Goal: Task Accomplishment & Management: Manage account settings

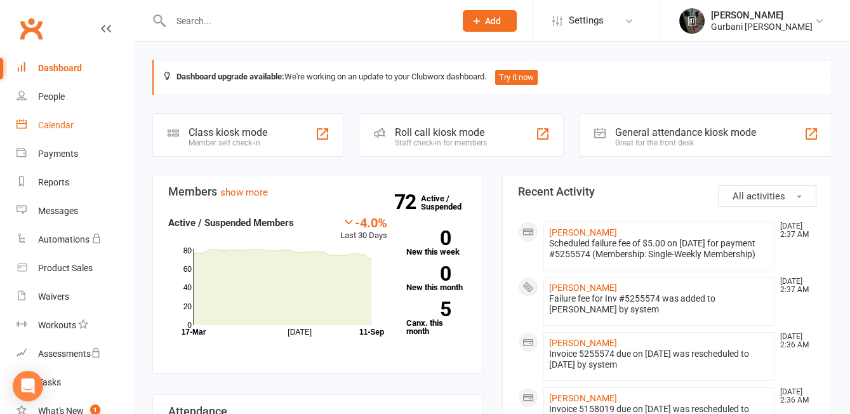
click at [49, 120] on div "Calendar" at bounding box center [56, 125] width 36 height 10
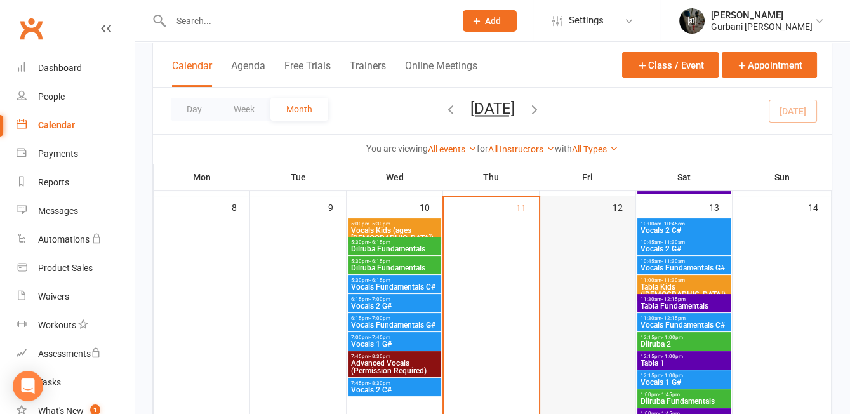
scroll to position [391, 0]
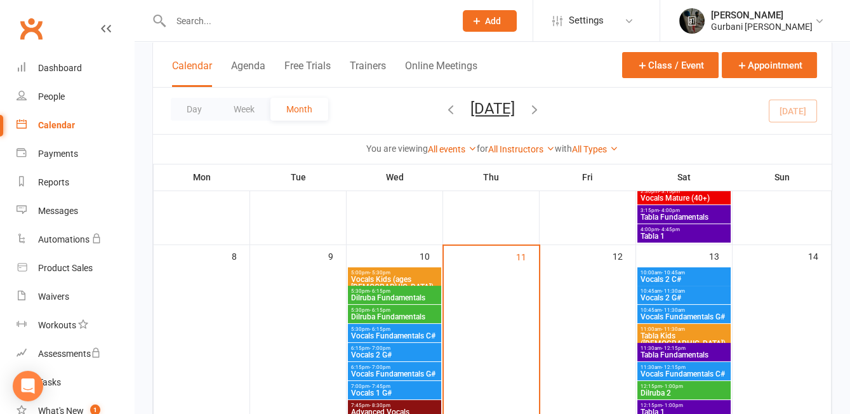
click at [698, 272] on span "10:00am - 10:45am" at bounding box center [684, 273] width 88 height 6
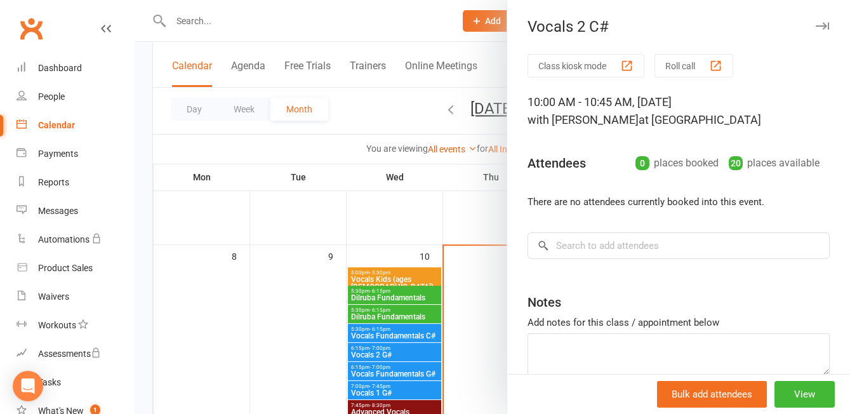
scroll to position [62, 0]
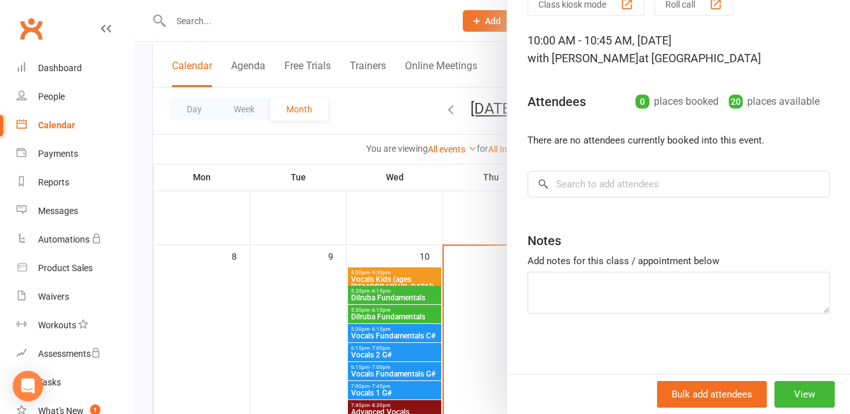
click at [469, 222] on div at bounding box center [493, 207] width 716 height 414
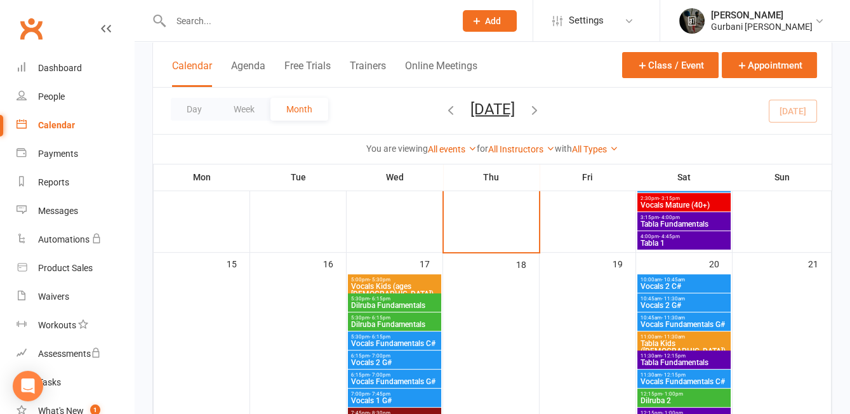
scroll to position [783, 0]
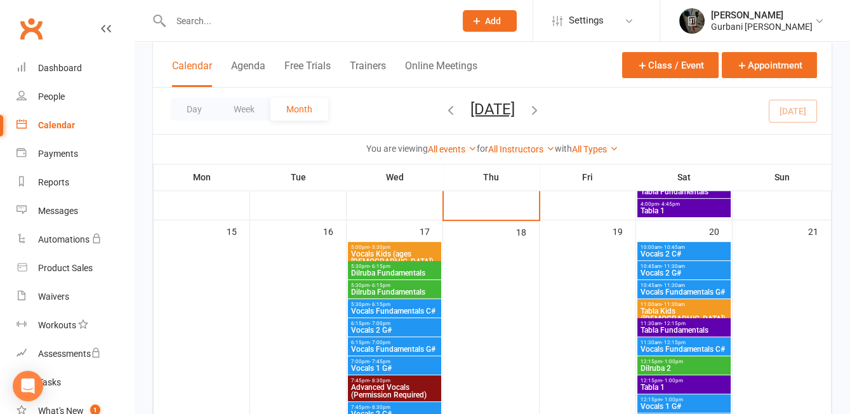
click at [417, 247] on span "5:00pm - 5:30pm" at bounding box center [395, 248] width 88 height 6
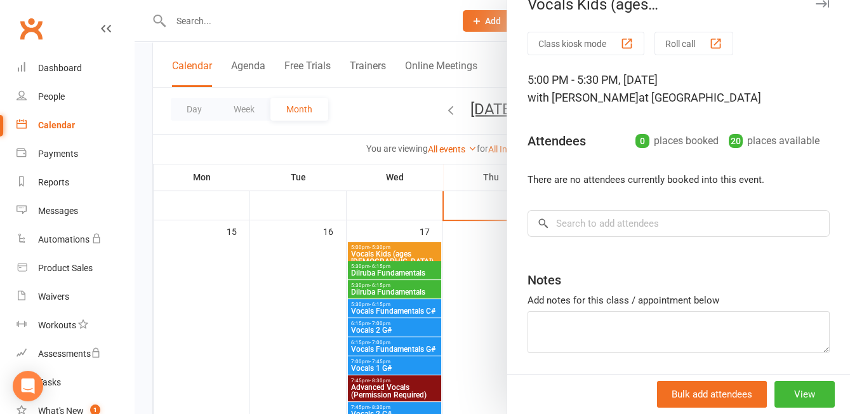
scroll to position [0, 0]
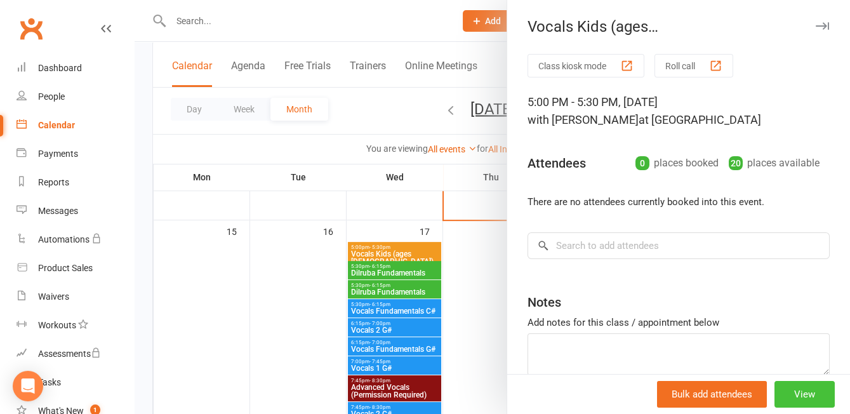
click at [803, 405] on button "View" at bounding box center [805, 394] width 60 height 27
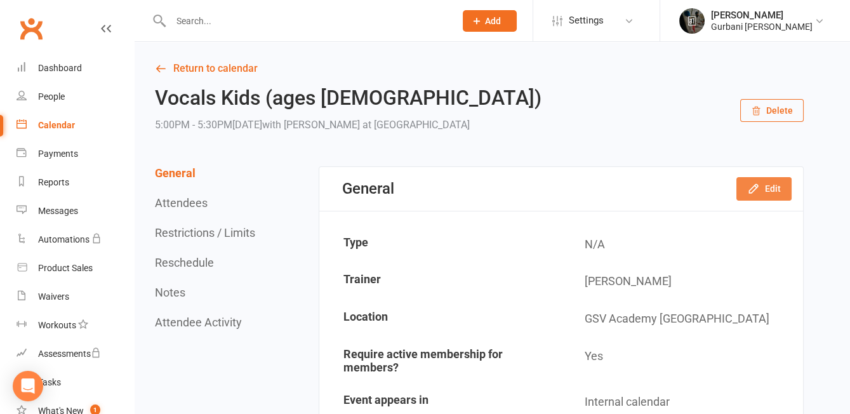
click at [765, 184] on button "Edit" at bounding box center [764, 188] width 55 height 23
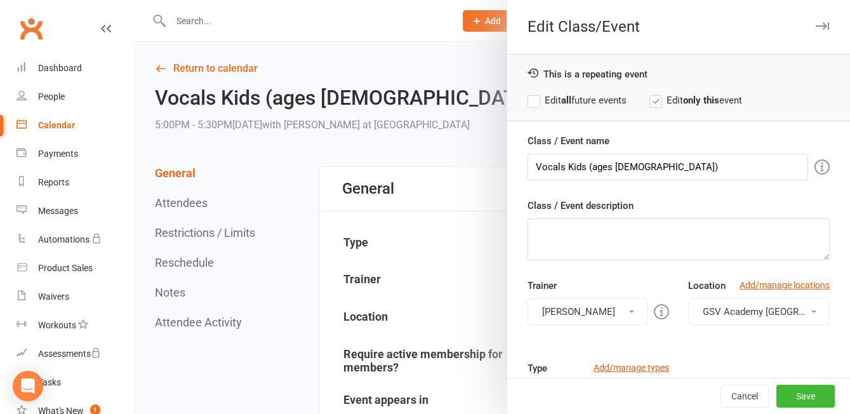
click at [535, 96] on label "Edit all future events" at bounding box center [577, 100] width 99 height 15
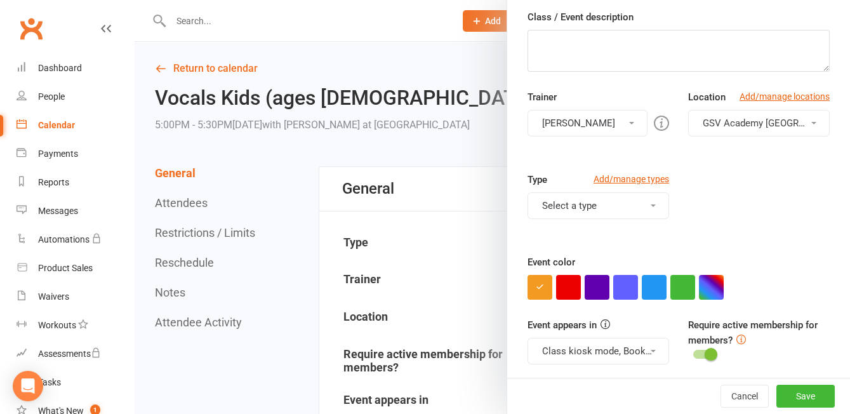
scroll to position [182, 0]
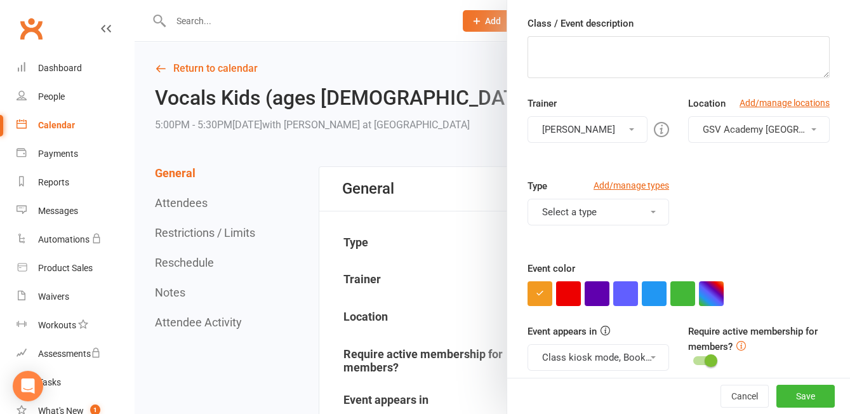
click at [635, 126] on button "[PERSON_NAME]" at bounding box center [588, 129] width 120 height 27
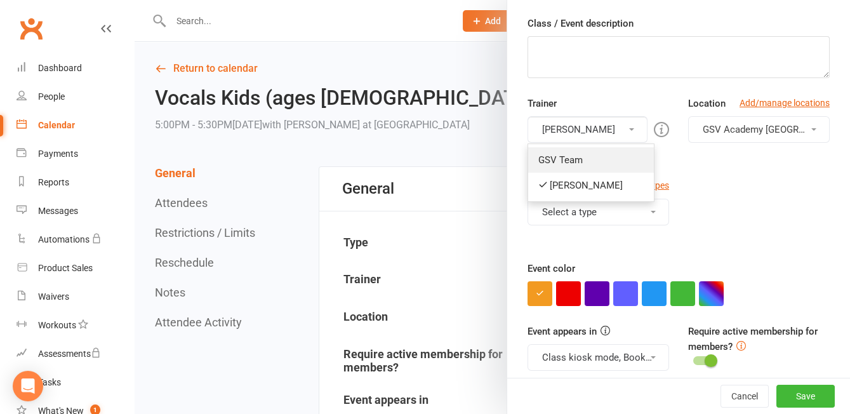
click at [574, 160] on link "GSV Team" at bounding box center [591, 159] width 126 height 25
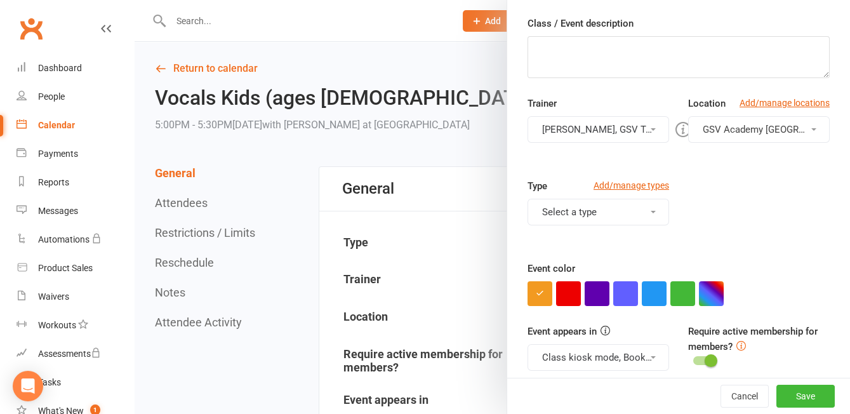
click at [720, 181] on div "Type Add/manage types Select a type Class Training Session" at bounding box center [678, 219] width 321 height 83
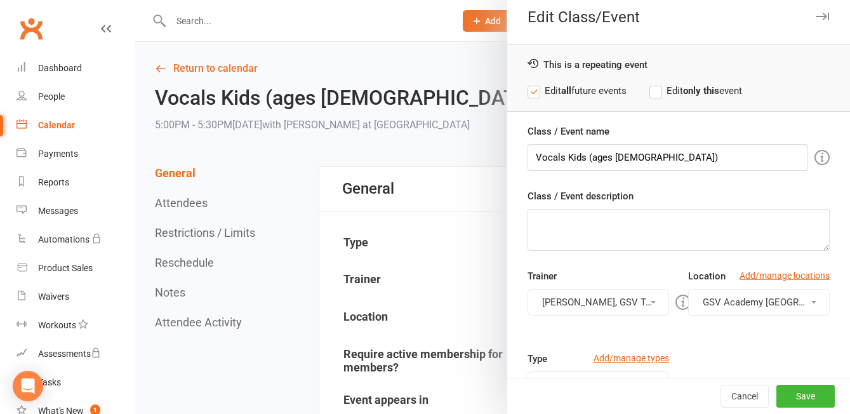
scroll to position [0, 0]
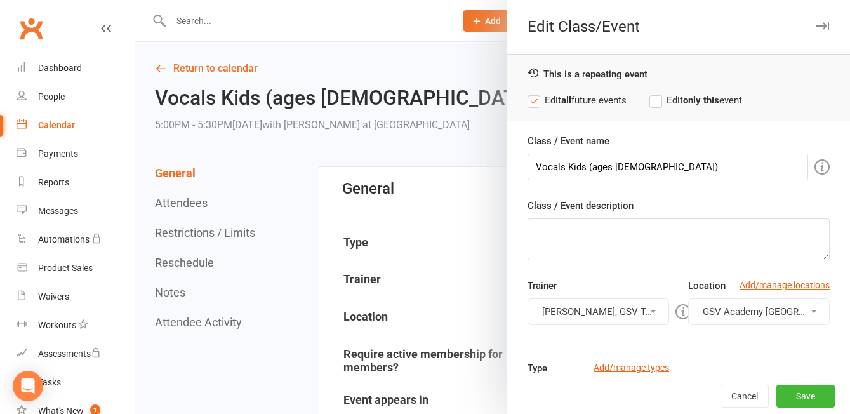
click at [823, 23] on icon "button" at bounding box center [822, 26] width 13 height 8
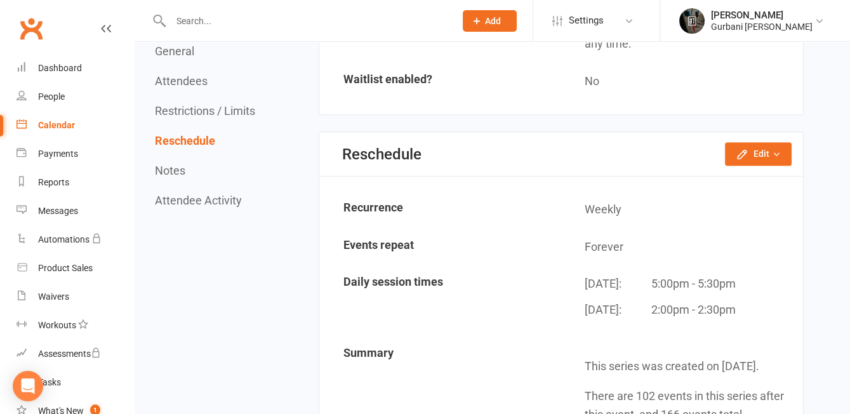
scroll to position [983, 0]
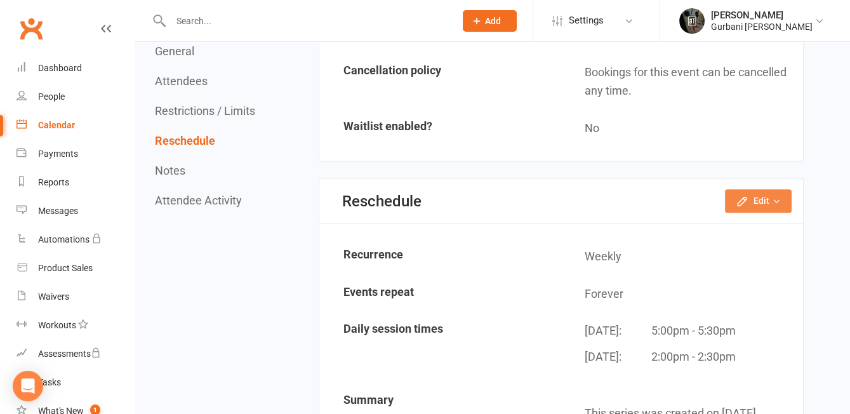
click at [753, 199] on button "Edit" at bounding box center [758, 200] width 67 height 23
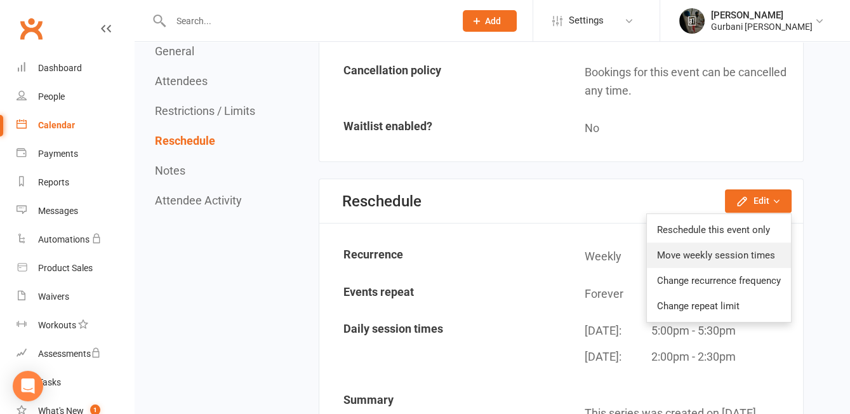
click at [739, 246] on link "Move weekly session times" at bounding box center [719, 255] width 144 height 25
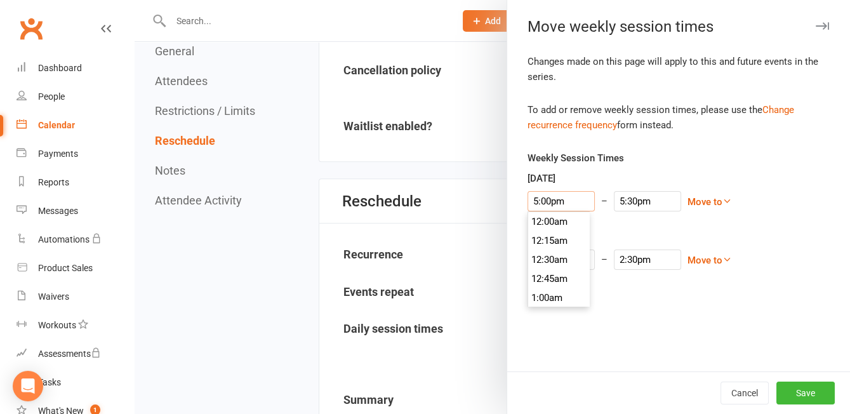
click at [545, 199] on input "5:00pm" at bounding box center [561, 201] width 67 height 20
type input "5:30pm"
type input "6:00pm"
click at [561, 280] on li "5:30pm" at bounding box center [558, 280] width 61 height 19
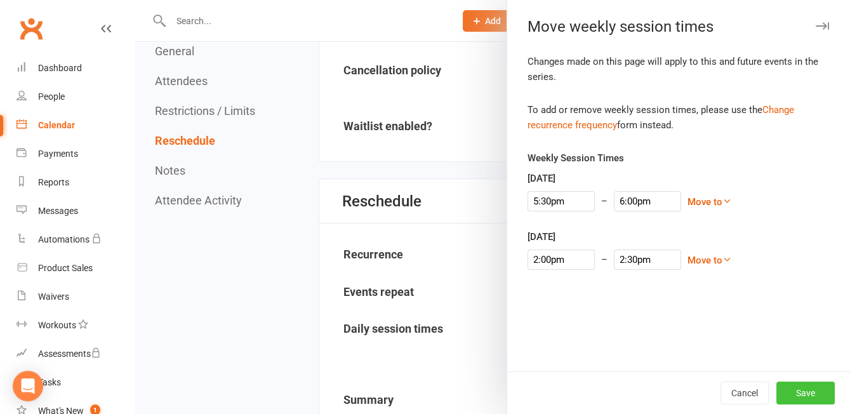
click at [814, 391] on button "Save" at bounding box center [806, 393] width 58 height 23
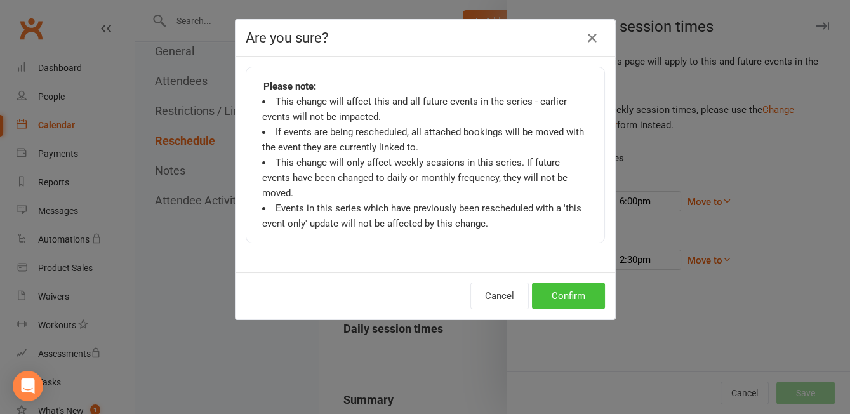
click at [573, 283] on button "Confirm" at bounding box center [568, 296] width 73 height 27
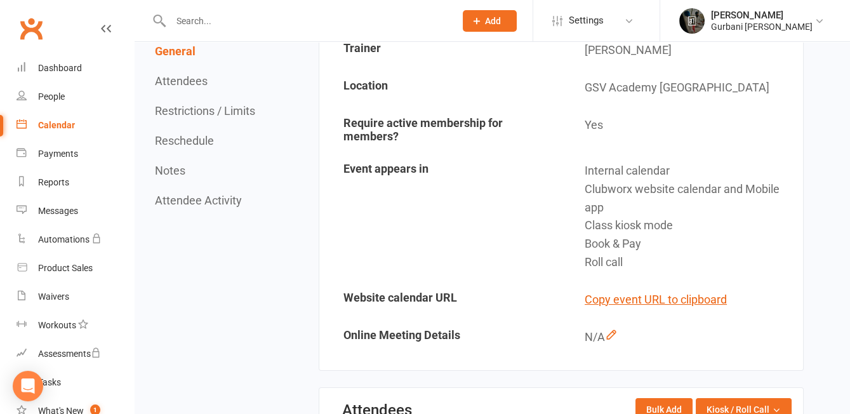
scroll to position [0, 0]
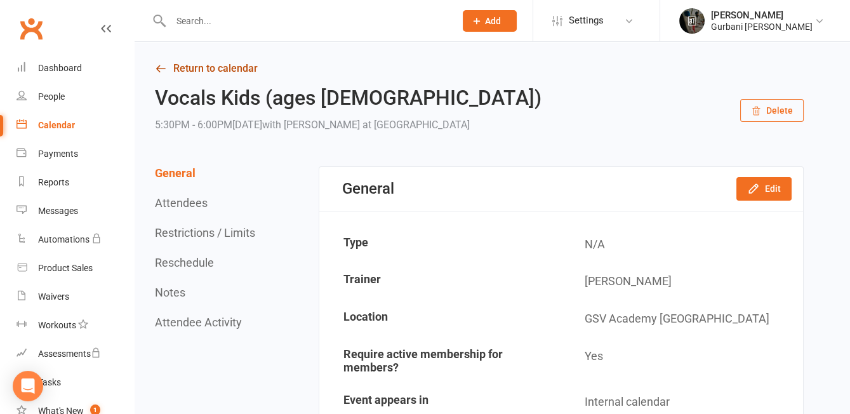
click at [213, 67] on link "Return to calendar" at bounding box center [479, 69] width 649 height 18
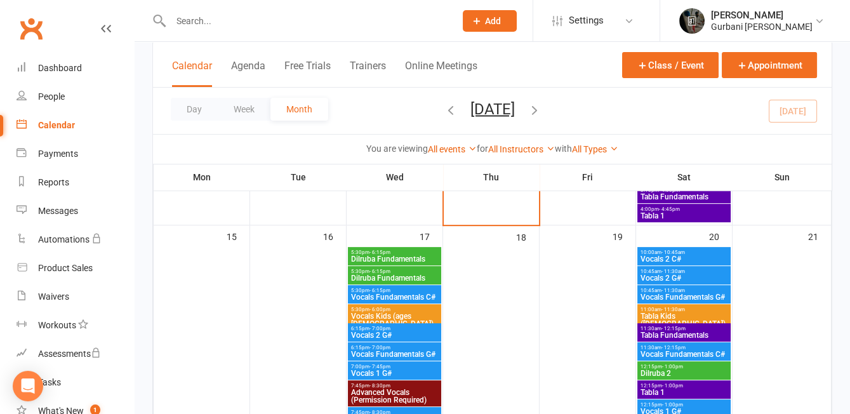
scroll to position [767, 0]
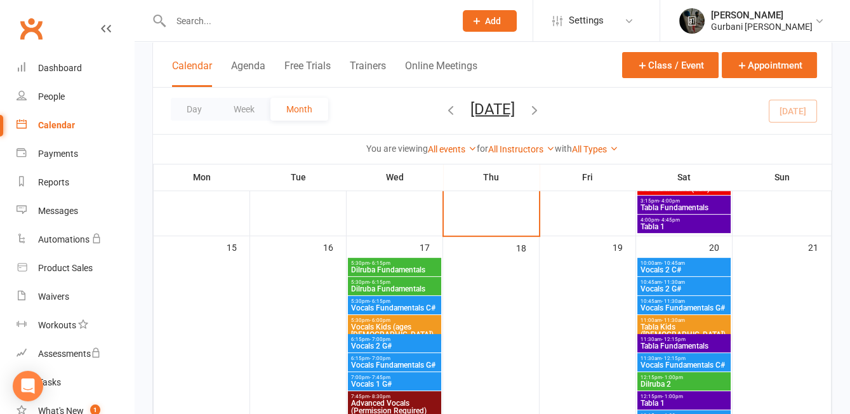
click at [401, 266] on span "Dilruba Fundamentals" at bounding box center [395, 270] width 88 height 8
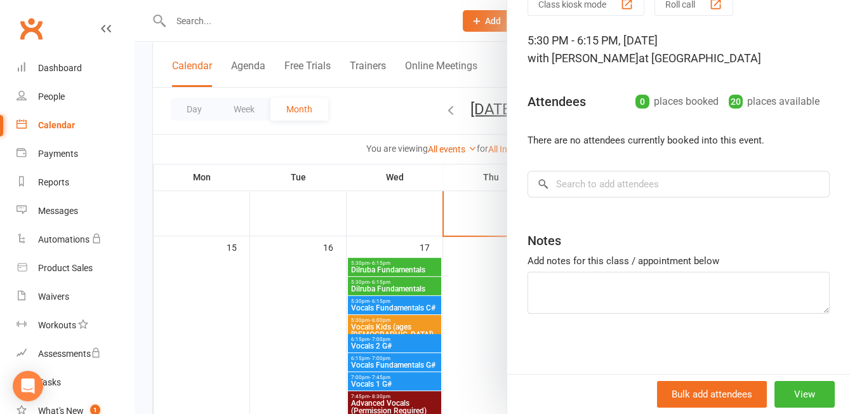
scroll to position [0, 0]
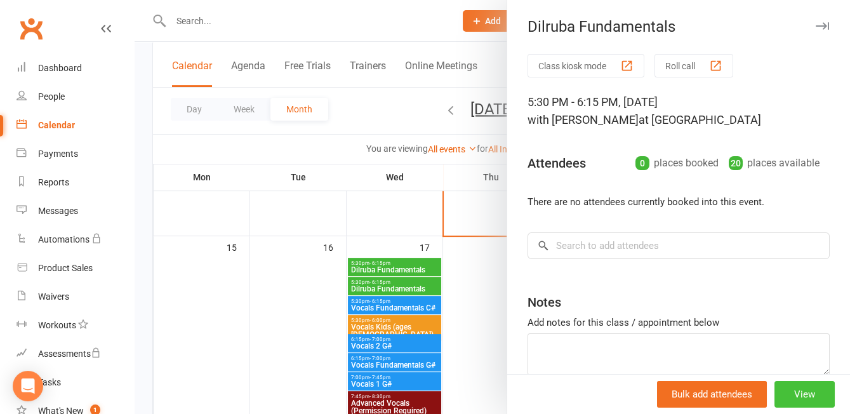
click at [811, 395] on button "View" at bounding box center [805, 394] width 60 height 27
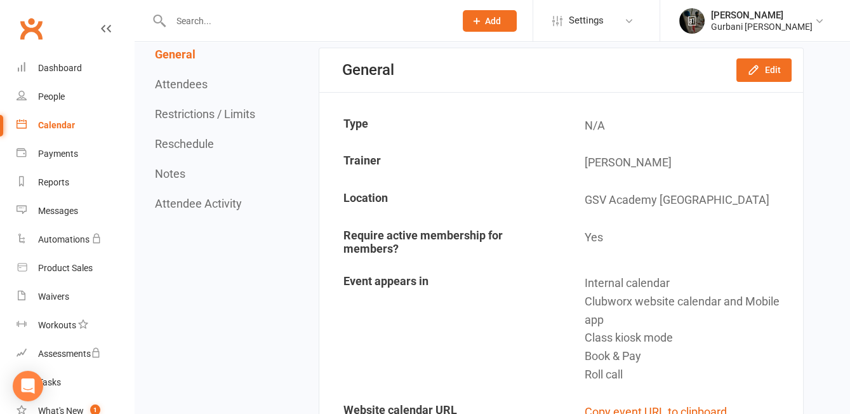
scroll to position [131, 0]
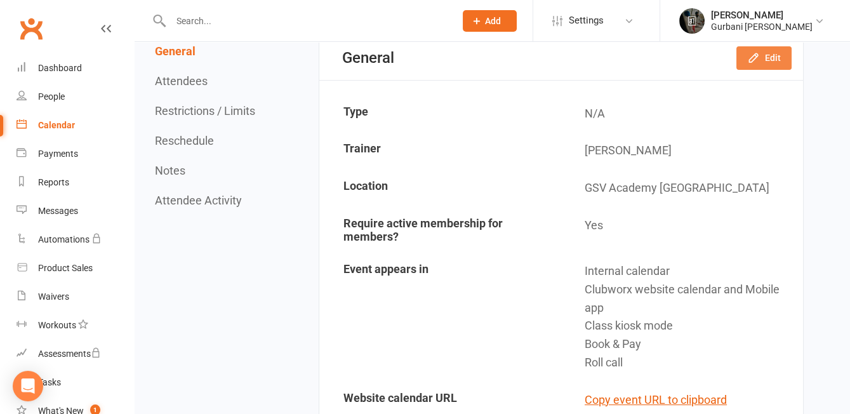
click at [771, 62] on button "Edit" at bounding box center [764, 57] width 55 height 23
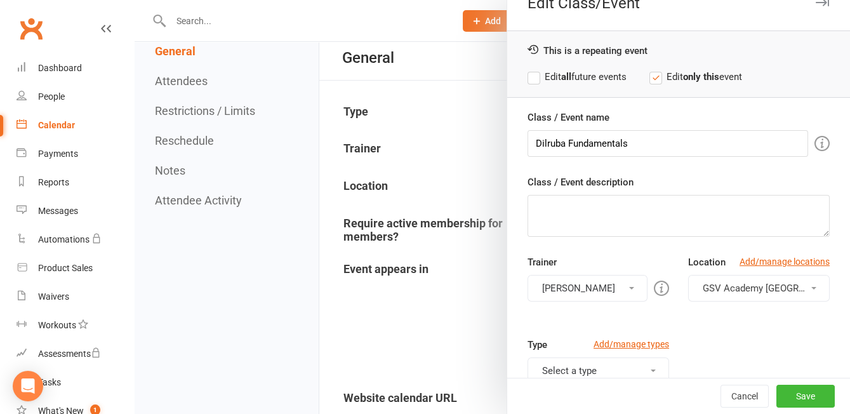
scroll to position [36, 0]
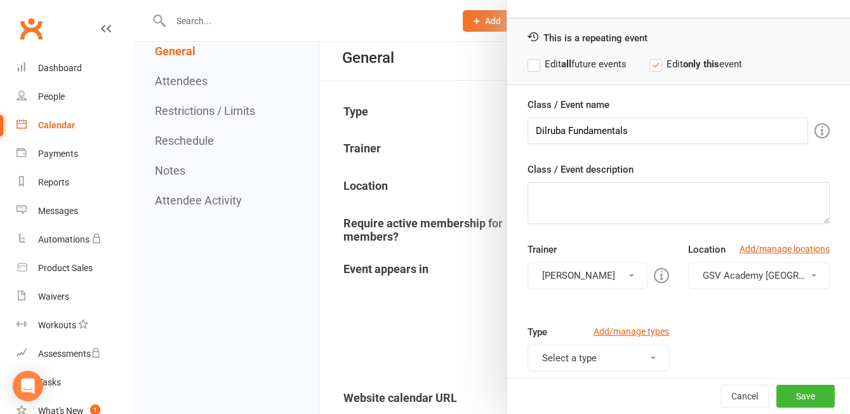
click at [623, 273] on button "[PERSON_NAME]" at bounding box center [588, 275] width 120 height 27
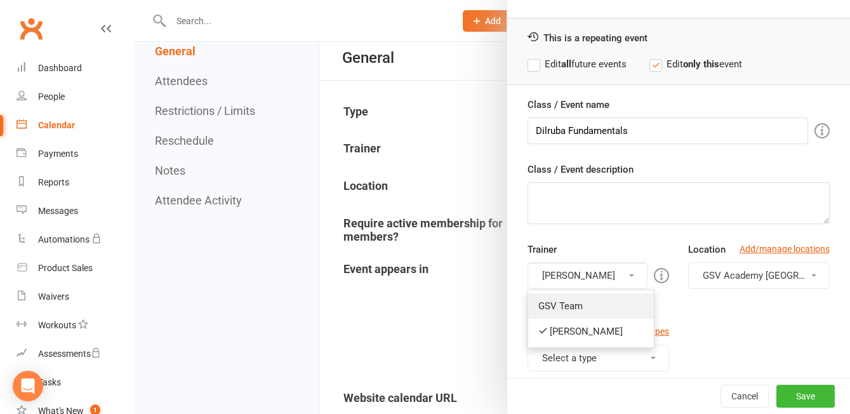
click at [598, 311] on link "GSV Team" at bounding box center [591, 305] width 126 height 25
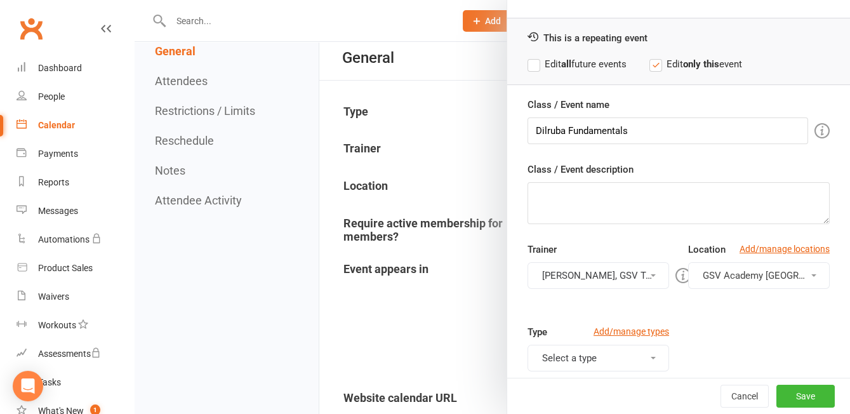
click at [560, 64] on label "Edit all future events" at bounding box center [577, 64] width 99 height 15
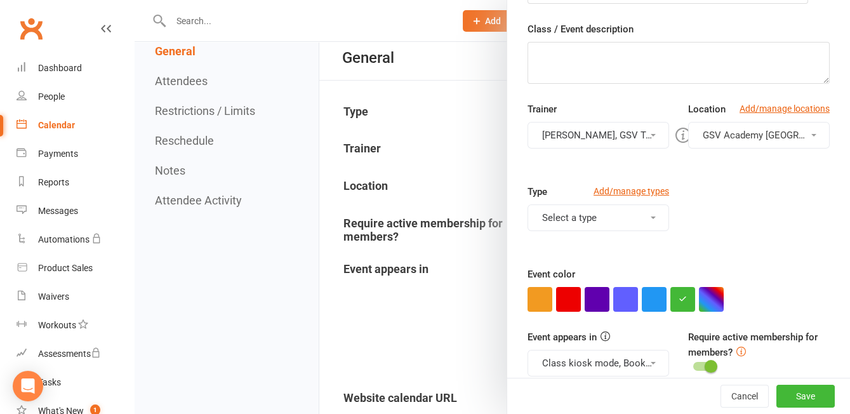
scroll to position [189, 0]
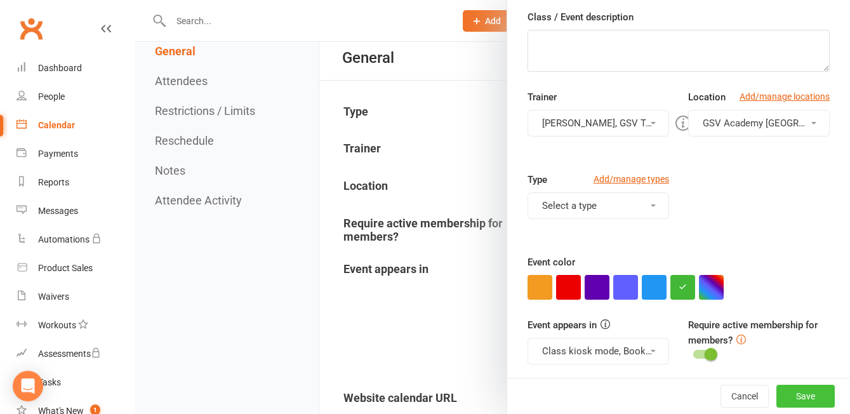
click at [803, 397] on button "Save" at bounding box center [806, 396] width 58 height 23
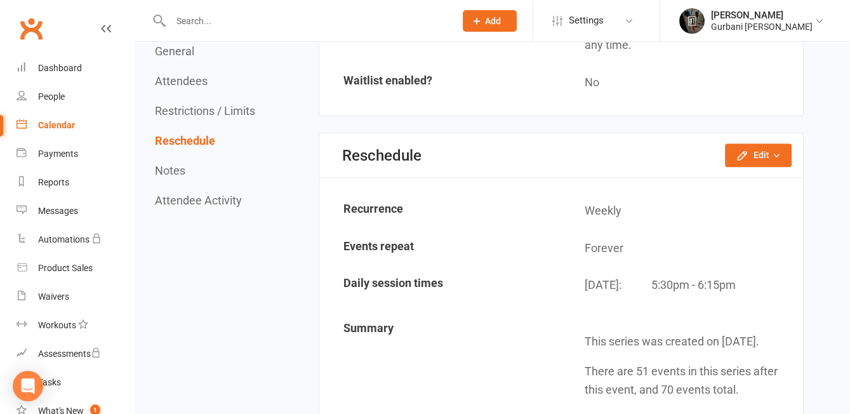
scroll to position [1011, 0]
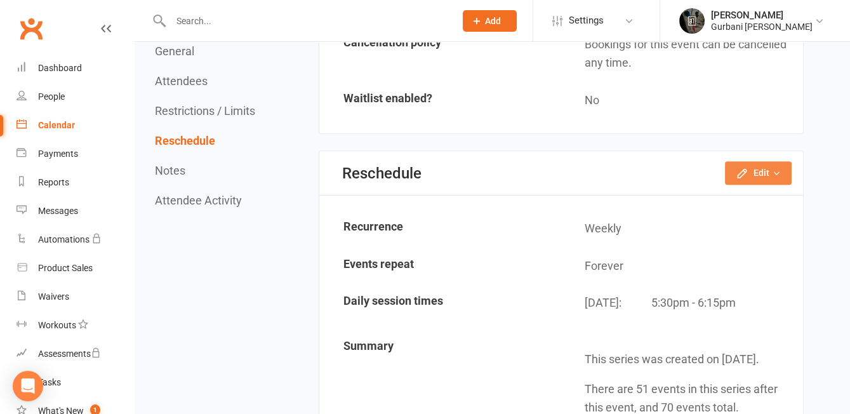
click at [756, 166] on button "Edit" at bounding box center [758, 172] width 67 height 23
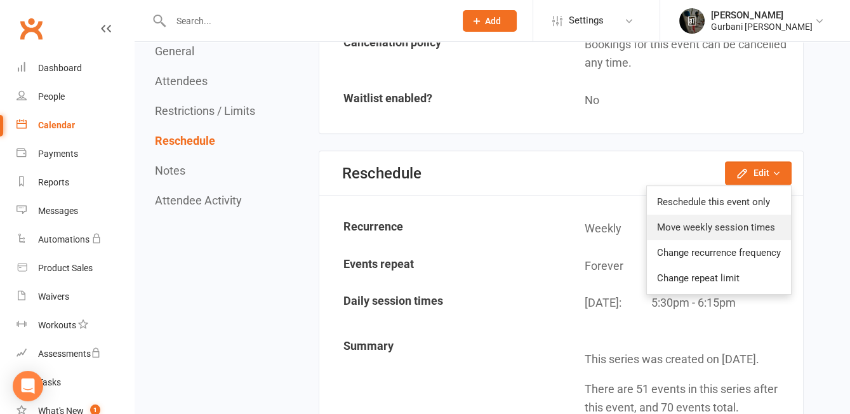
click at [737, 223] on link "Move weekly session times" at bounding box center [719, 227] width 144 height 25
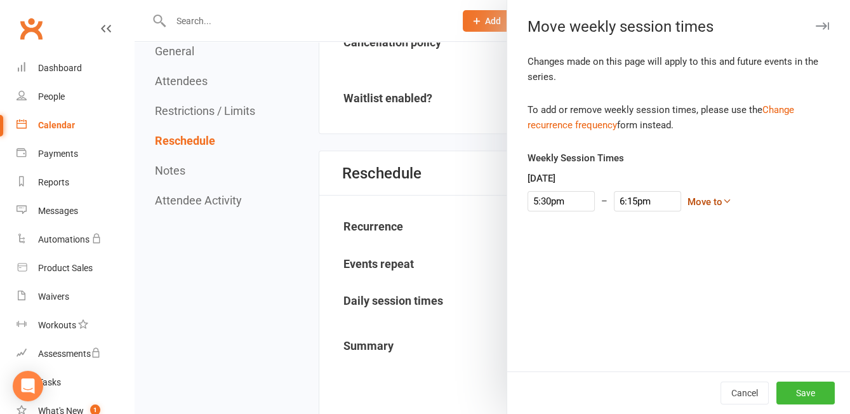
click at [723, 201] on icon at bounding box center [728, 201] width 10 height 10
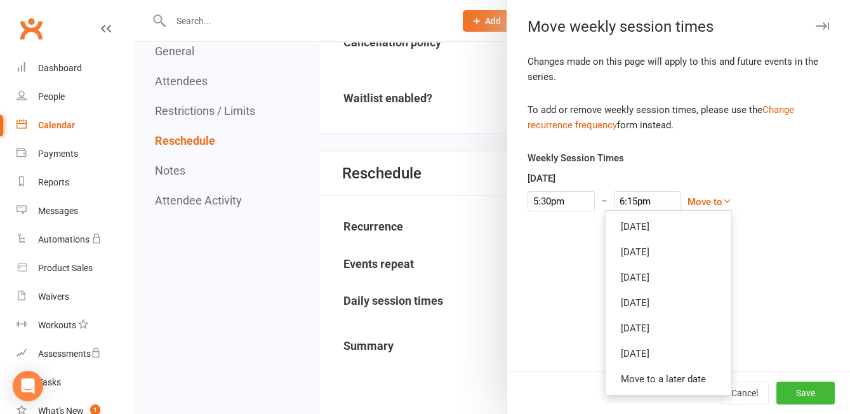
click at [742, 185] on div "[DATE] 5:30pm – 6:15pm Move to [DATE] [DATE] [DATE] [DATE] [DATE] [DATE] Move t…" at bounding box center [679, 191] width 302 height 41
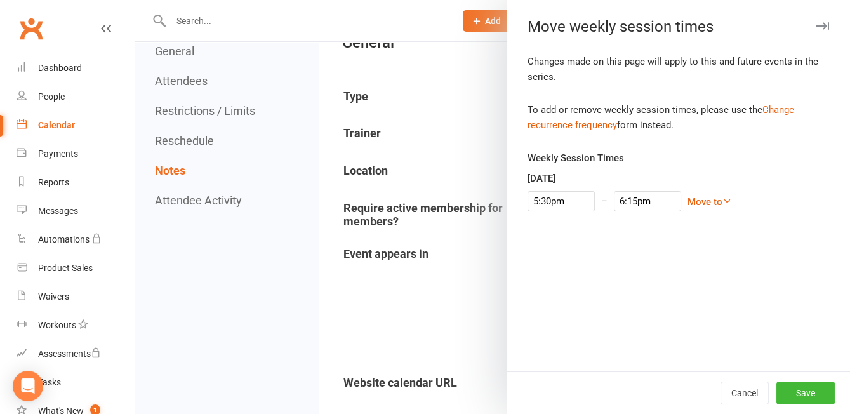
scroll to position [0, 0]
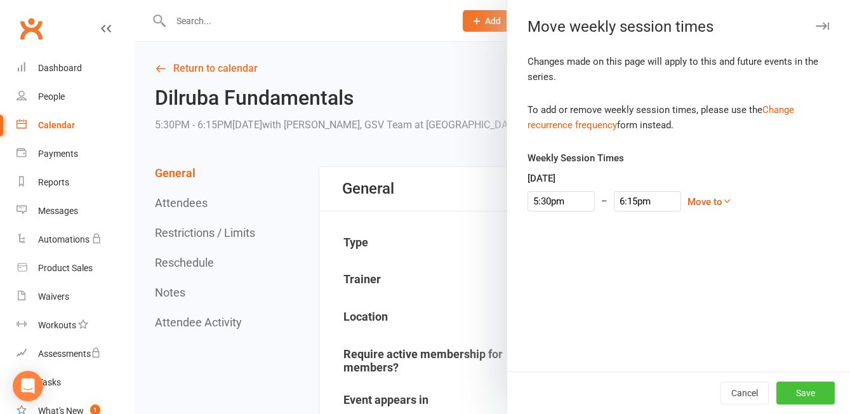
click at [811, 392] on button "Save" at bounding box center [806, 393] width 58 height 23
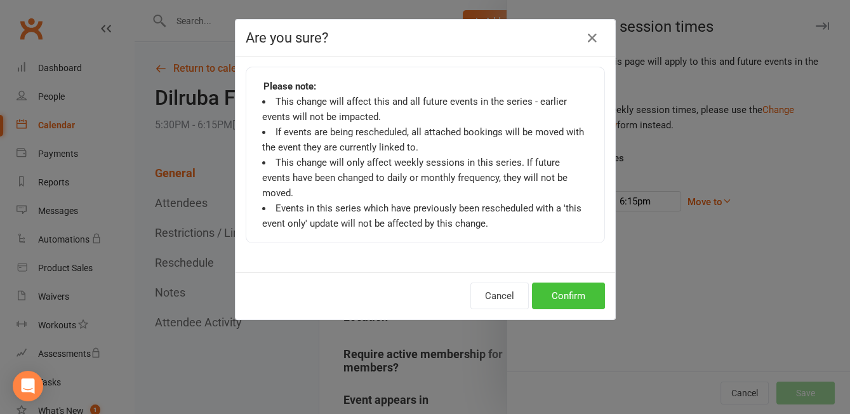
click at [573, 283] on button "Confirm" at bounding box center [568, 296] width 73 height 27
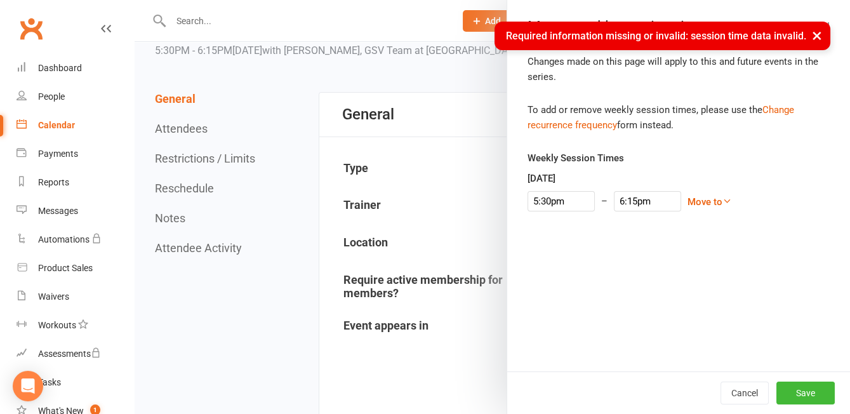
scroll to position [77, 0]
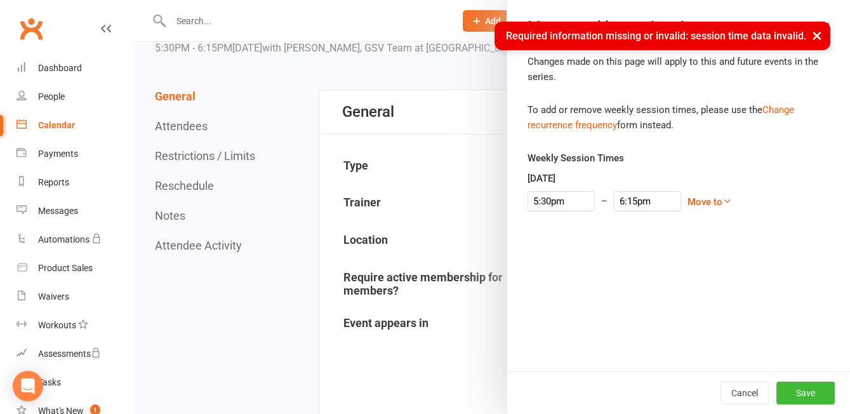
click at [688, 277] on div "Changes made on this page will apply to this and future events in the series. T…" at bounding box center [678, 213] width 343 height 318
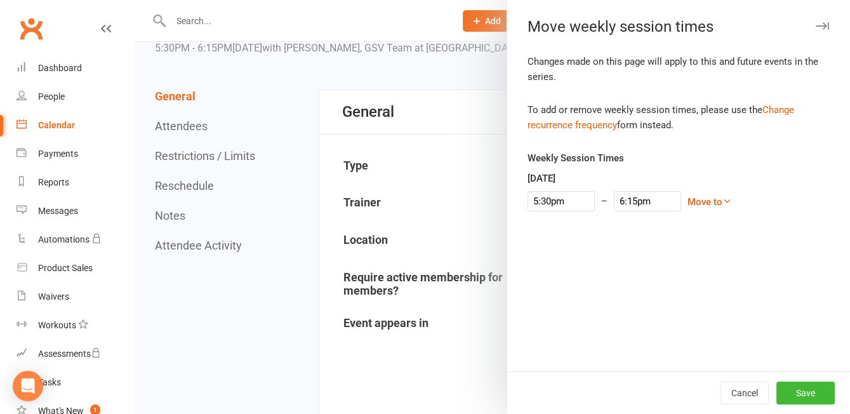
click at [819, 34] on div "Move weekly session times" at bounding box center [678, 27] width 343 height 18
click at [761, 395] on button "Cancel" at bounding box center [745, 393] width 48 height 23
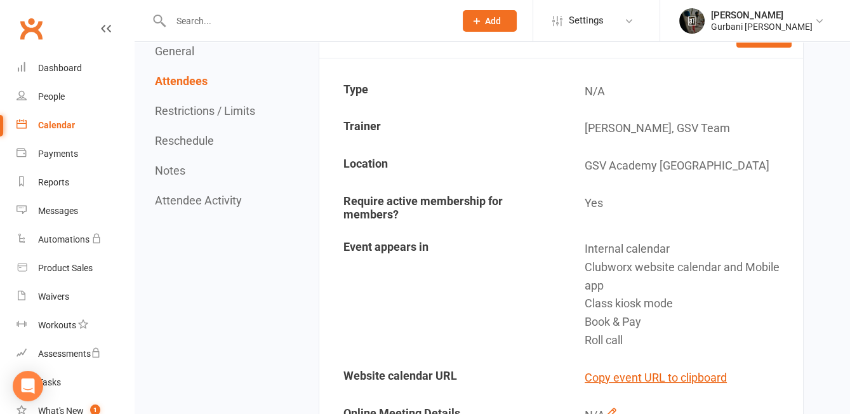
scroll to position [0, 0]
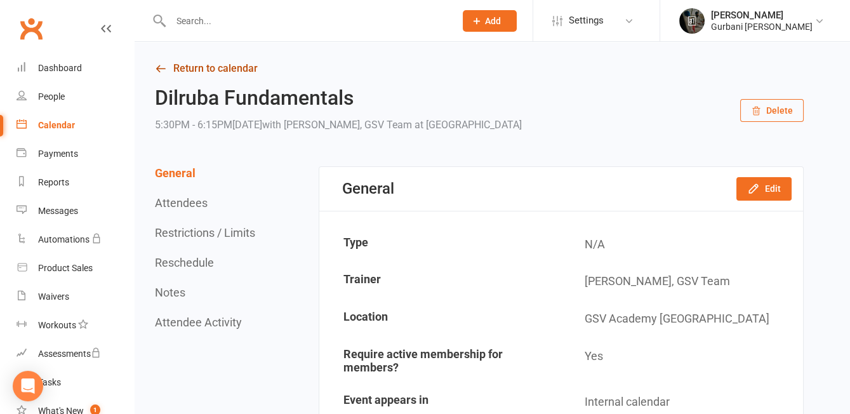
click at [227, 65] on link "Return to calendar" at bounding box center [479, 69] width 649 height 18
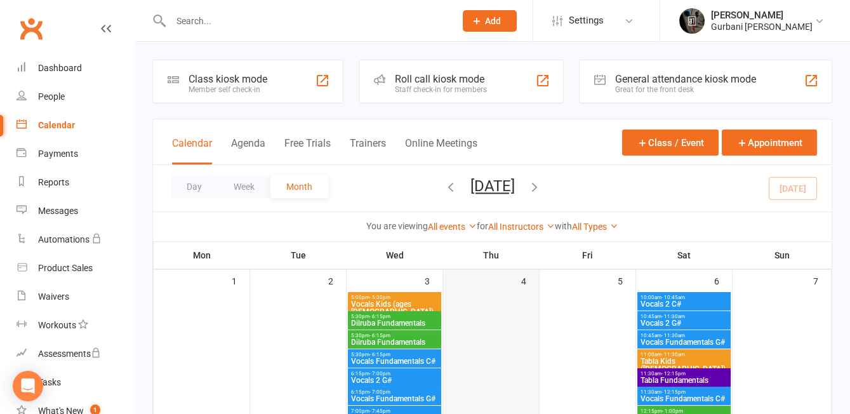
scroll to position [2, 0]
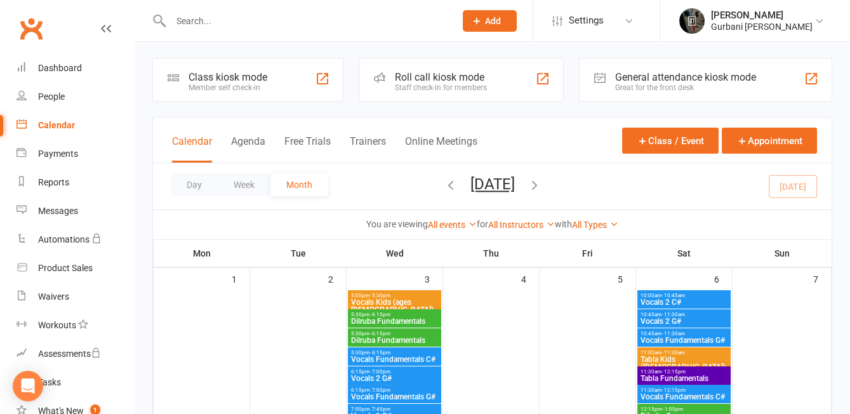
click at [401, 338] on span "Dilruba Fundamentals" at bounding box center [395, 341] width 88 height 8
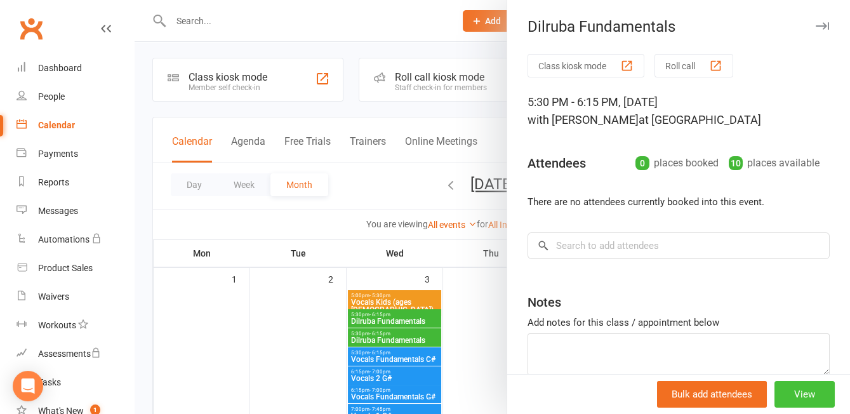
click at [806, 403] on button "View" at bounding box center [805, 394] width 60 height 27
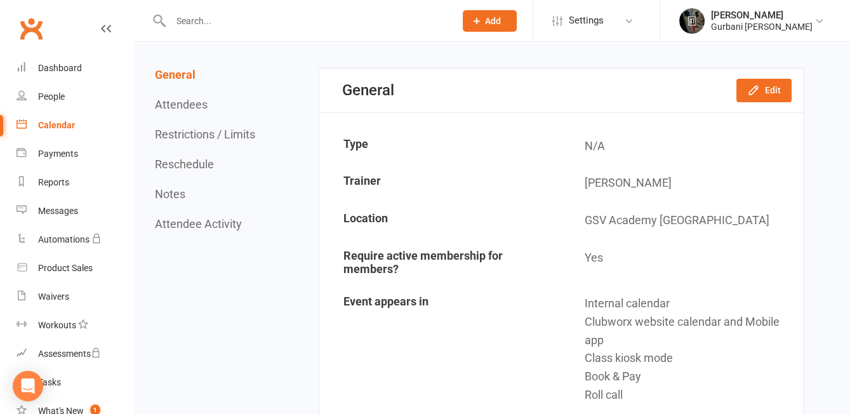
scroll to position [105, 0]
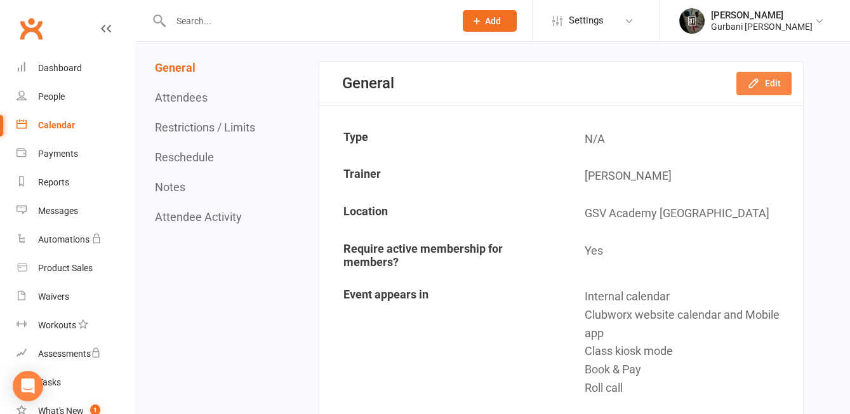
click at [774, 81] on button "Edit" at bounding box center [764, 83] width 55 height 23
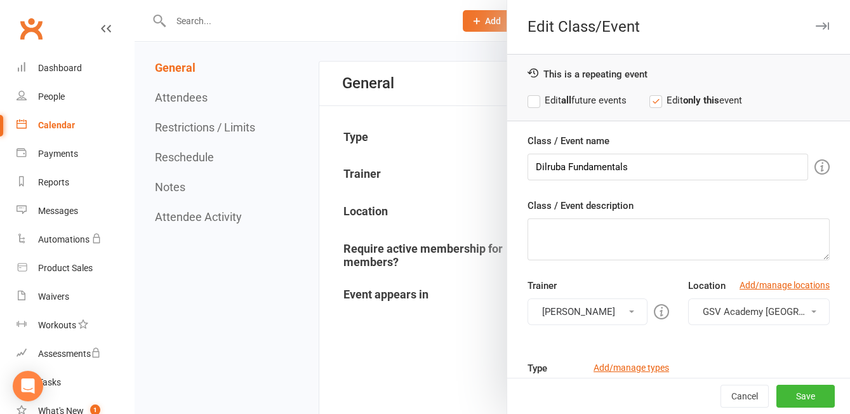
click at [634, 309] on button "[PERSON_NAME]" at bounding box center [588, 311] width 120 height 27
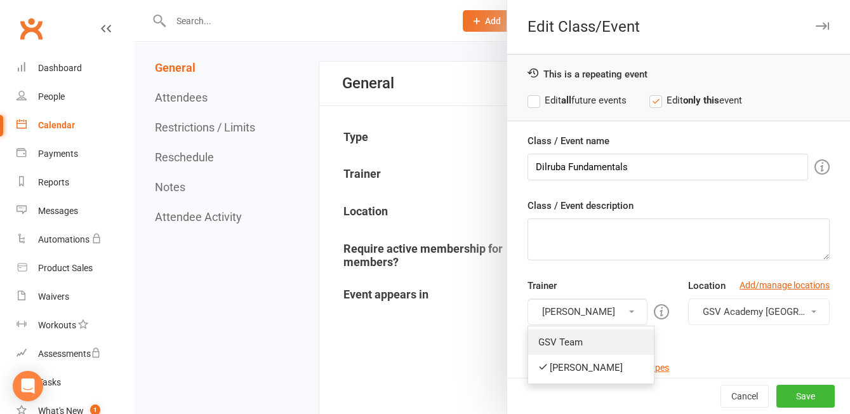
click at [608, 340] on link "GSV Team" at bounding box center [591, 342] width 126 height 25
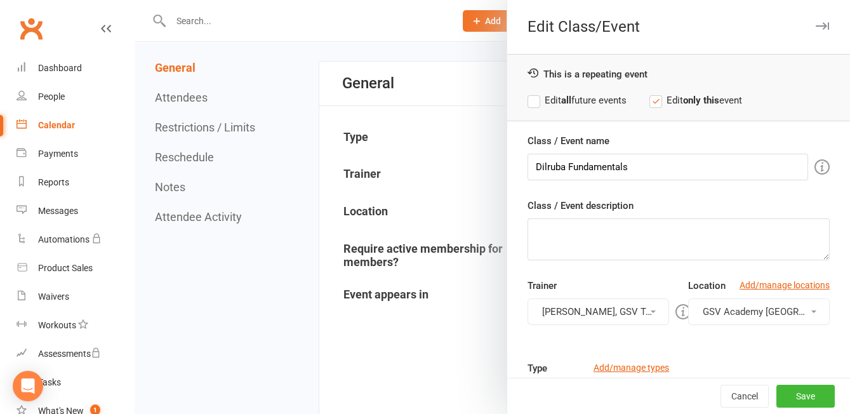
click at [562, 99] on label "Edit all future events" at bounding box center [577, 100] width 99 height 15
click at [805, 397] on button "Save" at bounding box center [806, 396] width 58 height 23
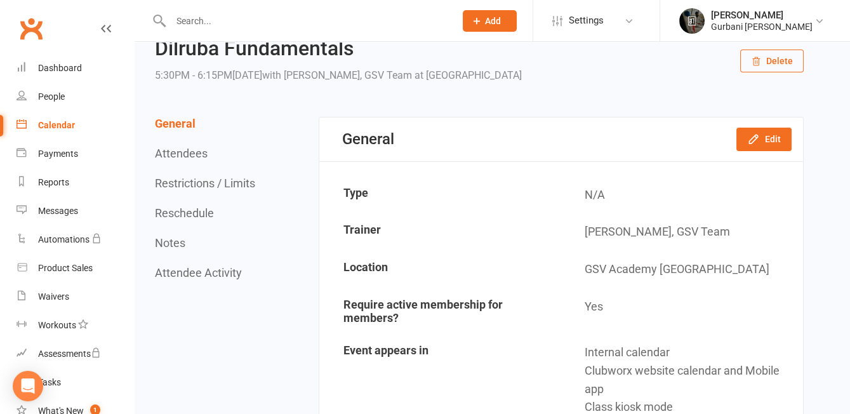
scroll to position [0, 0]
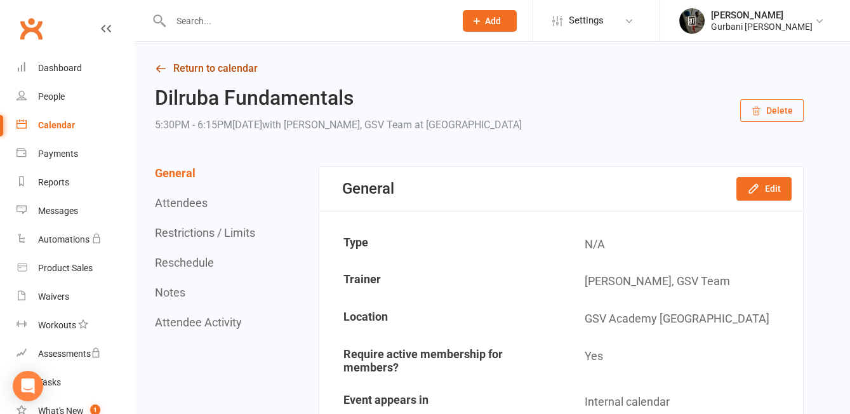
click at [203, 64] on link "Return to calendar" at bounding box center [479, 69] width 649 height 18
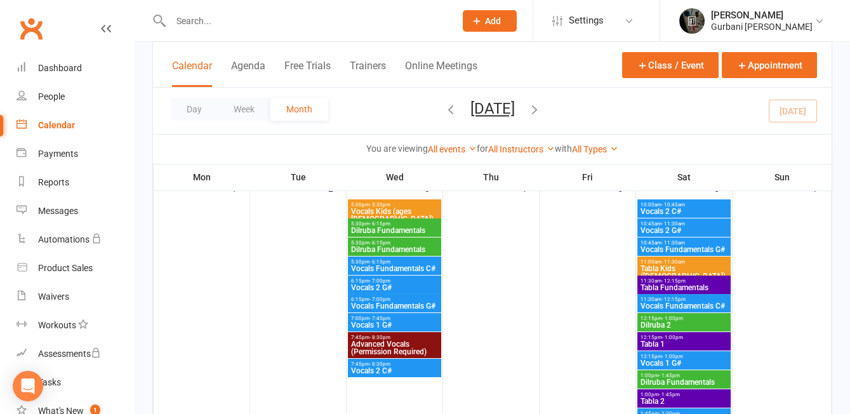
scroll to position [87, 0]
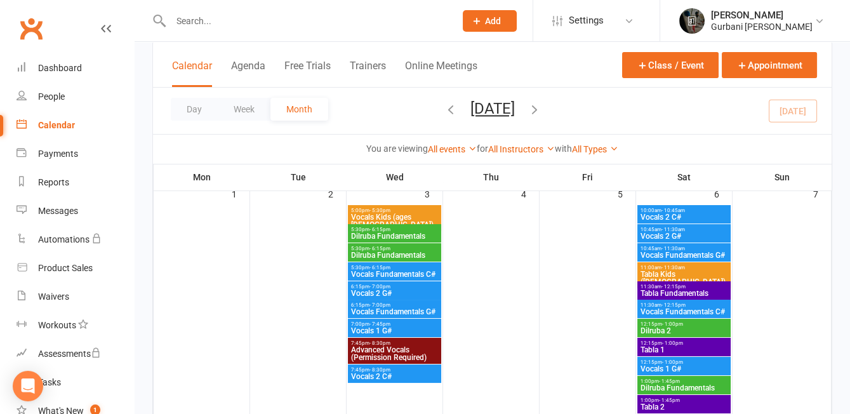
click at [413, 232] on span "Dilruba Fundamentals" at bounding box center [395, 236] width 88 height 8
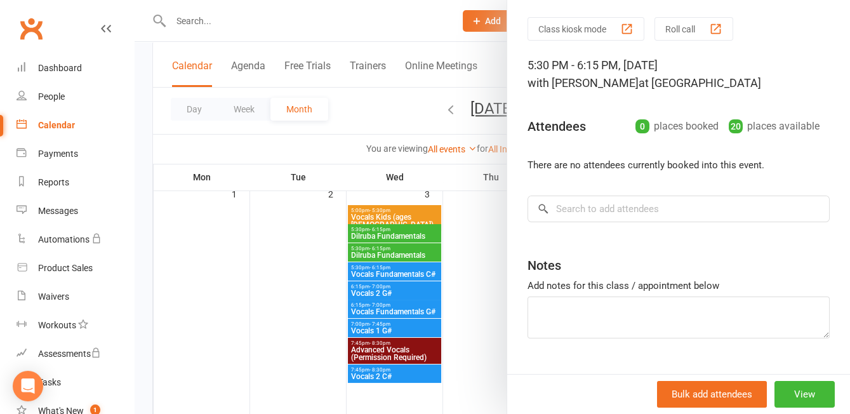
scroll to position [0, 0]
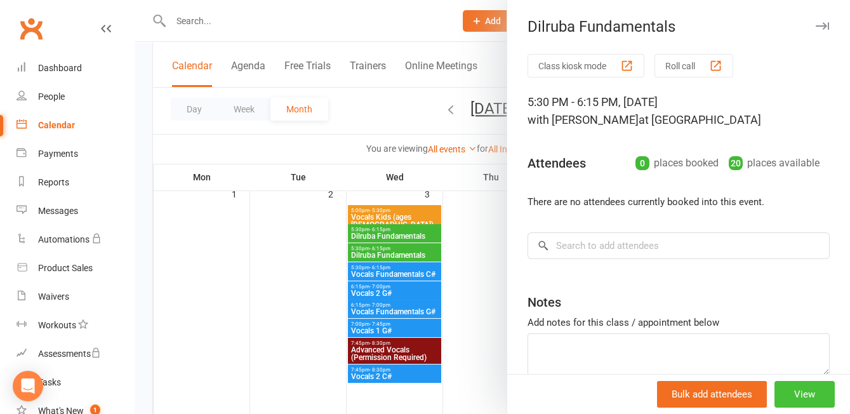
click at [798, 392] on button "View" at bounding box center [805, 394] width 60 height 27
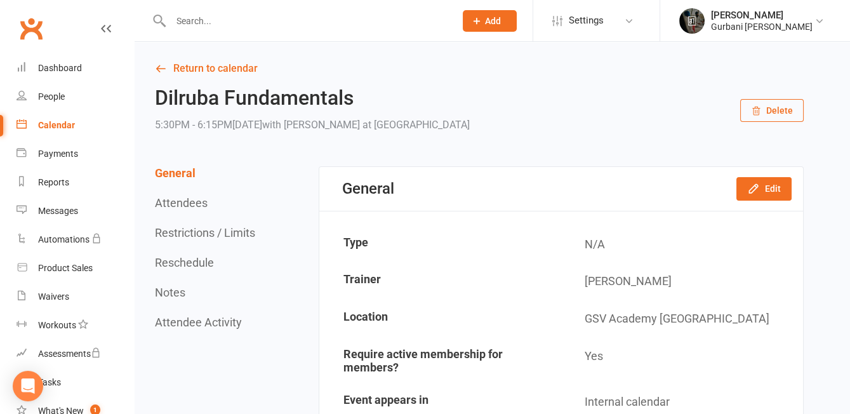
click at [784, 114] on button "Delete" at bounding box center [773, 110] width 64 height 23
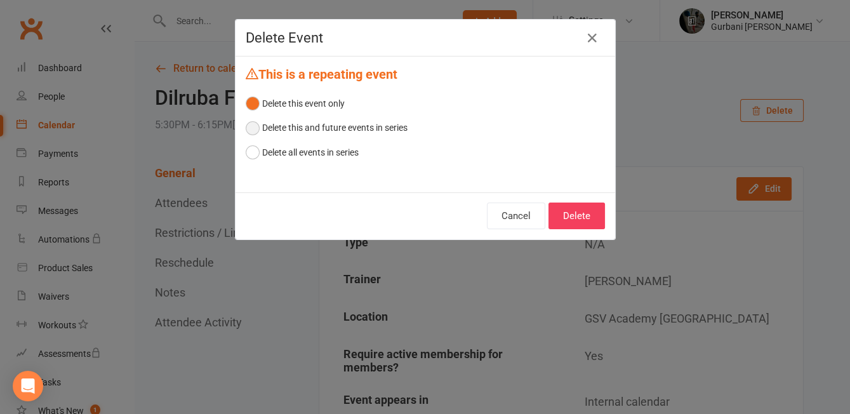
click at [288, 131] on button "Delete this and future events in series" at bounding box center [327, 128] width 162 height 24
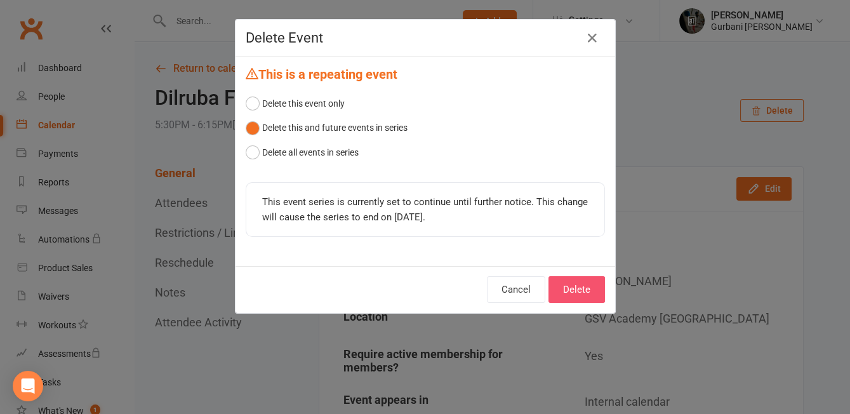
click at [577, 292] on button "Delete" at bounding box center [577, 289] width 57 height 27
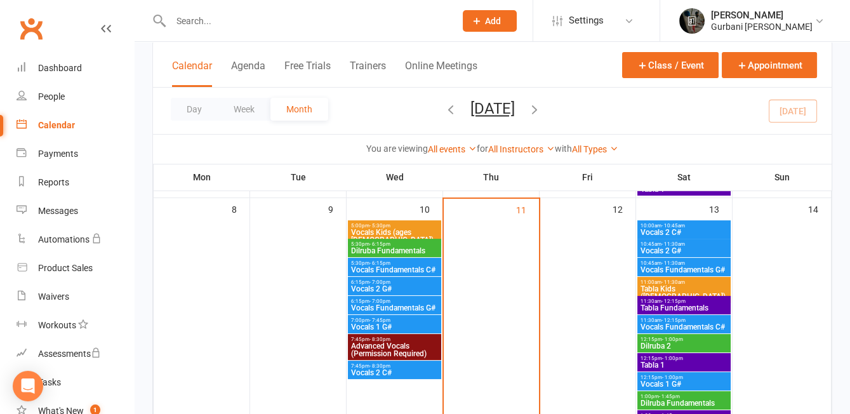
scroll to position [441, 0]
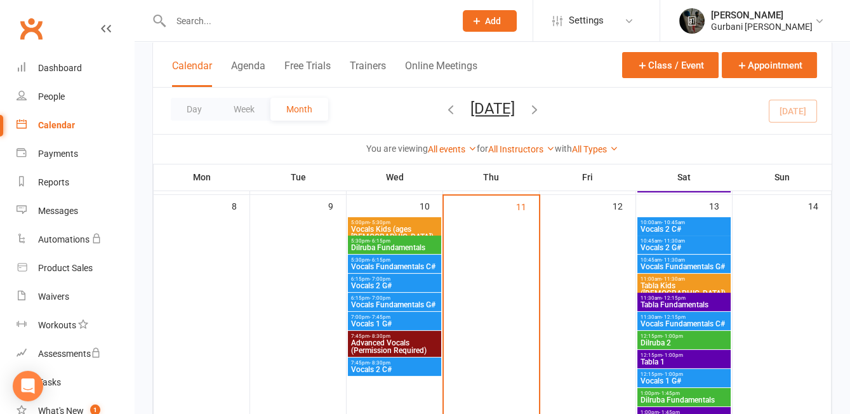
click at [385, 263] on span "Vocals Fundamentals C#" at bounding box center [395, 267] width 88 height 8
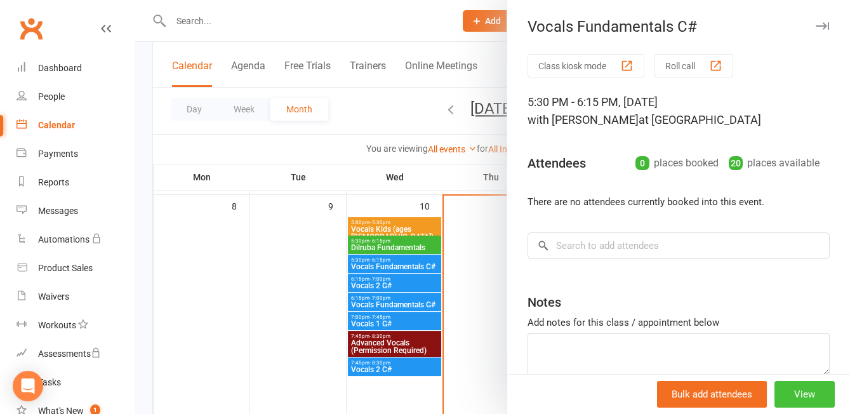
click at [815, 400] on button "View" at bounding box center [805, 394] width 60 height 27
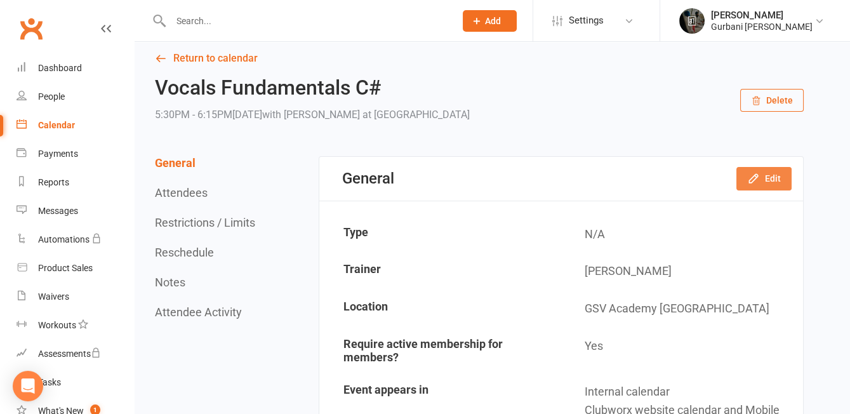
scroll to position [12, 0]
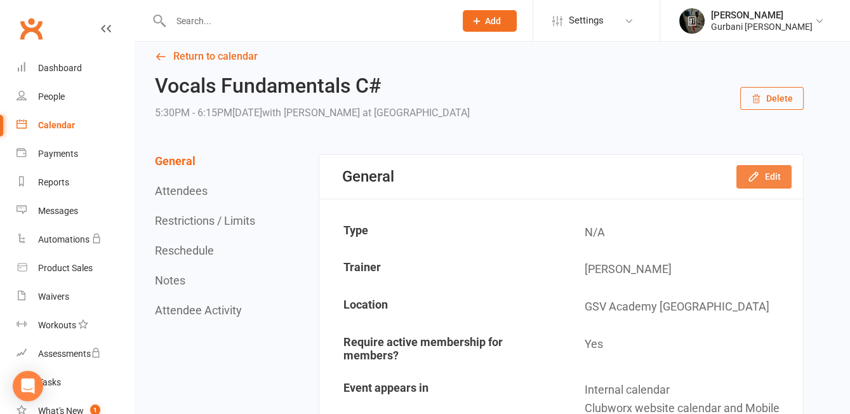
click at [758, 173] on icon "button" at bounding box center [753, 176] width 13 height 13
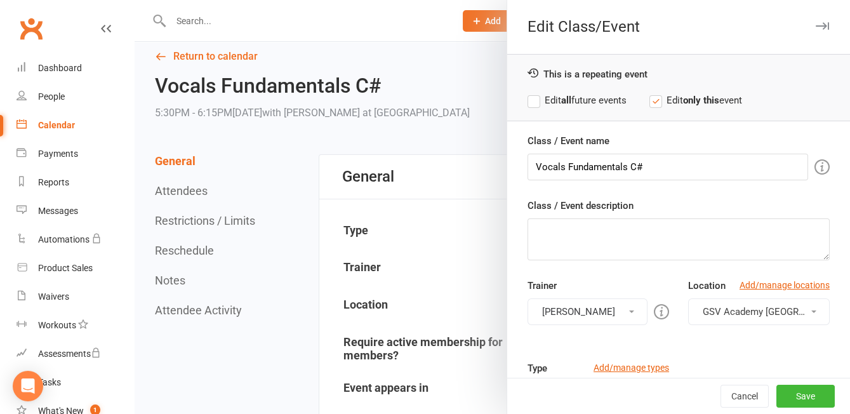
click at [572, 97] on strong "all" at bounding box center [566, 100] width 10 height 11
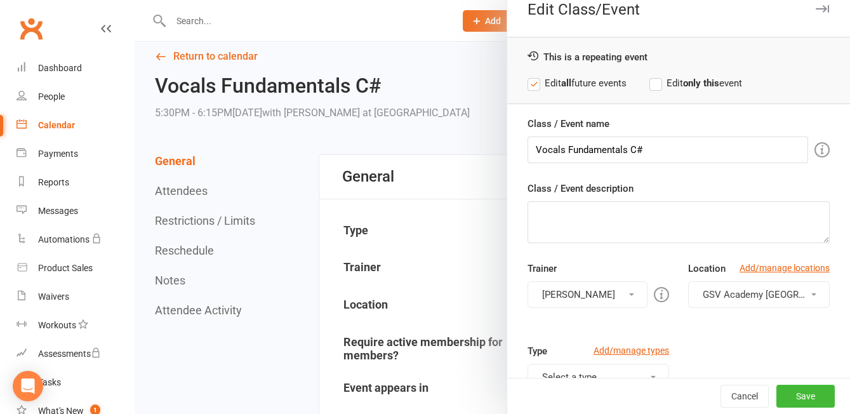
scroll to position [47, 0]
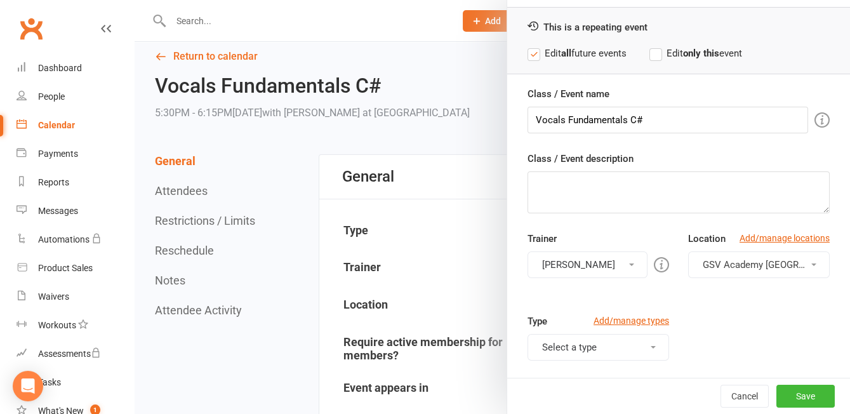
click at [623, 260] on button "[PERSON_NAME]" at bounding box center [588, 264] width 120 height 27
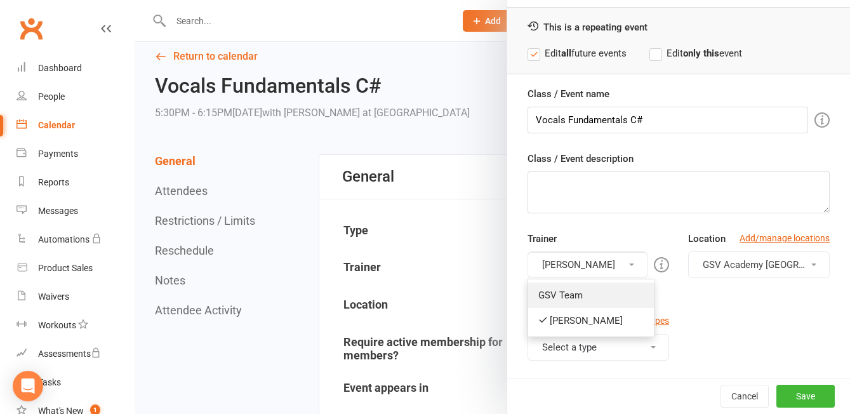
click at [604, 297] on link "GSV Team" at bounding box center [591, 295] width 126 height 25
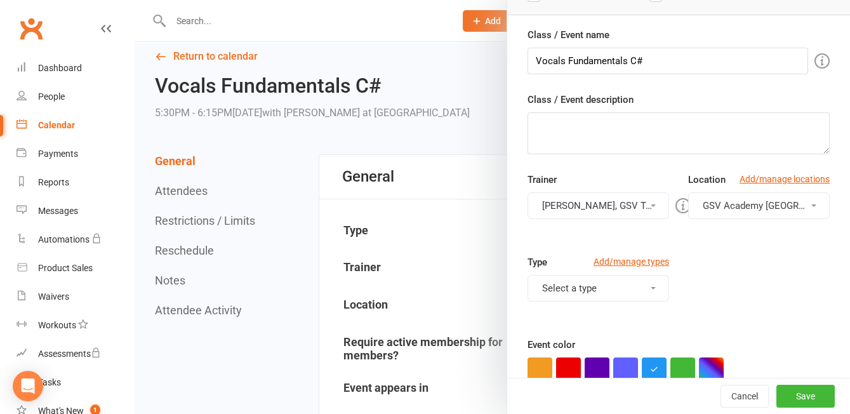
scroll to position [189, 0]
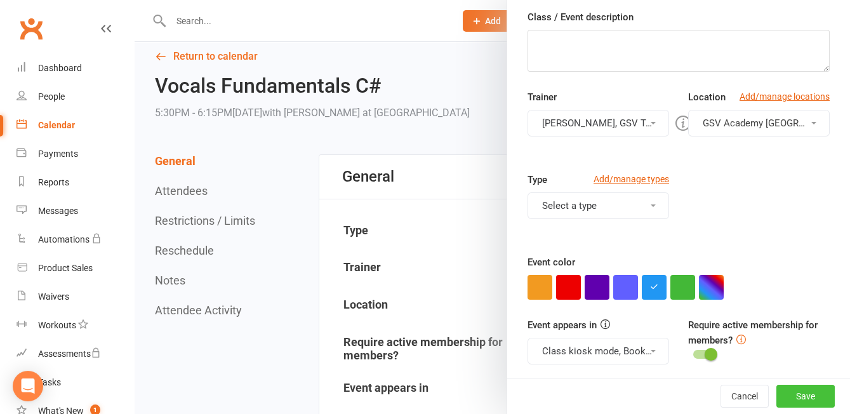
click at [808, 406] on button "Save" at bounding box center [806, 396] width 58 height 23
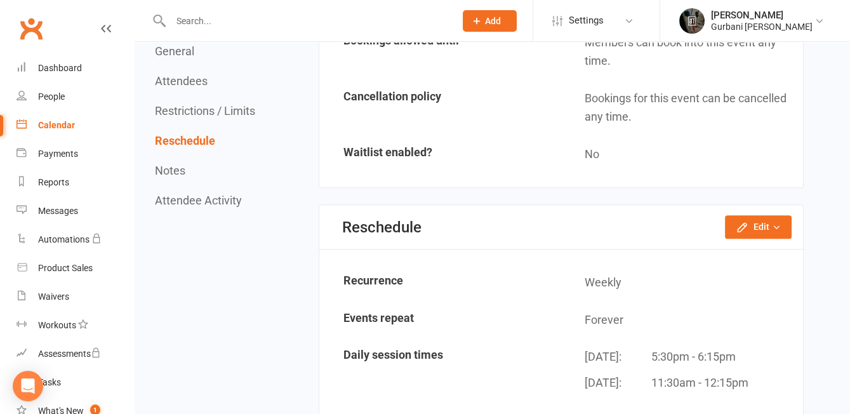
scroll to position [971, 0]
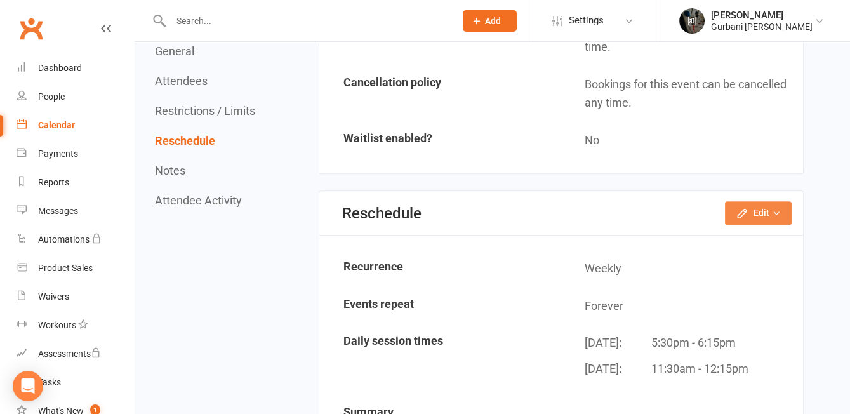
click at [756, 203] on button "Edit" at bounding box center [758, 212] width 67 height 23
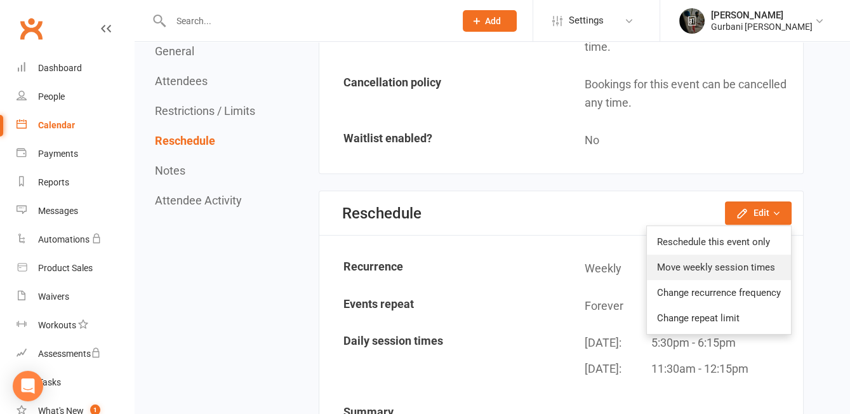
click at [722, 258] on link "Move weekly session times" at bounding box center [719, 267] width 144 height 25
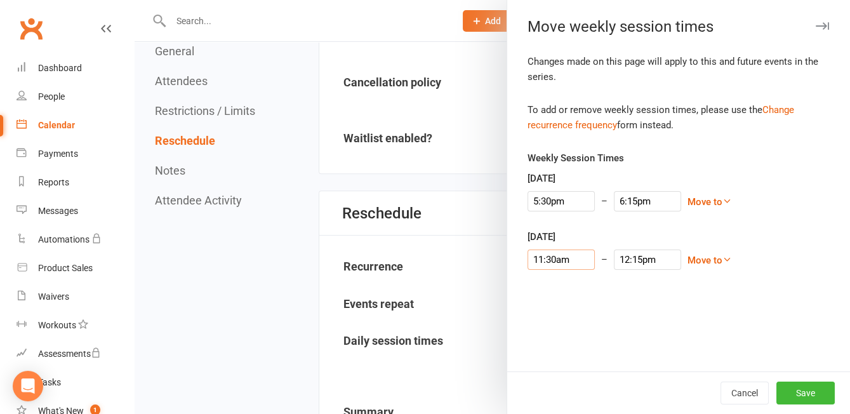
click at [565, 262] on input "11:30am" at bounding box center [561, 260] width 67 height 20
type input "10:45am"
type input "11:30am"
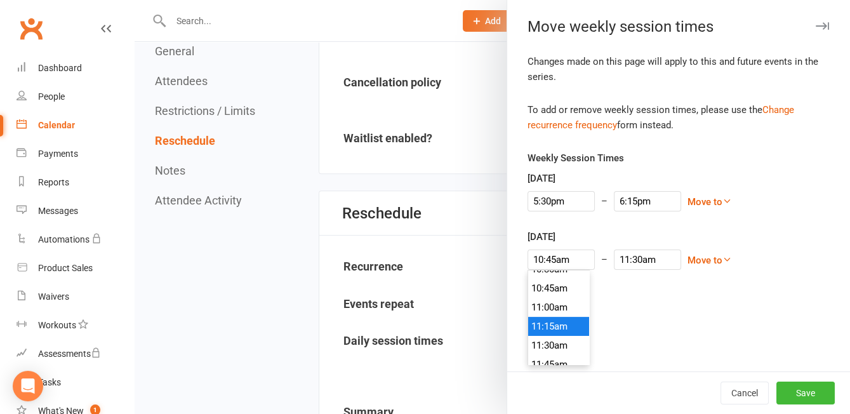
click at [565, 283] on li "10:45am" at bounding box center [558, 288] width 61 height 19
click at [721, 292] on div "Changes made on this page will apply to this and future events in the series. T…" at bounding box center [678, 213] width 343 height 318
click at [813, 392] on button "Save" at bounding box center [806, 393] width 58 height 23
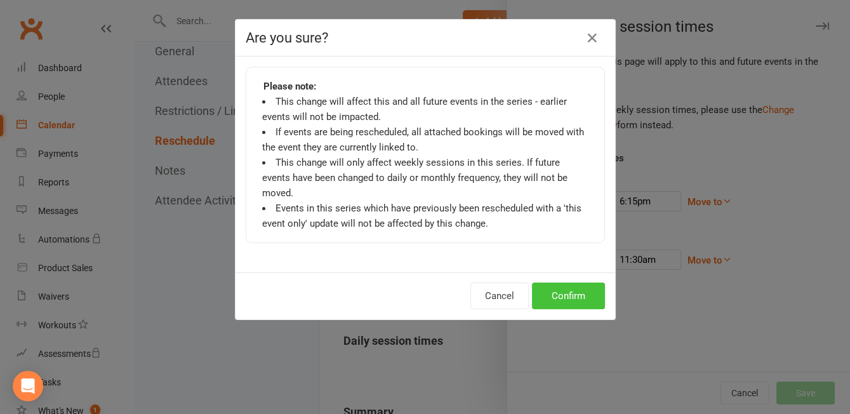
click at [575, 283] on button "Confirm" at bounding box center [568, 296] width 73 height 27
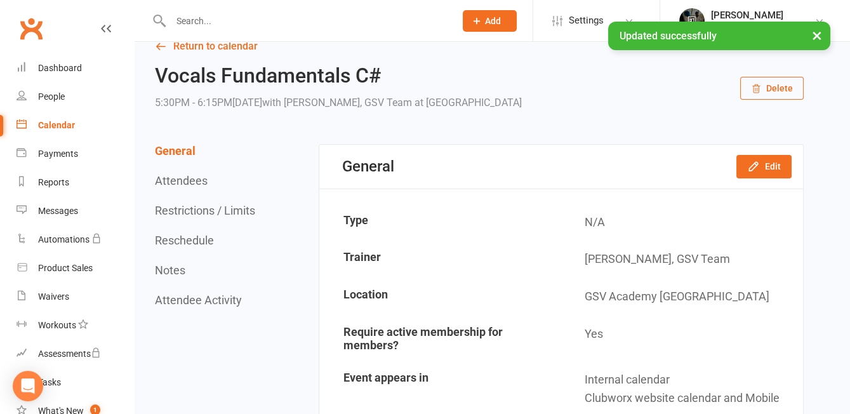
scroll to position [0, 0]
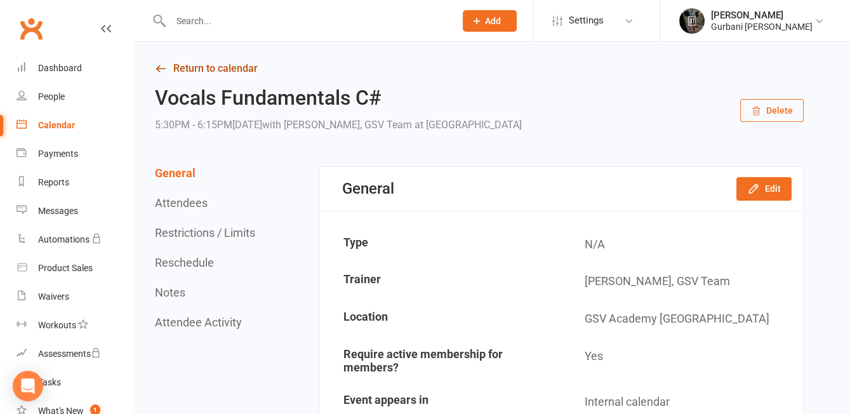
click at [195, 67] on link "Return to calendar" at bounding box center [479, 69] width 649 height 18
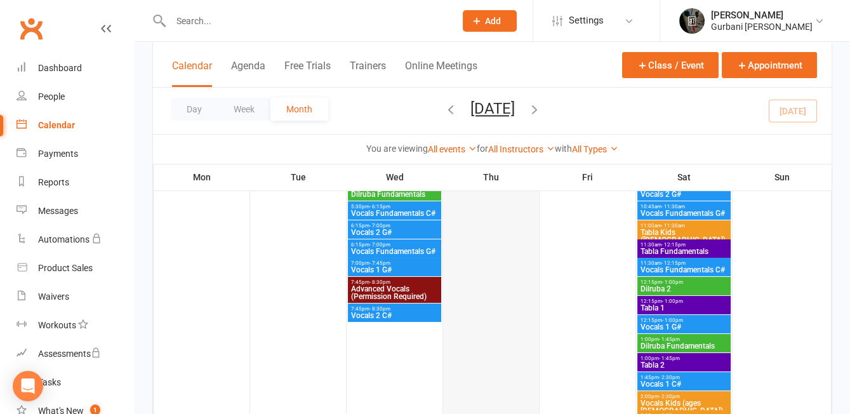
scroll to position [138, 0]
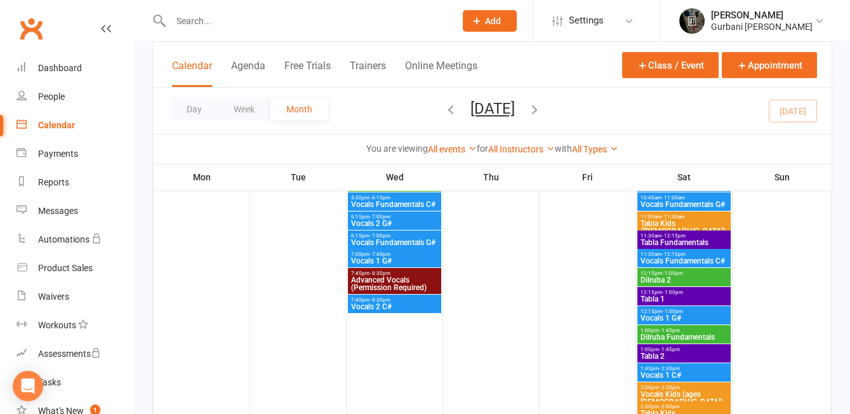
click at [386, 222] on span "Vocals 2 G#" at bounding box center [395, 224] width 88 height 8
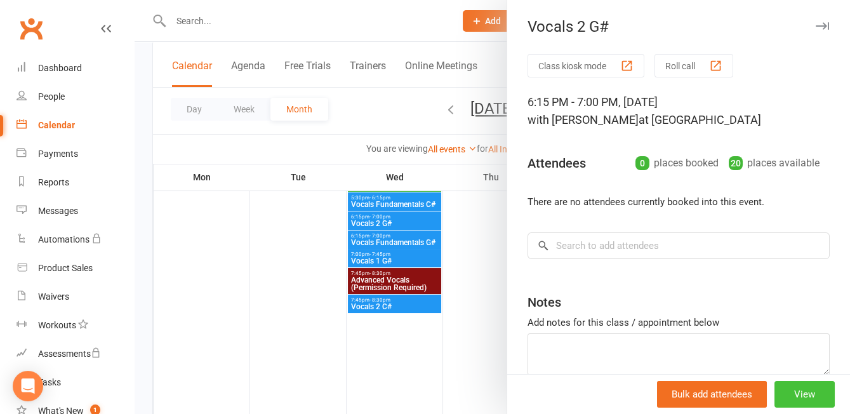
click at [802, 399] on button "View" at bounding box center [805, 394] width 60 height 27
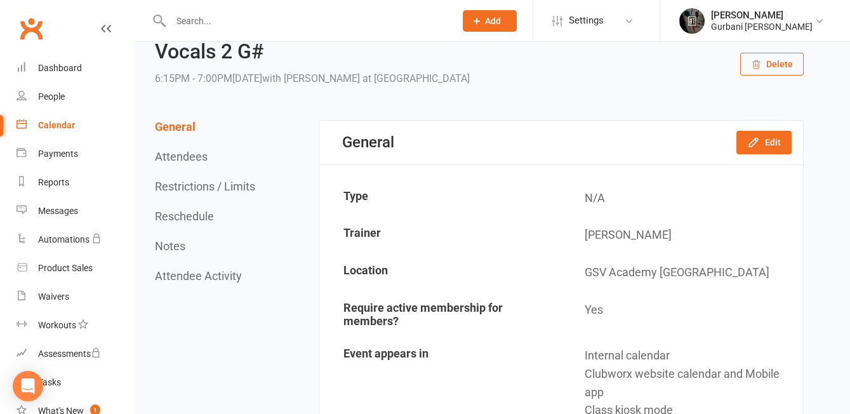
scroll to position [48, 0]
click at [763, 145] on button "Edit" at bounding box center [764, 141] width 55 height 23
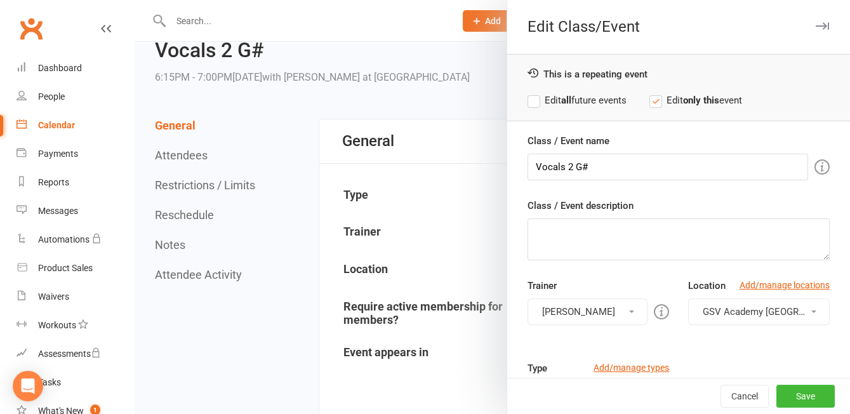
scroll to position [186, 0]
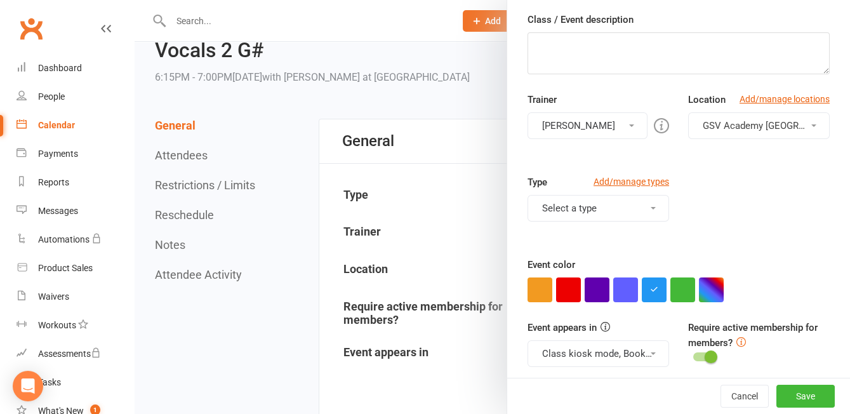
click at [622, 121] on button "[PERSON_NAME]" at bounding box center [588, 125] width 120 height 27
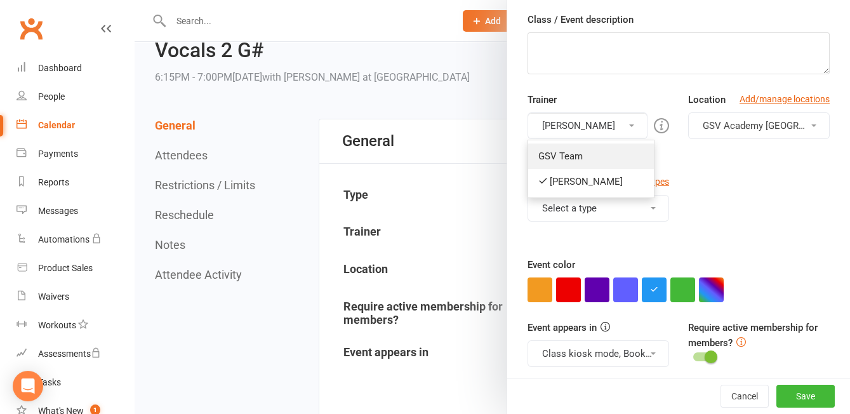
click at [615, 152] on link "GSV Team" at bounding box center [591, 156] width 126 height 25
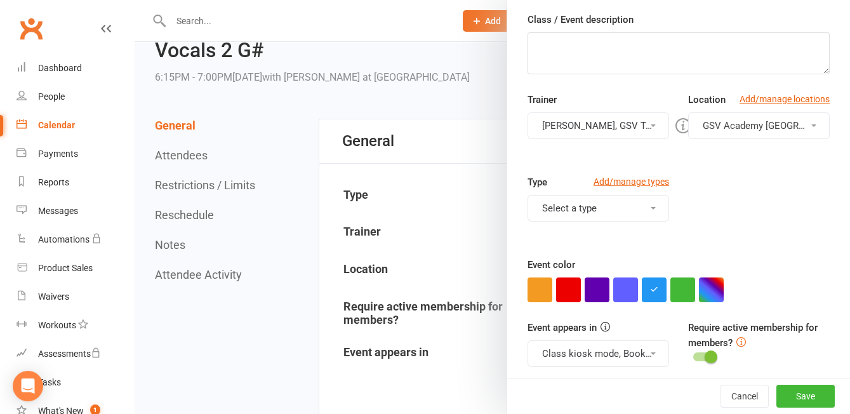
click at [640, 122] on button "[PERSON_NAME], GSV Team" at bounding box center [599, 125] width 142 height 27
click at [714, 166] on div "Trainer [PERSON_NAME], GSV Team GSV Team [PERSON_NAME] Please select at least o…" at bounding box center [678, 133] width 321 height 83
click at [818, 392] on button "Save" at bounding box center [806, 396] width 58 height 23
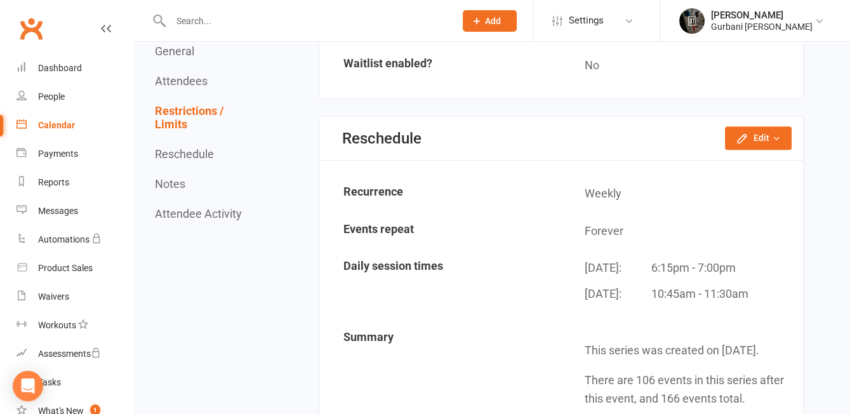
scroll to position [1085, 0]
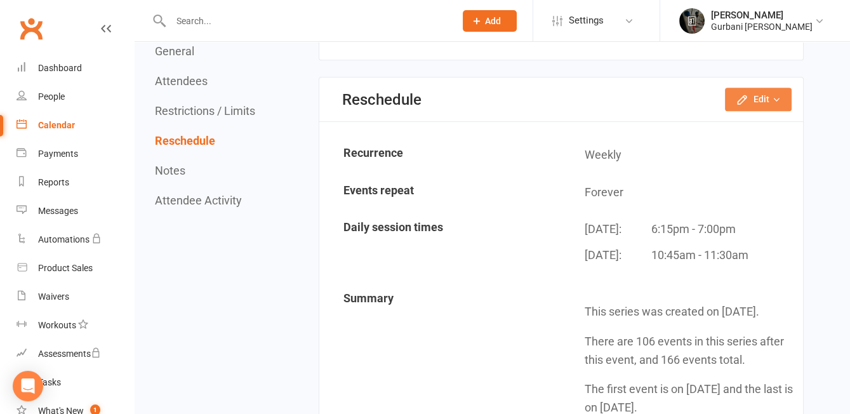
click at [752, 93] on button "Edit" at bounding box center [758, 99] width 67 height 23
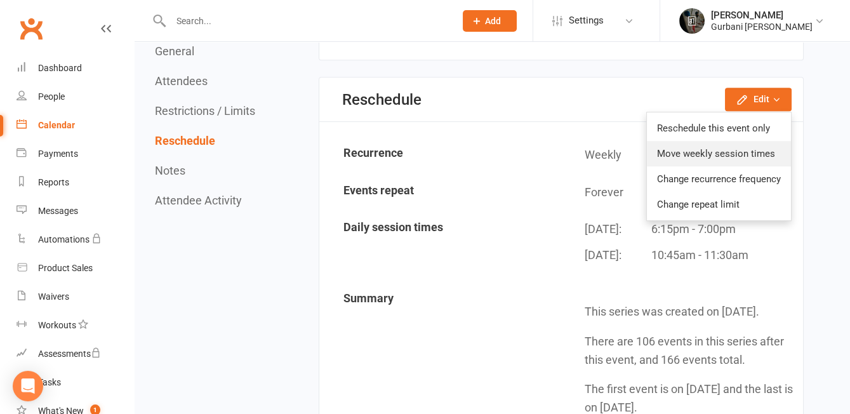
click at [735, 141] on link "Move weekly session times" at bounding box center [719, 153] width 144 height 25
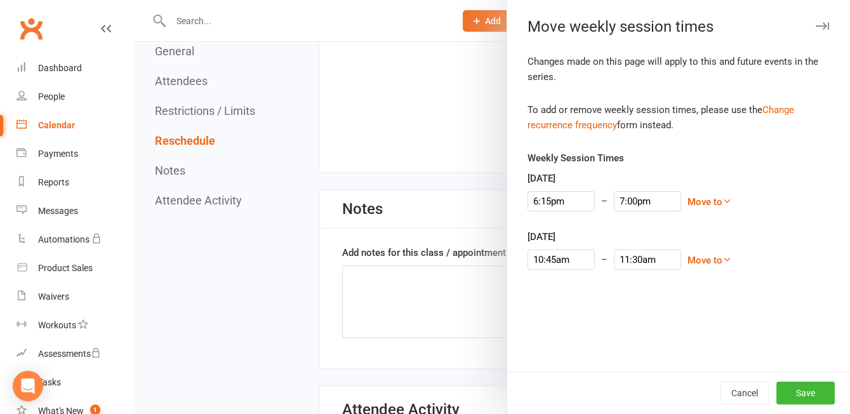
scroll to position [1505, 0]
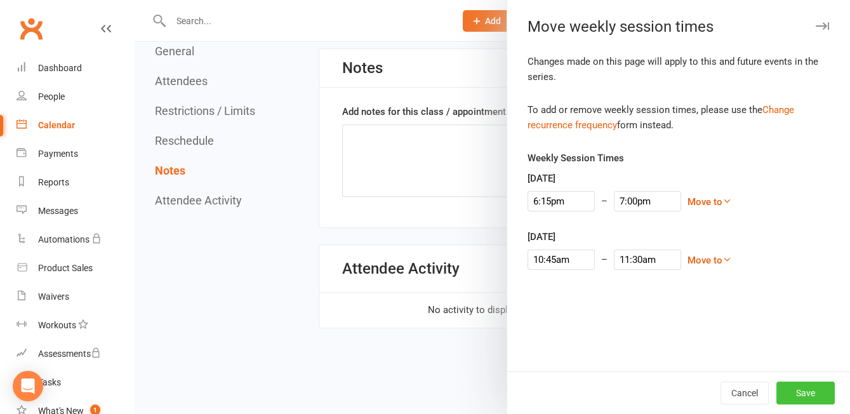
click at [804, 389] on button "Save" at bounding box center [806, 393] width 58 height 23
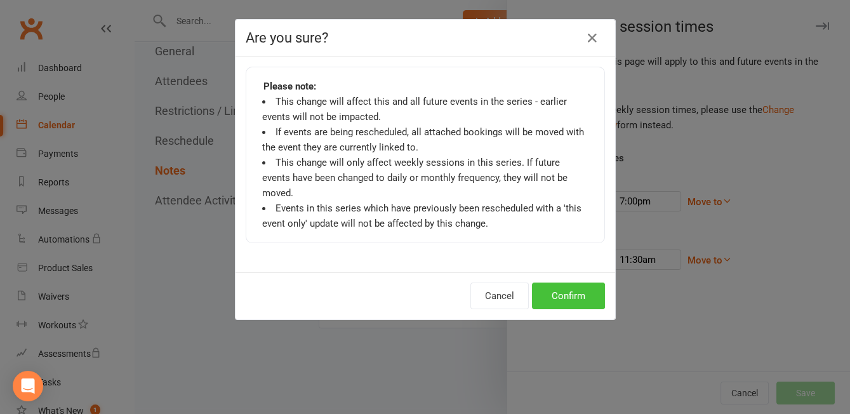
click at [579, 283] on button "Confirm" at bounding box center [568, 296] width 73 height 27
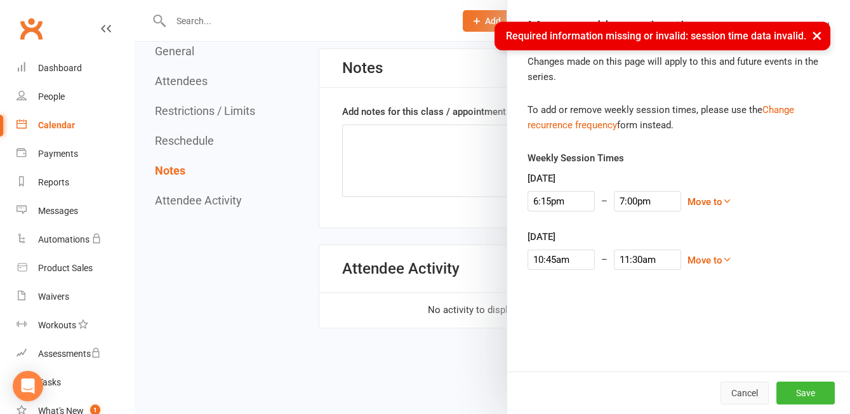
click at [739, 387] on button "Cancel" at bounding box center [745, 393] width 48 height 23
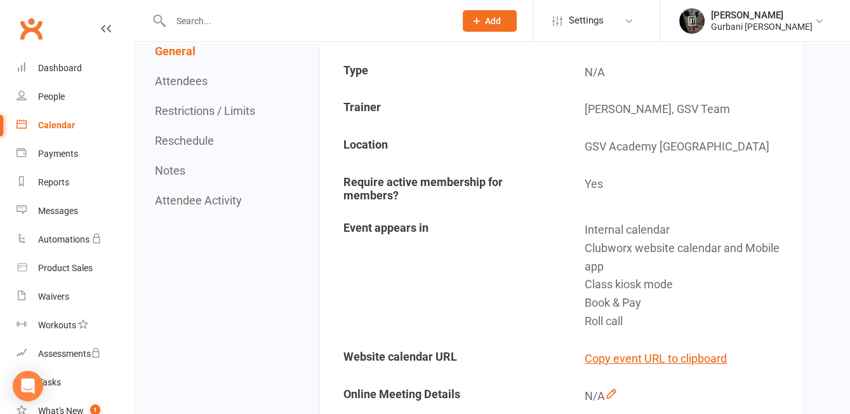
scroll to position [0, 0]
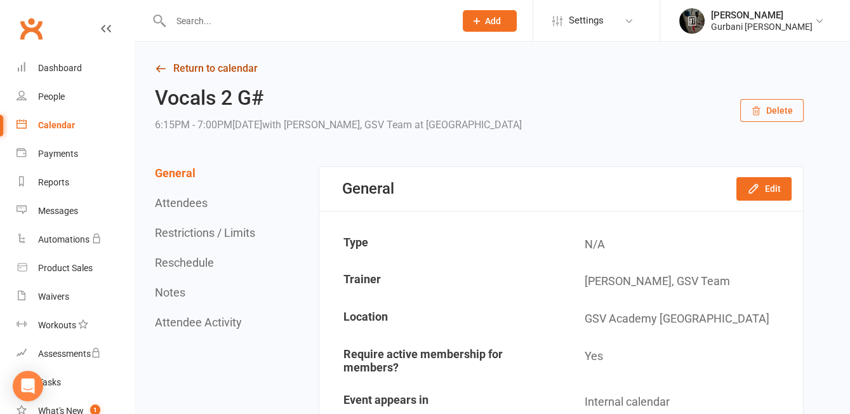
click at [200, 69] on link "Return to calendar" at bounding box center [479, 69] width 649 height 18
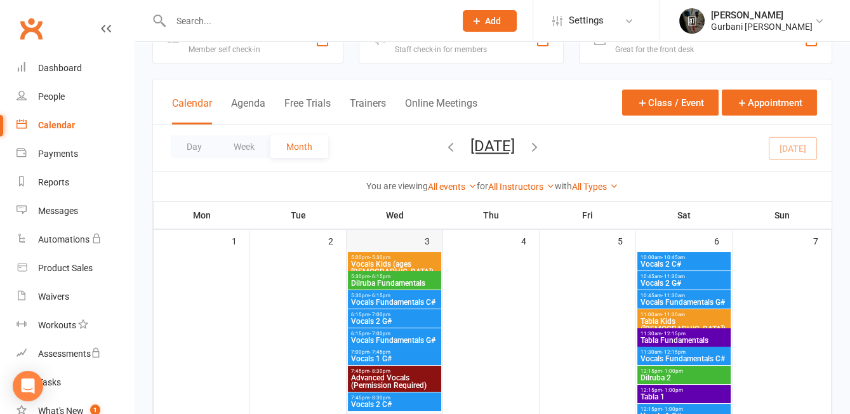
scroll to position [58, 0]
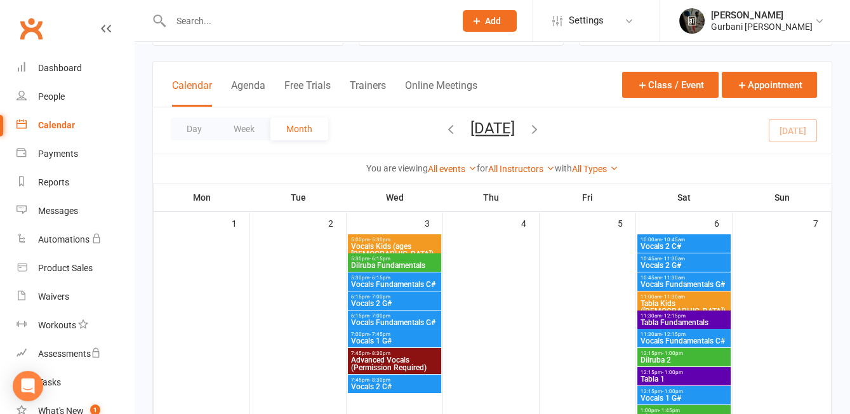
click at [407, 319] on span "Vocals Fundamentals G#" at bounding box center [395, 323] width 88 height 8
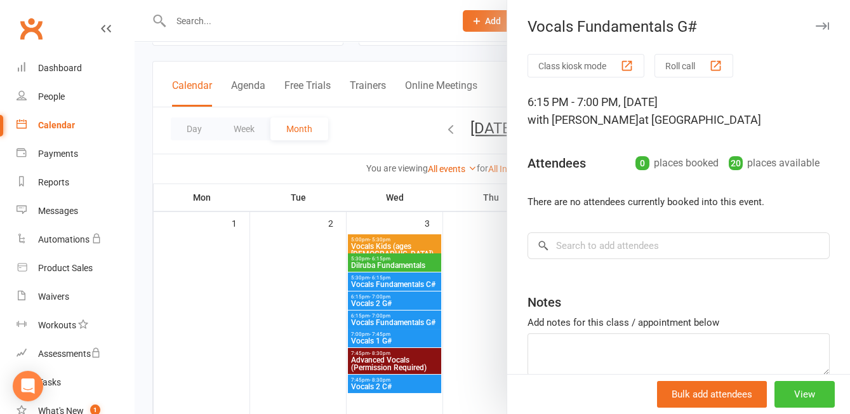
click at [805, 389] on button "View" at bounding box center [805, 394] width 60 height 27
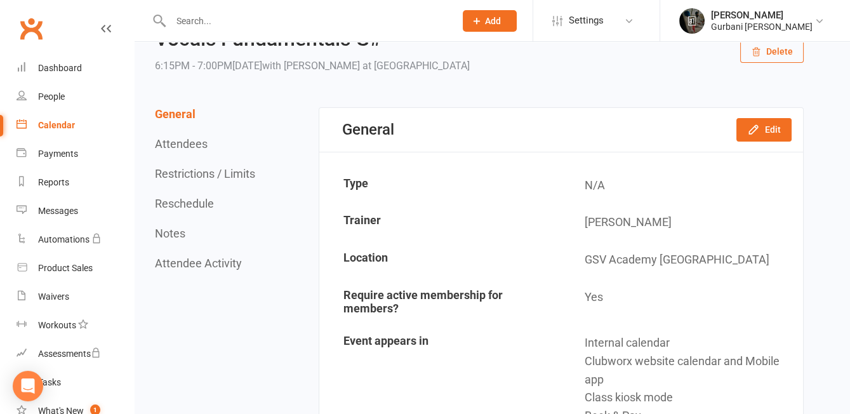
scroll to position [54, 0]
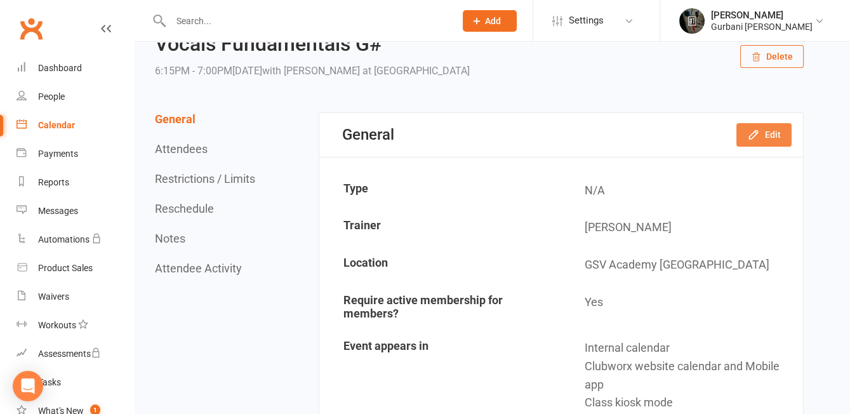
click at [768, 128] on button "Edit" at bounding box center [764, 134] width 55 height 23
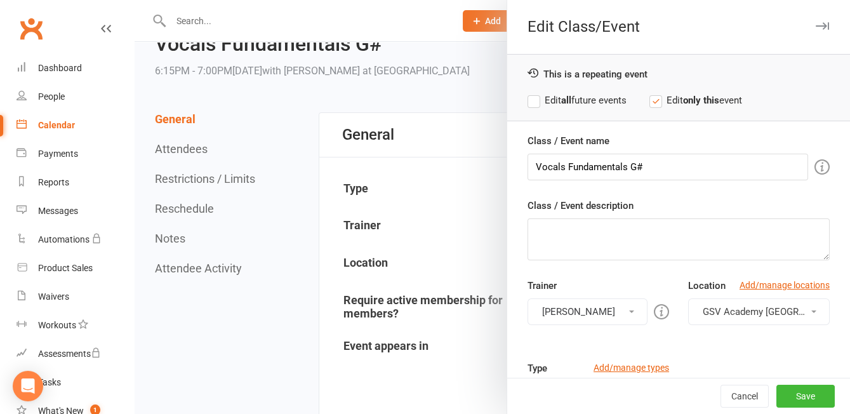
click at [554, 98] on label "Edit all future events" at bounding box center [577, 100] width 99 height 15
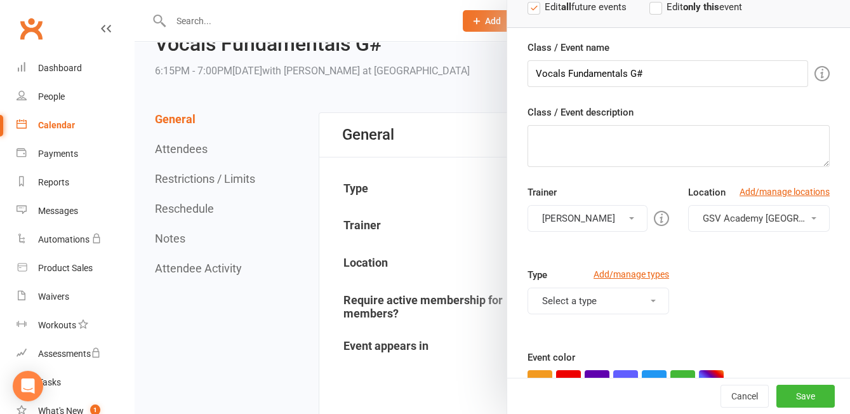
scroll to position [189, 0]
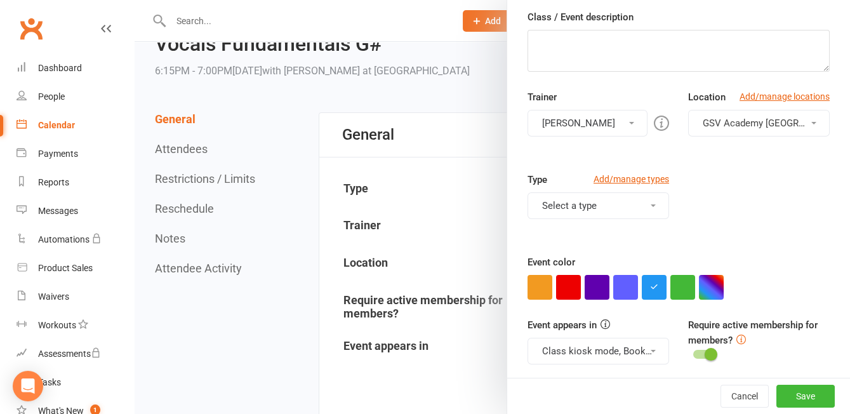
click at [613, 110] on button "[PERSON_NAME]" at bounding box center [588, 123] width 120 height 27
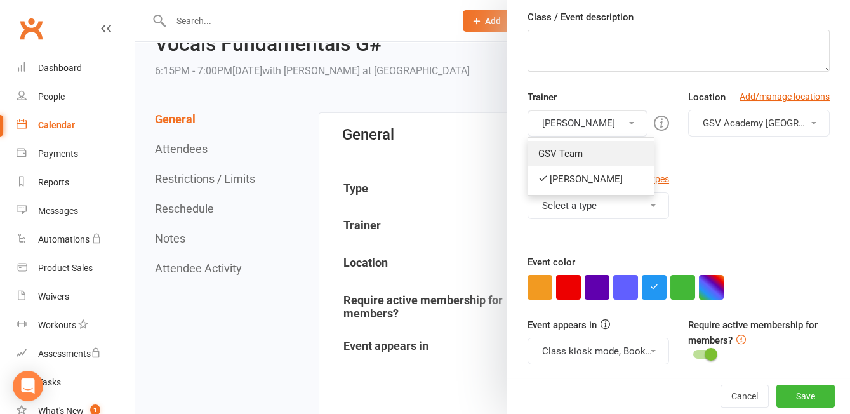
click at [607, 151] on link "GSV Team" at bounding box center [591, 153] width 126 height 25
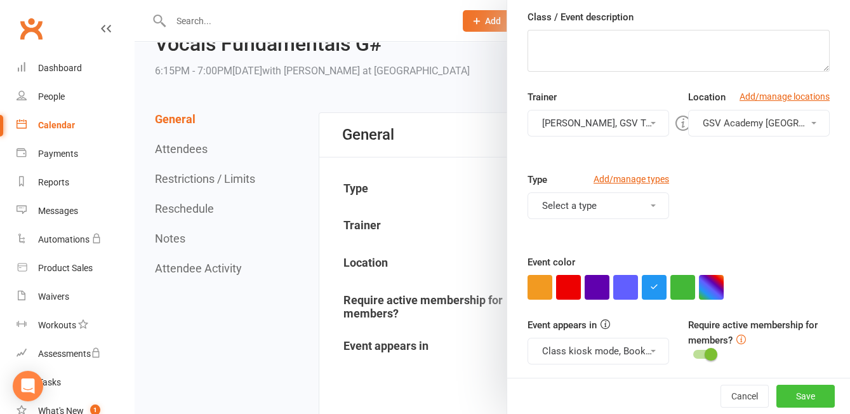
click at [805, 398] on button "Save" at bounding box center [806, 396] width 58 height 23
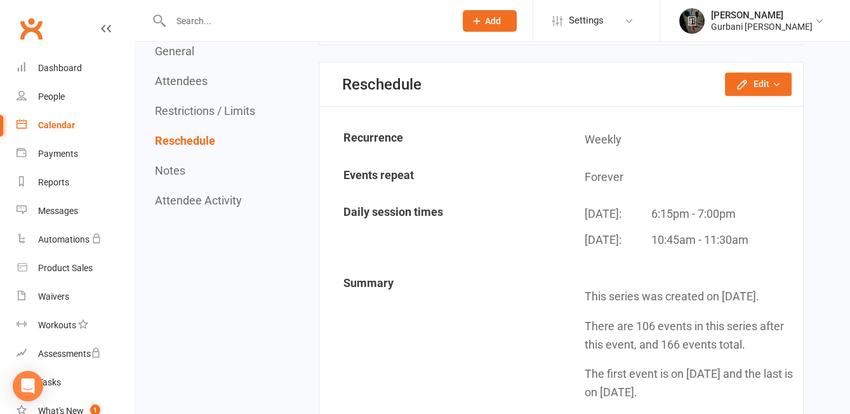
scroll to position [1099, 0]
click at [753, 78] on button "Edit" at bounding box center [758, 84] width 67 height 23
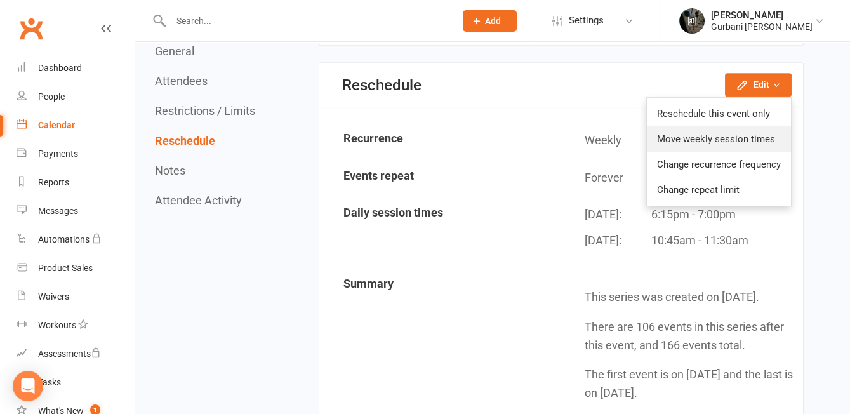
click at [734, 128] on link "Move weekly session times" at bounding box center [719, 138] width 144 height 25
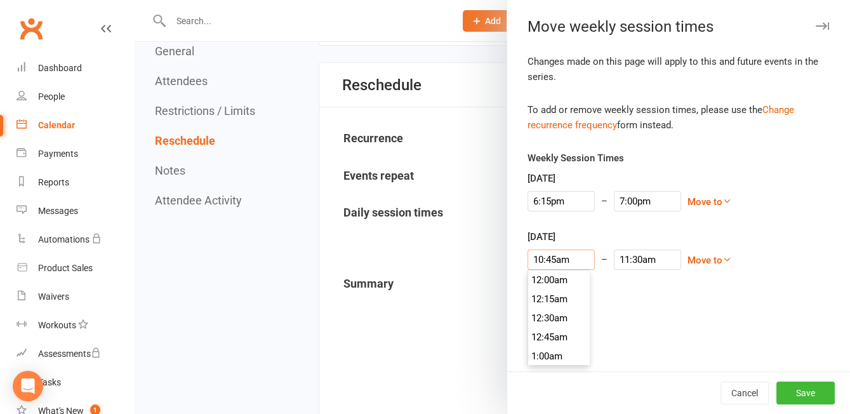
click at [547, 264] on input "10:45am" at bounding box center [561, 260] width 67 height 20
type input "11:30am"
type input "12:15pm"
click at [559, 354] on li "11:30am" at bounding box center [558, 357] width 61 height 19
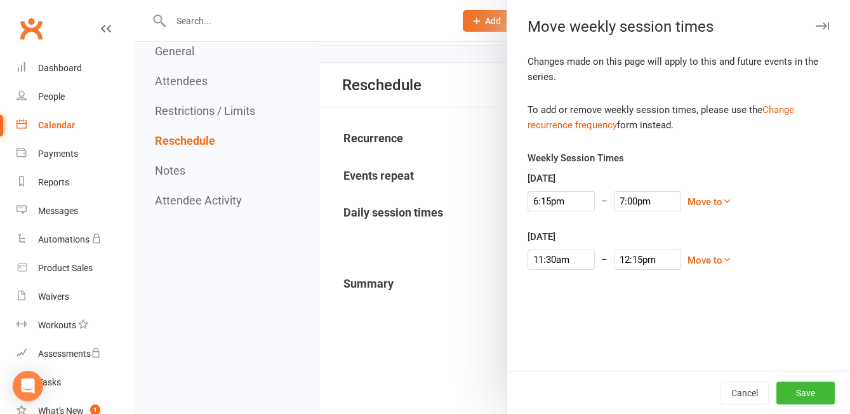
click at [831, 338] on div "Changes made on this page will apply to this and future events in the series. T…" at bounding box center [678, 213] width 343 height 318
click at [819, 399] on button "Save" at bounding box center [806, 393] width 58 height 23
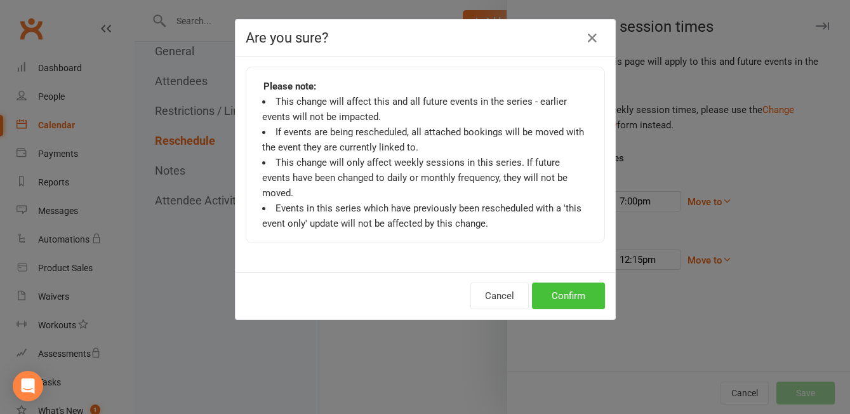
click at [570, 283] on button "Confirm" at bounding box center [568, 296] width 73 height 27
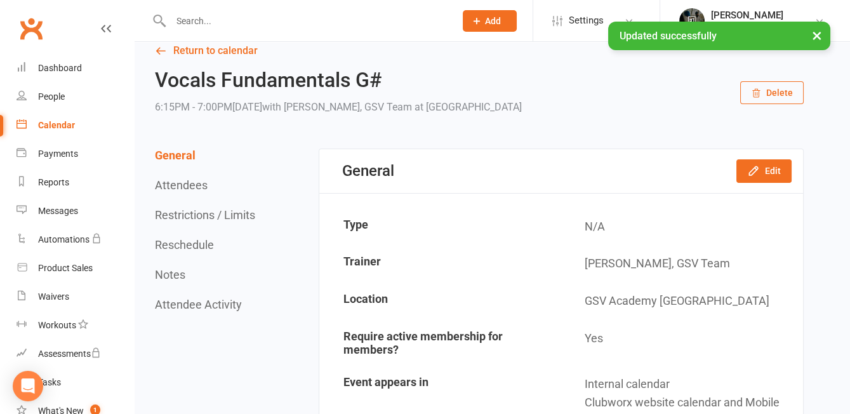
scroll to position [0, 0]
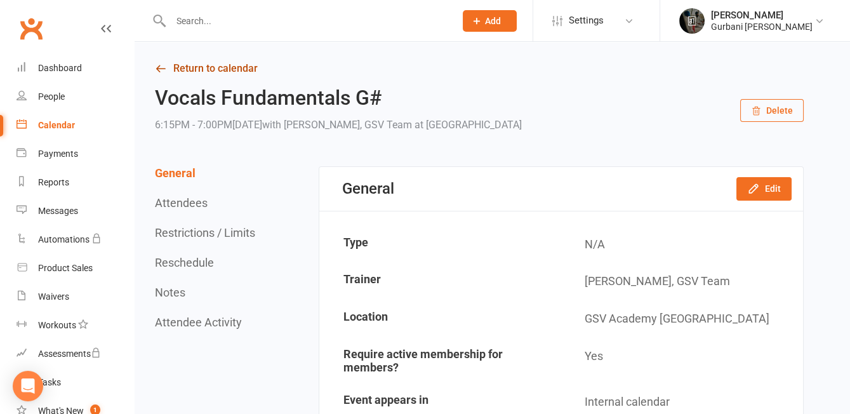
click at [216, 70] on link "Return to calendar" at bounding box center [479, 69] width 649 height 18
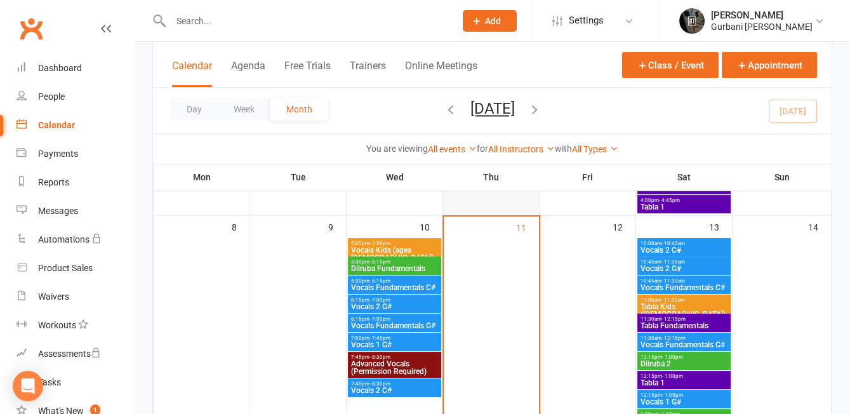
scroll to position [428, 0]
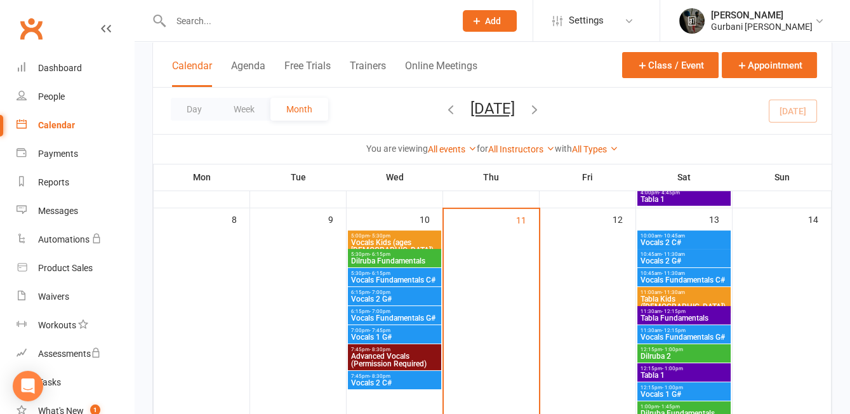
click at [424, 278] on span "Vocals Fundamentals C#" at bounding box center [395, 280] width 88 height 8
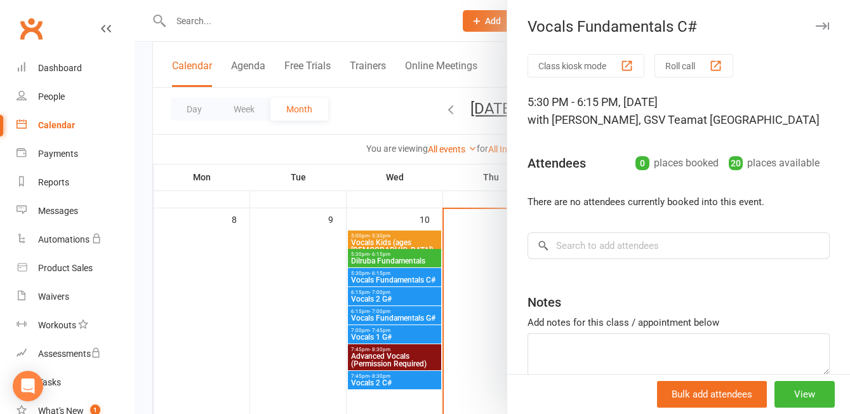
click at [297, 253] on div at bounding box center [493, 207] width 716 height 414
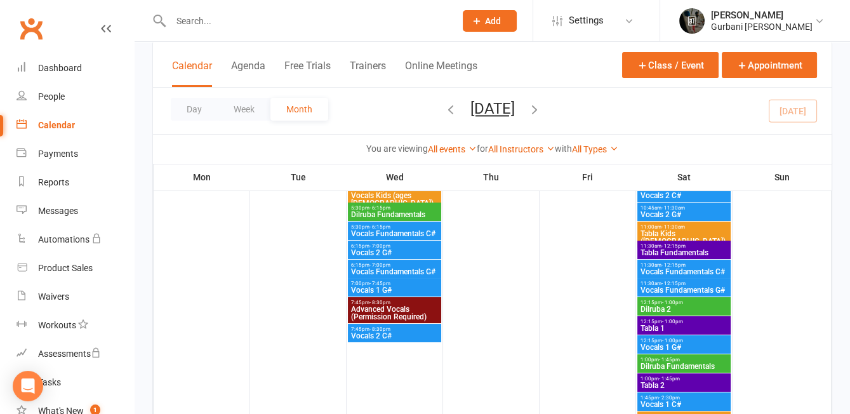
scroll to position [104, 0]
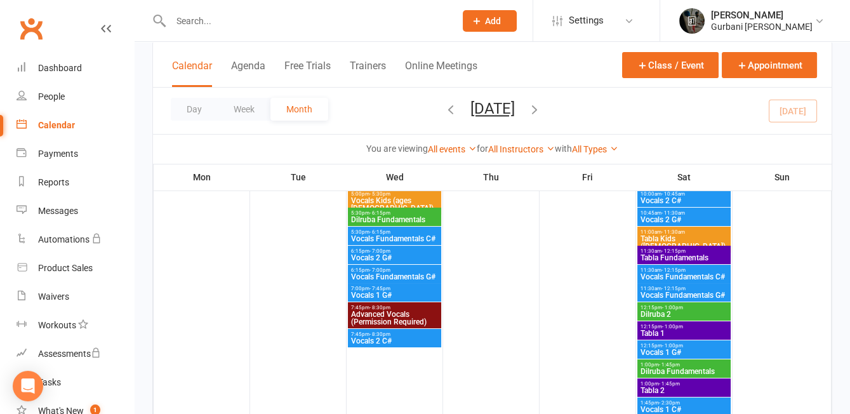
click at [403, 293] on span "Vocals 1 G#" at bounding box center [395, 296] width 88 height 8
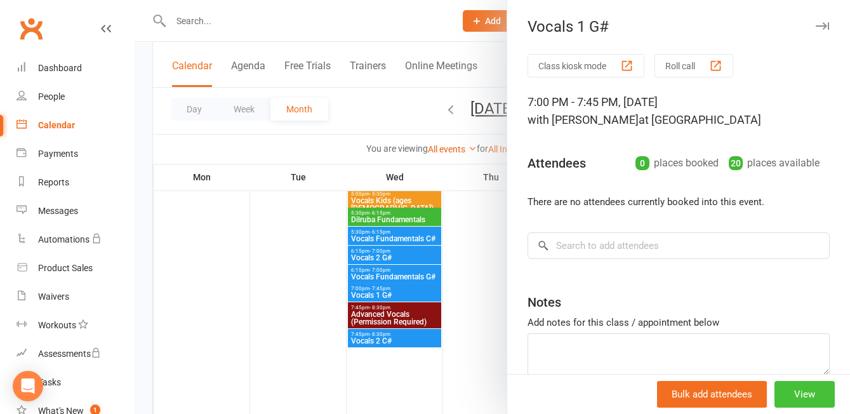
click at [808, 392] on button "View" at bounding box center [805, 394] width 60 height 27
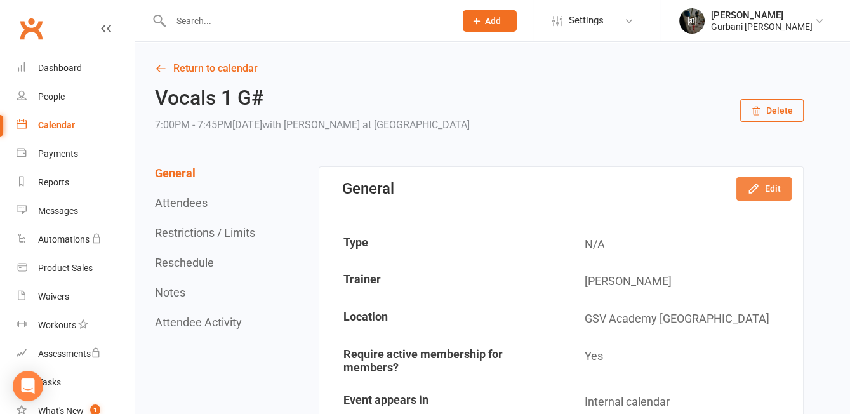
click at [768, 189] on button "Edit" at bounding box center [764, 188] width 55 height 23
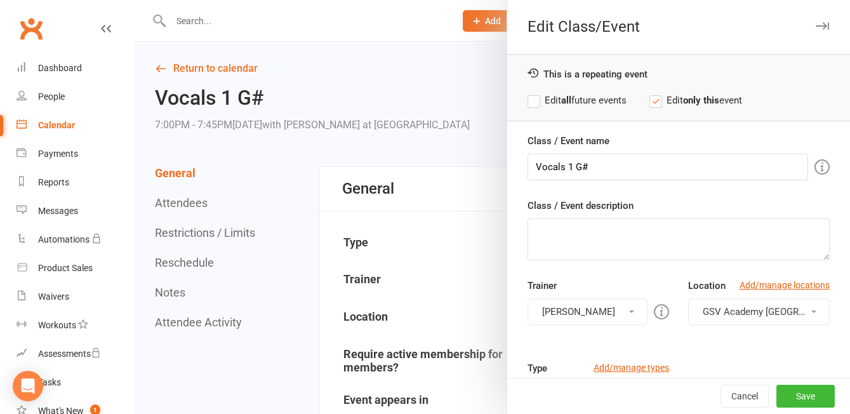
click at [565, 97] on strong "all" at bounding box center [566, 100] width 10 height 11
click at [618, 303] on button "[PERSON_NAME]" at bounding box center [588, 311] width 120 height 27
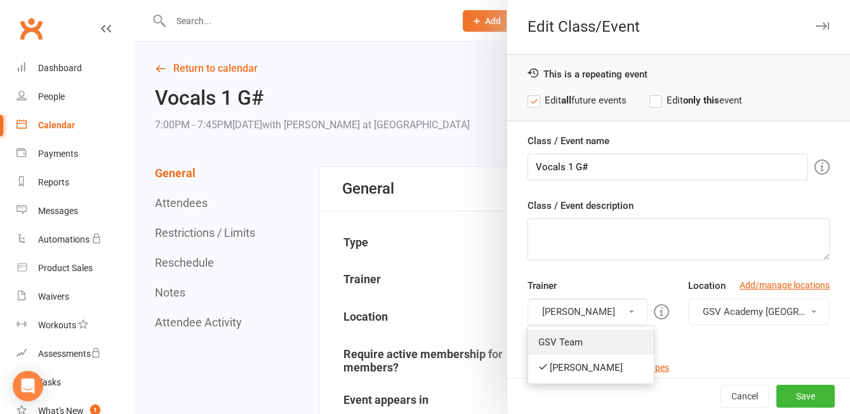
click at [609, 343] on link "GSV Team" at bounding box center [591, 342] width 126 height 25
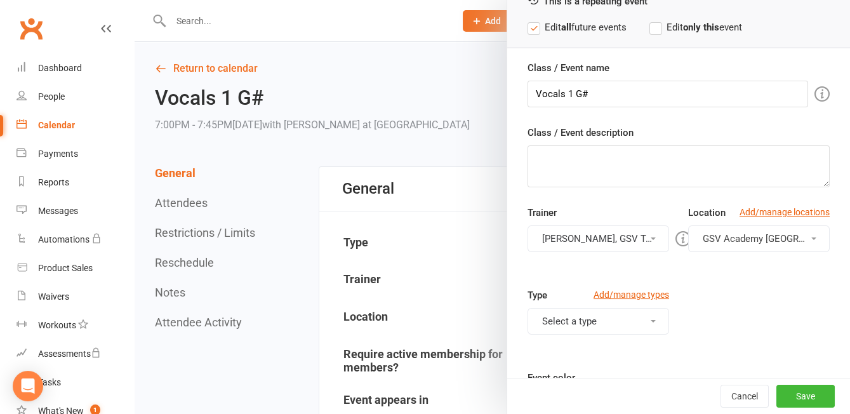
scroll to position [78, 0]
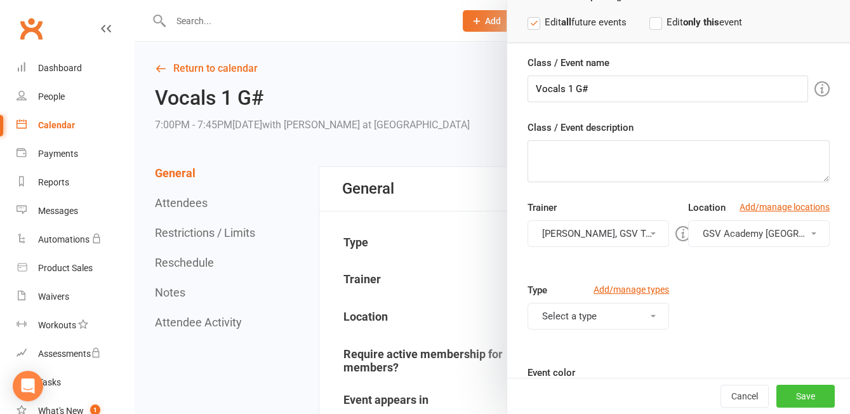
click at [801, 399] on button "Save" at bounding box center [806, 396] width 58 height 23
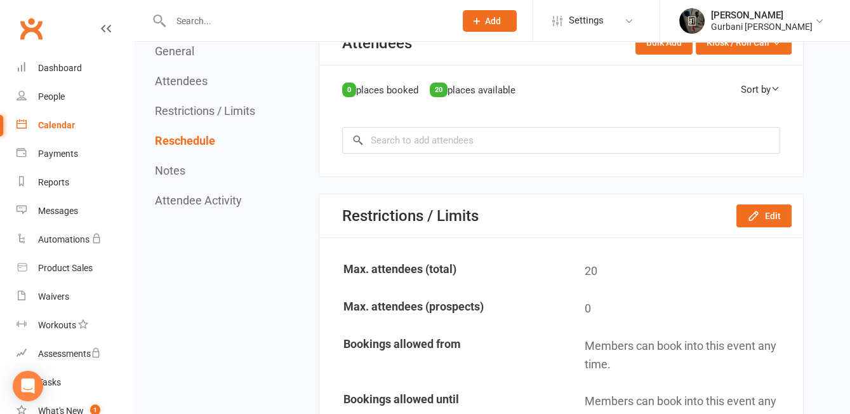
scroll to position [0, 0]
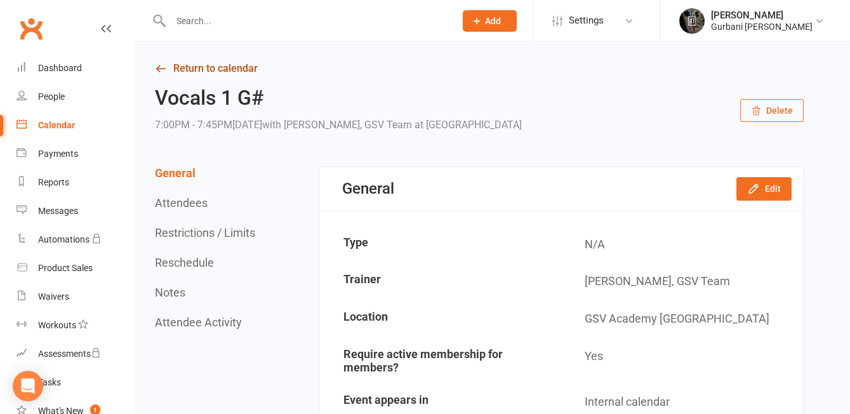
click at [192, 70] on link "Return to calendar" at bounding box center [479, 69] width 649 height 18
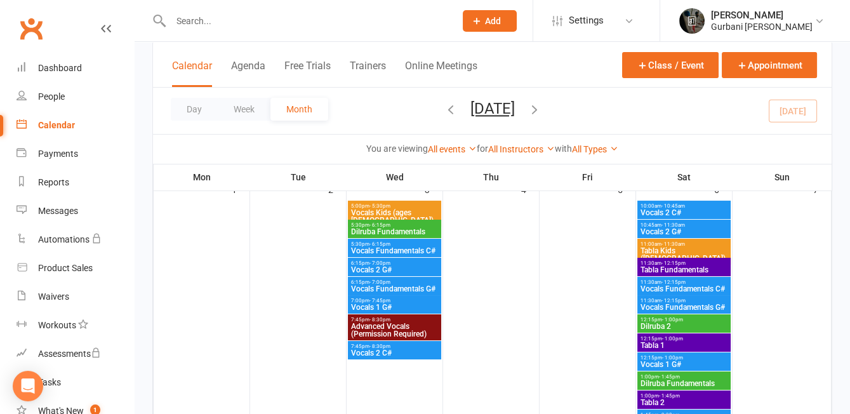
scroll to position [102, 0]
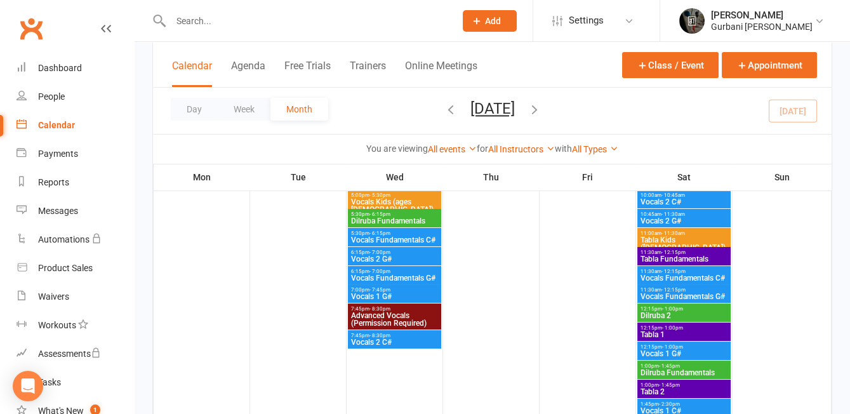
click at [403, 312] on span "Advanced Vocals (Permission Required)" at bounding box center [395, 319] width 88 height 15
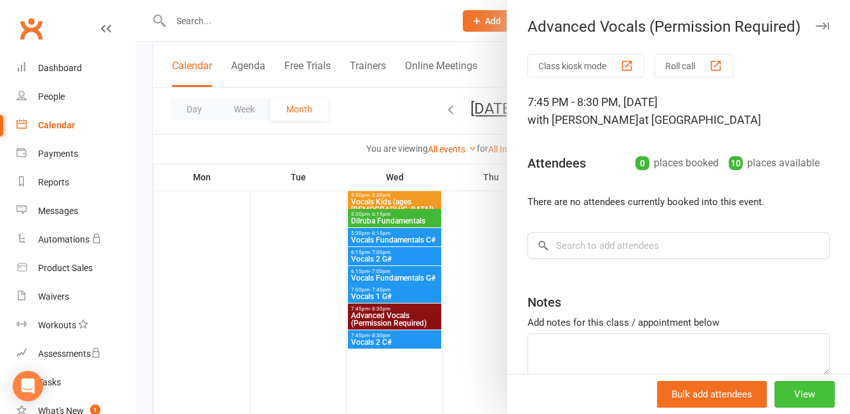
click at [817, 399] on button "View" at bounding box center [805, 394] width 60 height 27
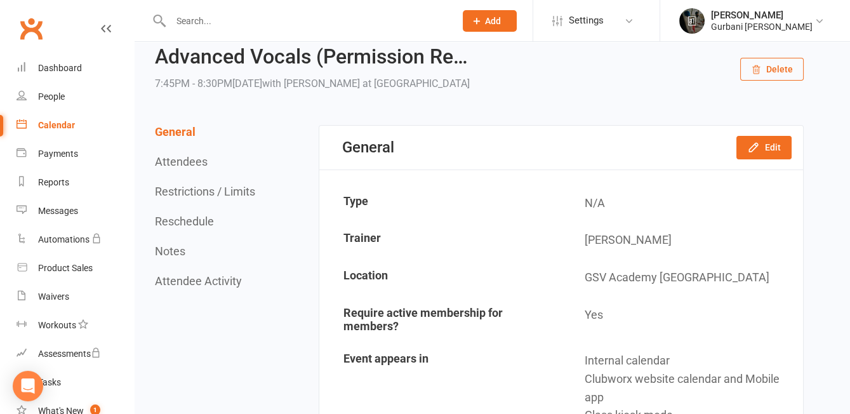
scroll to position [91, 0]
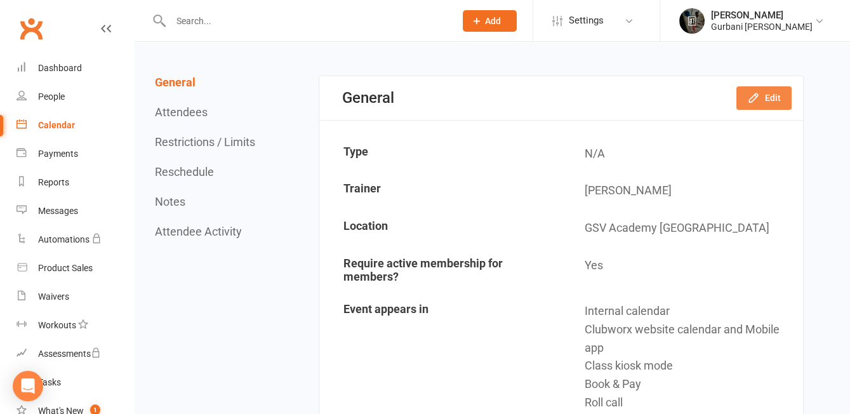
click at [774, 97] on button "Edit" at bounding box center [764, 97] width 55 height 23
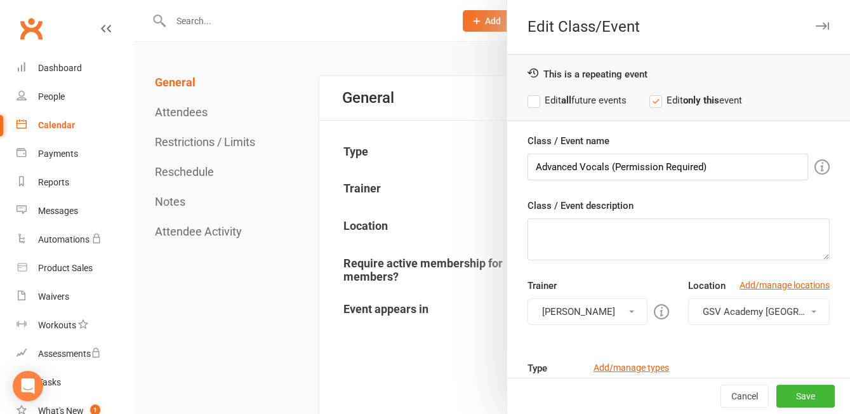
click at [586, 95] on label "Edit all future events" at bounding box center [577, 100] width 99 height 15
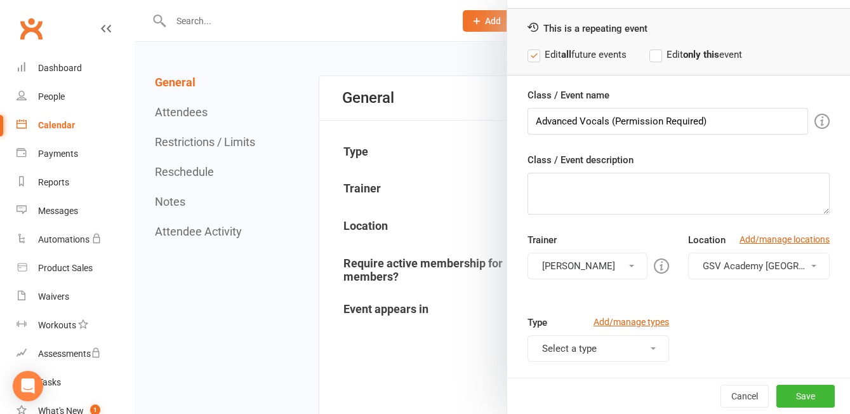
scroll to position [51, 0]
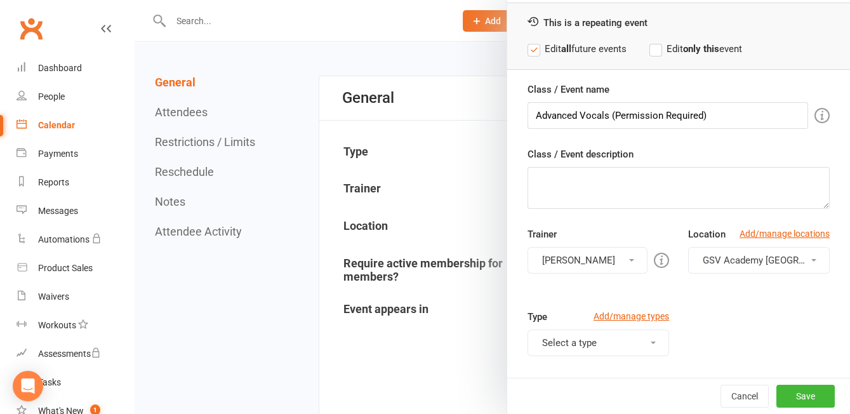
click at [616, 272] on div "Trainer [PERSON_NAME] GSV Team [PERSON_NAME] Please select at least one trainer…" at bounding box center [678, 268] width 321 height 83
click at [615, 260] on button "[PERSON_NAME]" at bounding box center [588, 260] width 120 height 27
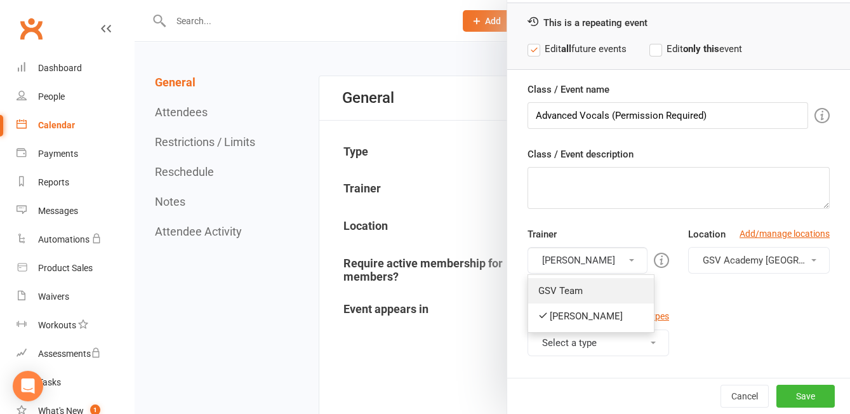
click at [602, 287] on link "GSV Team" at bounding box center [591, 290] width 126 height 25
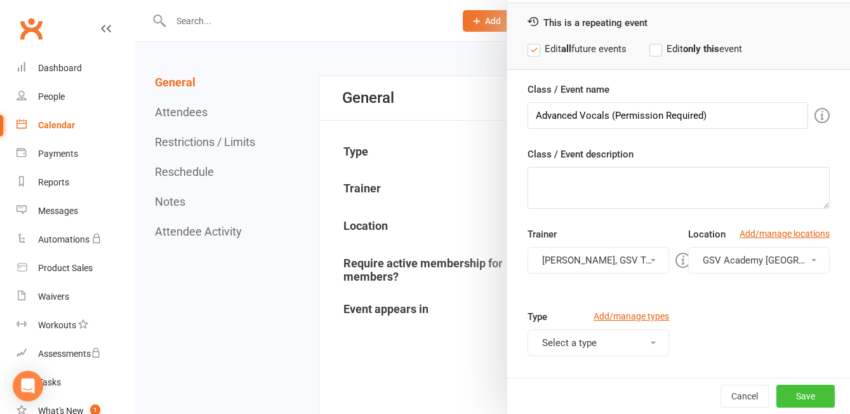
click at [821, 406] on button "Save" at bounding box center [806, 396] width 58 height 23
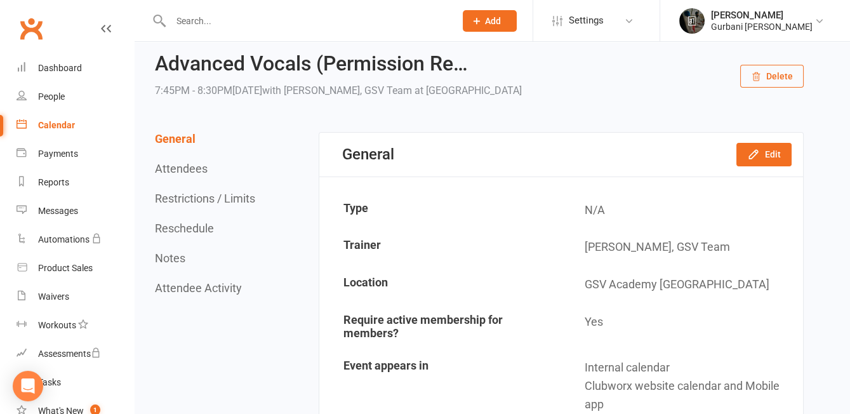
scroll to position [0, 0]
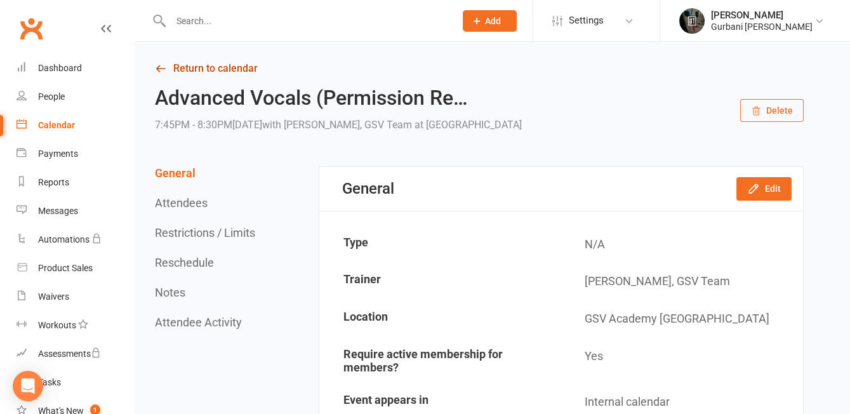
click at [180, 72] on link "Return to calendar" at bounding box center [479, 69] width 649 height 18
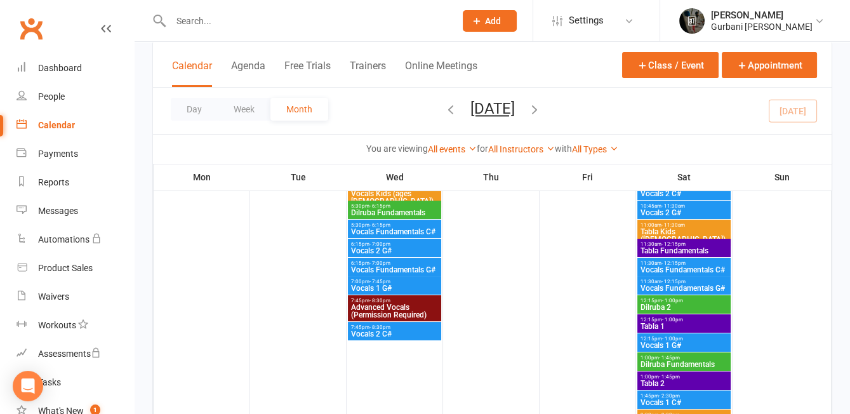
scroll to position [117, 0]
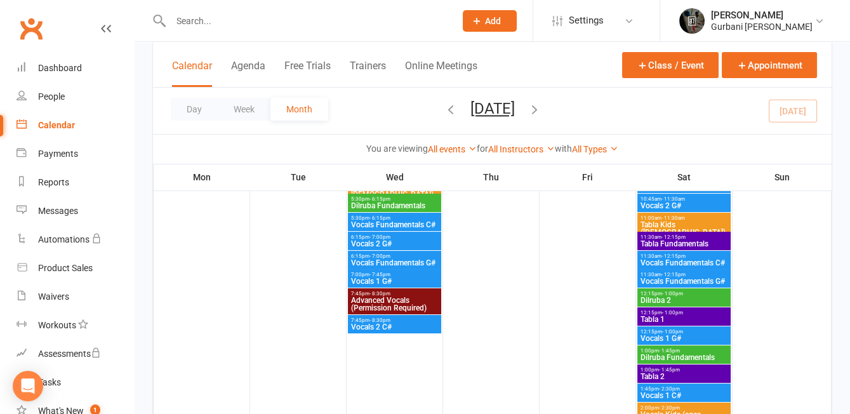
click at [391, 325] on span "Vocals 2 C#" at bounding box center [395, 327] width 88 height 8
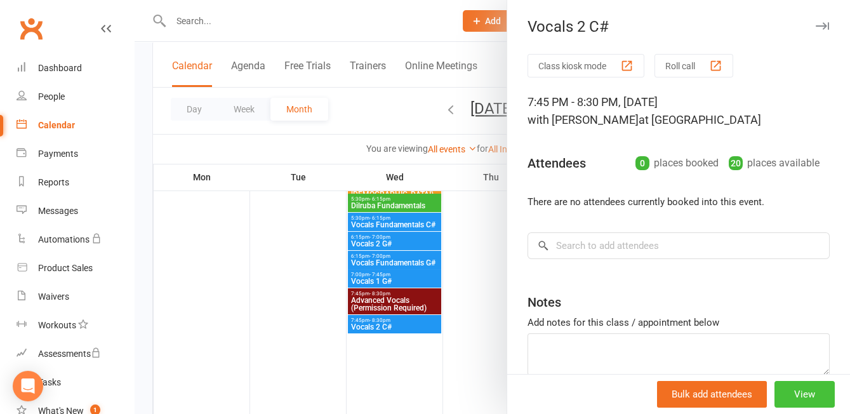
click at [812, 393] on button "View" at bounding box center [805, 394] width 60 height 27
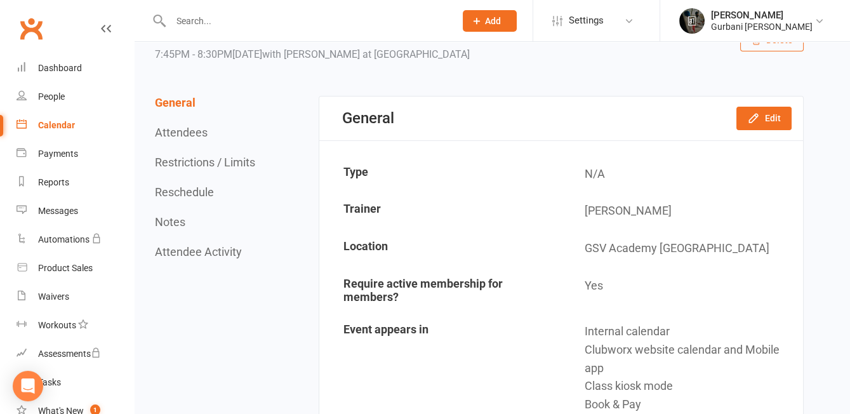
scroll to position [111, 0]
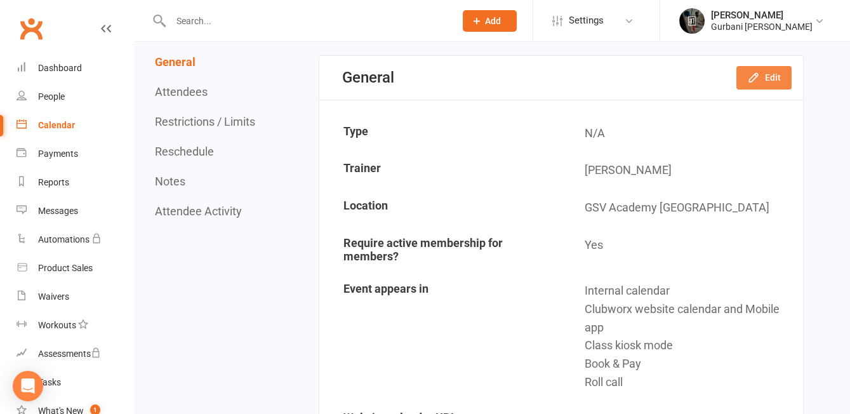
click at [758, 83] on icon "button" at bounding box center [753, 77] width 13 height 13
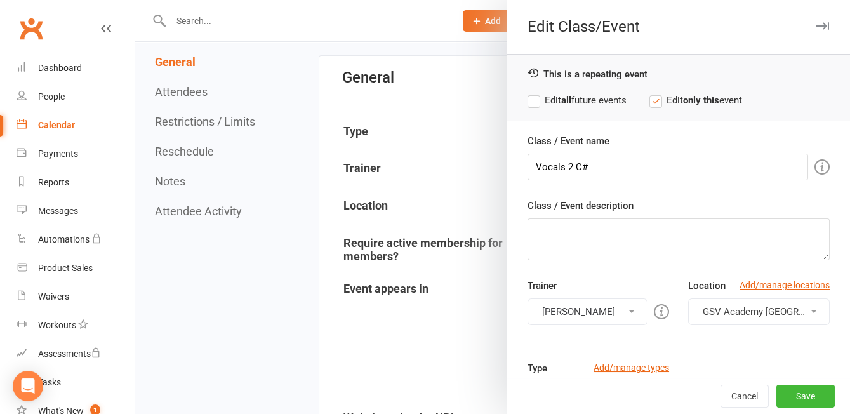
click at [575, 100] on label "Edit all future events" at bounding box center [577, 100] width 99 height 15
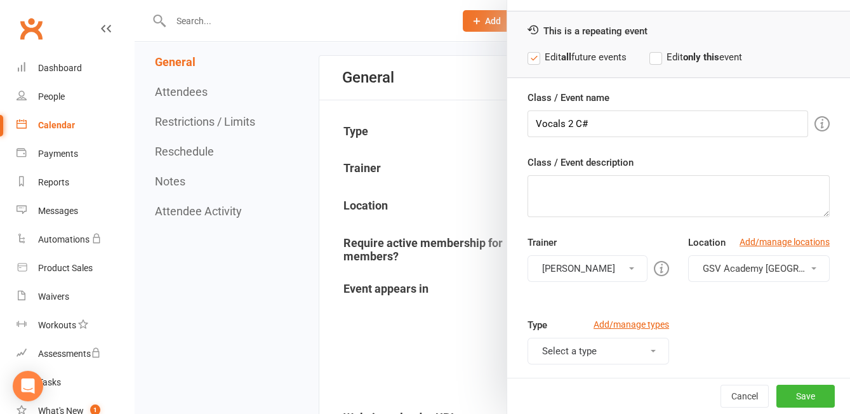
scroll to position [68, 0]
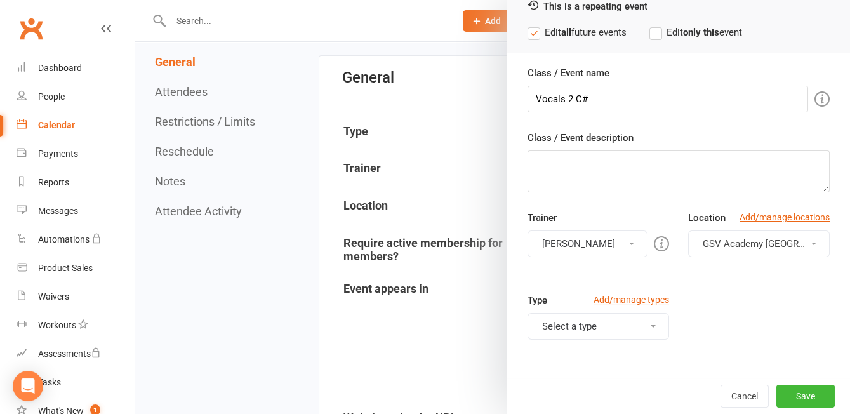
click at [576, 242] on button "[PERSON_NAME]" at bounding box center [588, 244] width 120 height 27
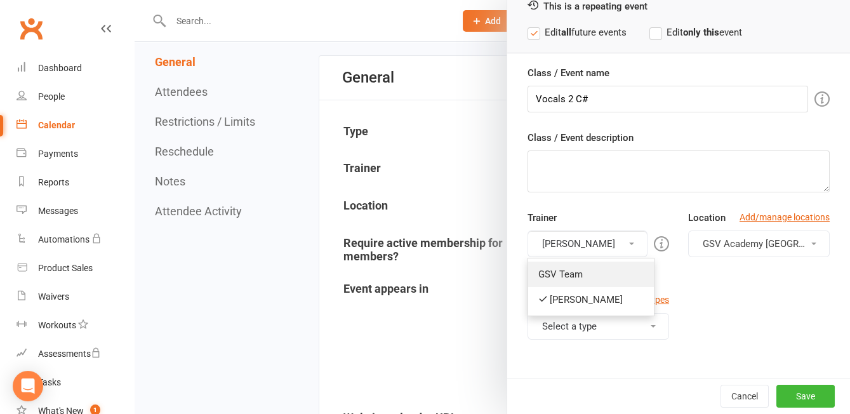
click at [580, 268] on link "GSV Team" at bounding box center [591, 274] width 126 height 25
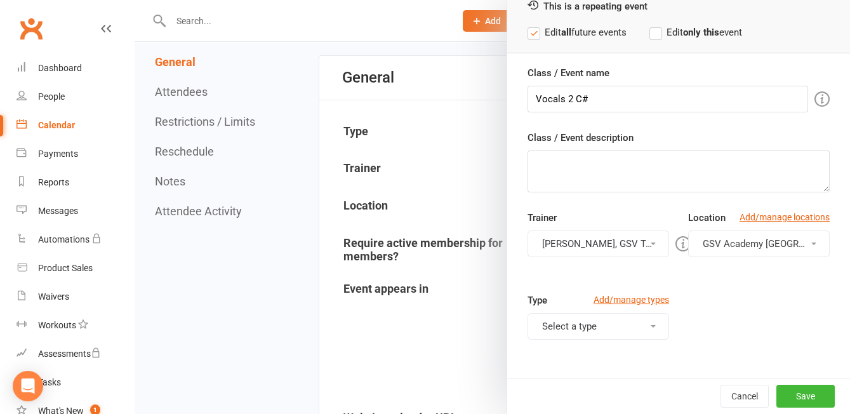
click at [739, 293] on div "Type Add/manage types Select a type Class Training Session" at bounding box center [678, 334] width 321 height 83
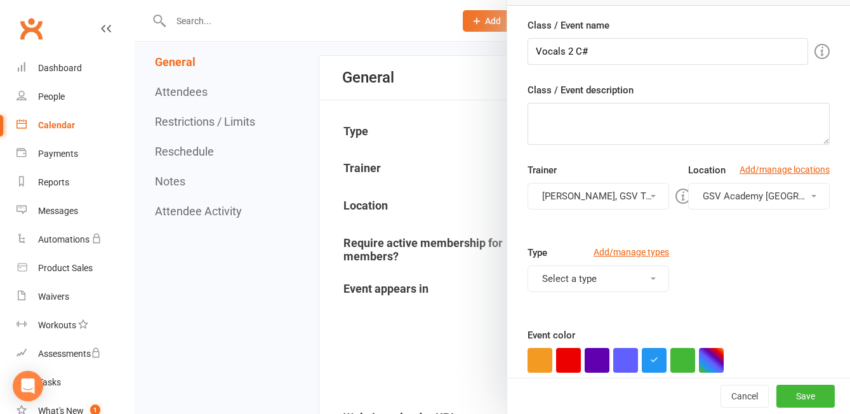
scroll to position [117, 0]
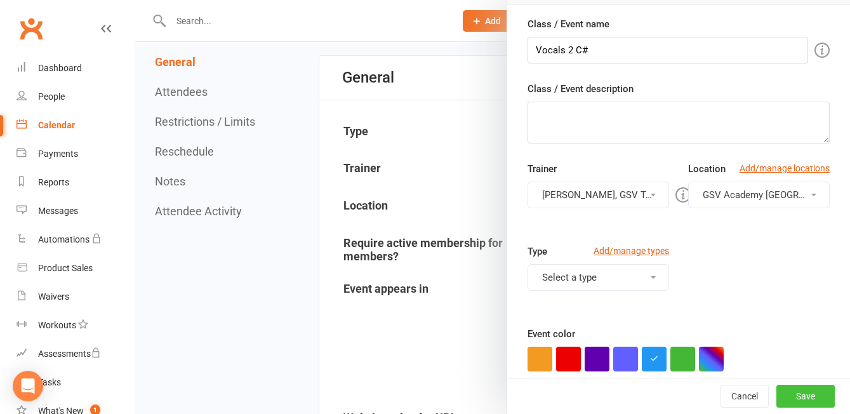
click at [816, 392] on button "Save" at bounding box center [806, 396] width 58 height 23
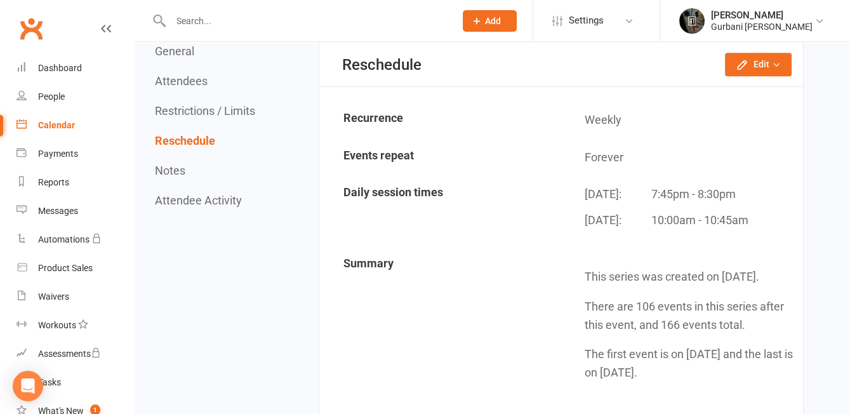
scroll to position [1017, 0]
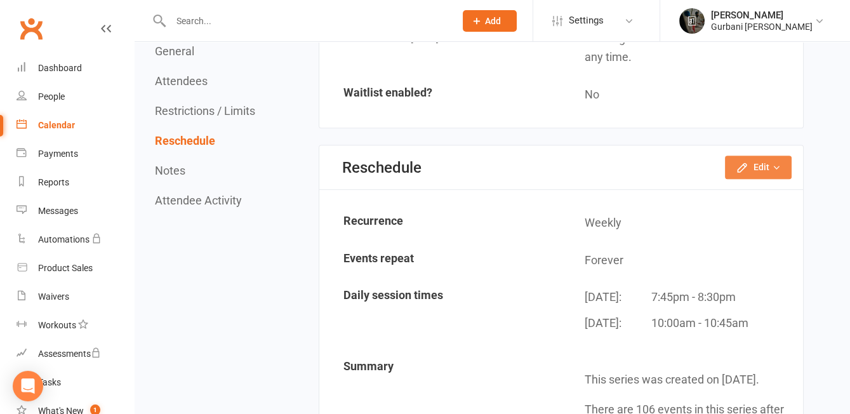
click at [758, 158] on button "Edit" at bounding box center [758, 167] width 67 height 23
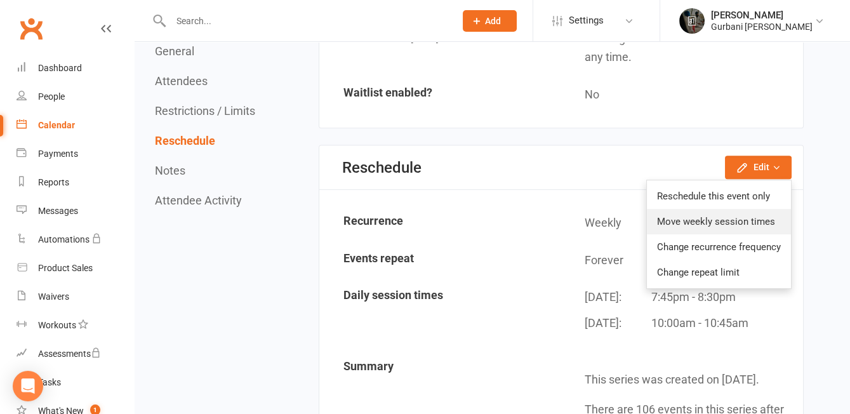
click at [751, 221] on link "Move weekly session times" at bounding box center [719, 221] width 144 height 25
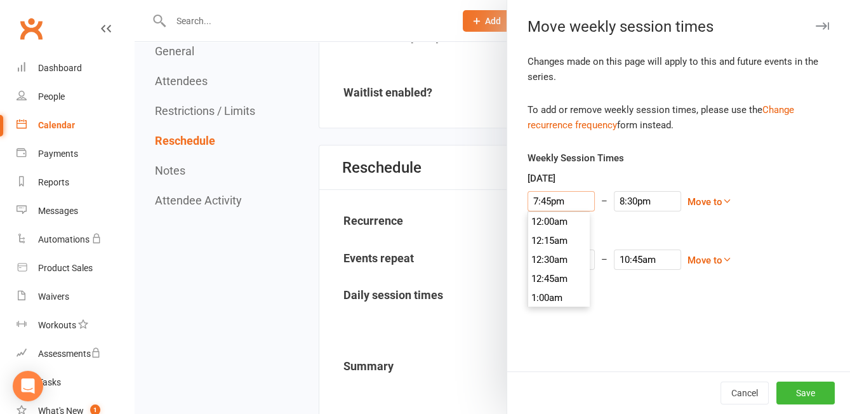
click at [545, 196] on input "7:45pm" at bounding box center [561, 201] width 67 height 20
type input "7:00pm"
type input "7:45pm"
click at [549, 235] on li "7:00pm" at bounding box center [558, 232] width 61 height 19
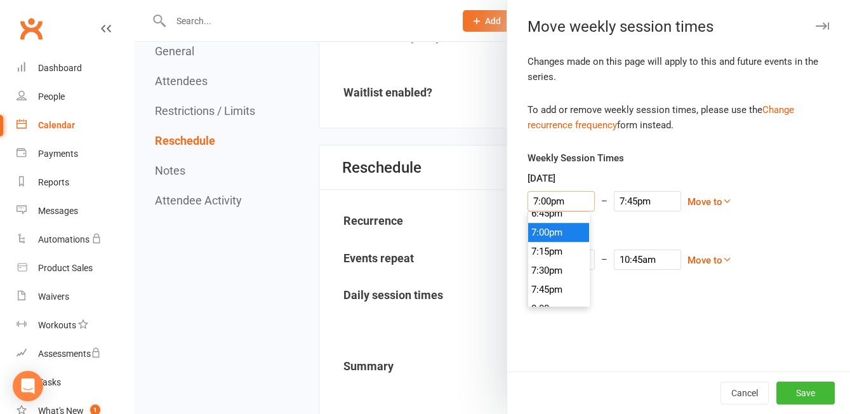
scroll to position [1428, 0]
click at [695, 314] on div "Changes made on this page will apply to this and future events in the series. T…" at bounding box center [678, 213] width 343 height 318
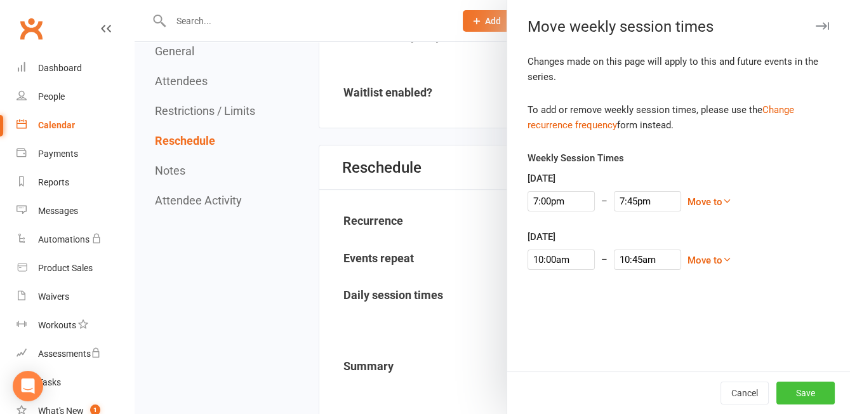
click at [807, 391] on button "Save" at bounding box center [806, 393] width 58 height 23
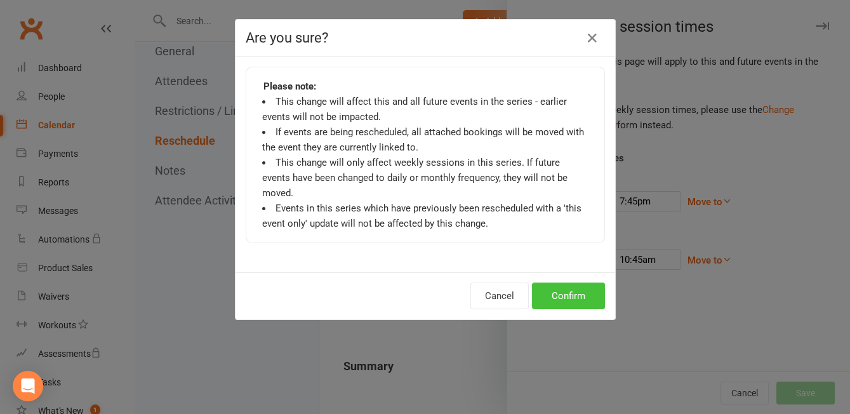
click at [562, 283] on button "Confirm" at bounding box center [568, 296] width 73 height 27
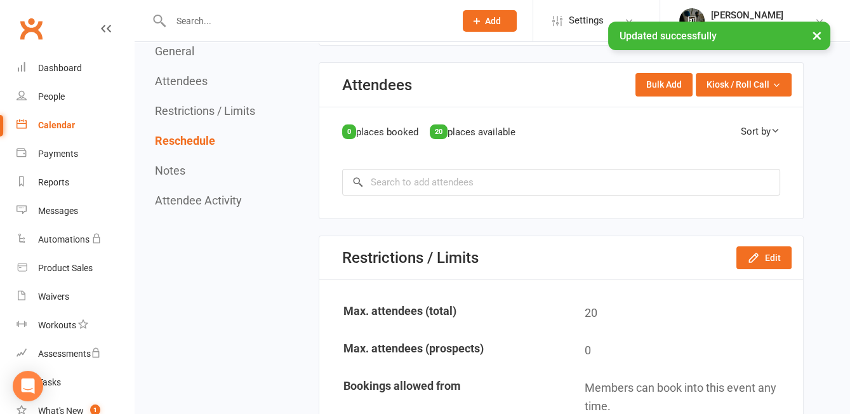
scroll to position [0, 0]
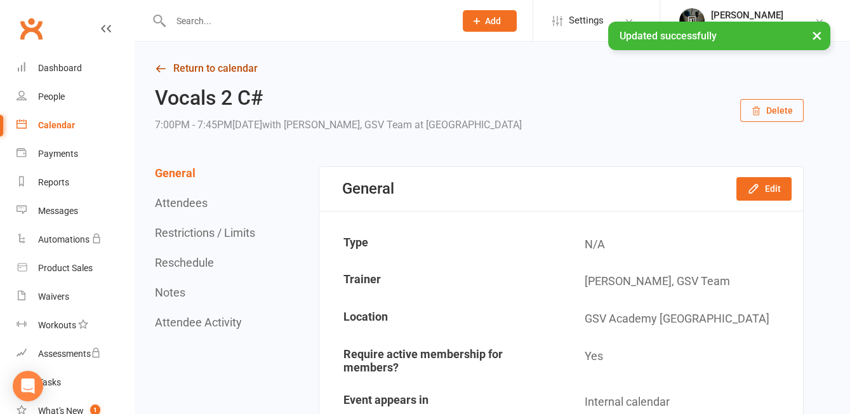
click at [205, 70] on link "Return to calendar" at bounding box center [479, 69] width 649 height 18
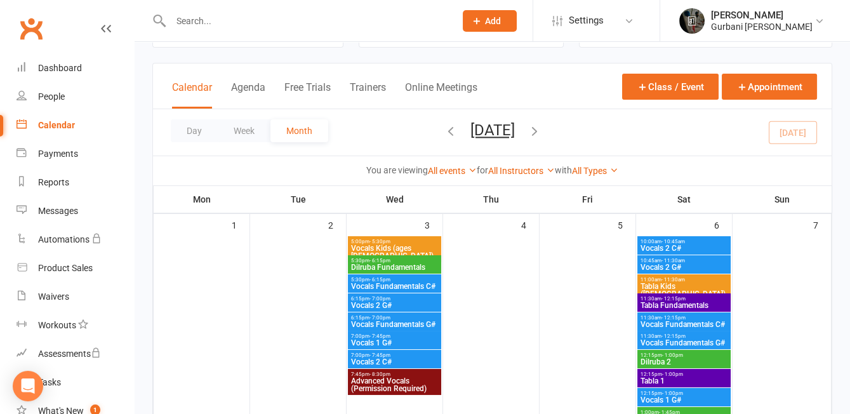
scroll to position [41, 0]
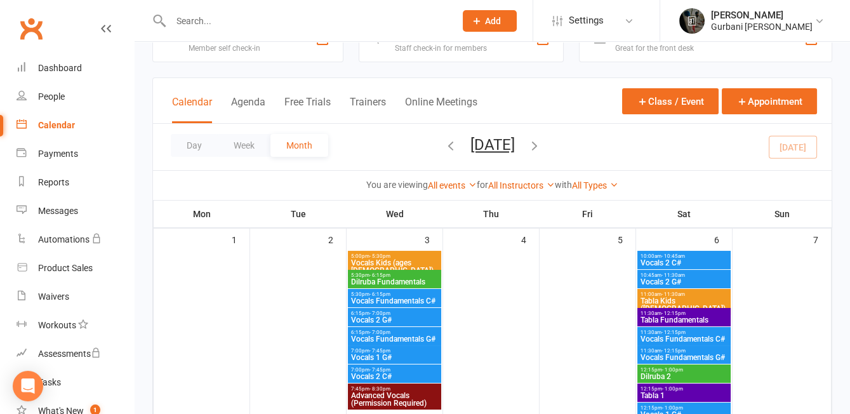
click at [688, 300] on span "Tabla Kids ([DEMOGRAPHIC_DATA])" at bounding box center [684, 304] width 88 height 15
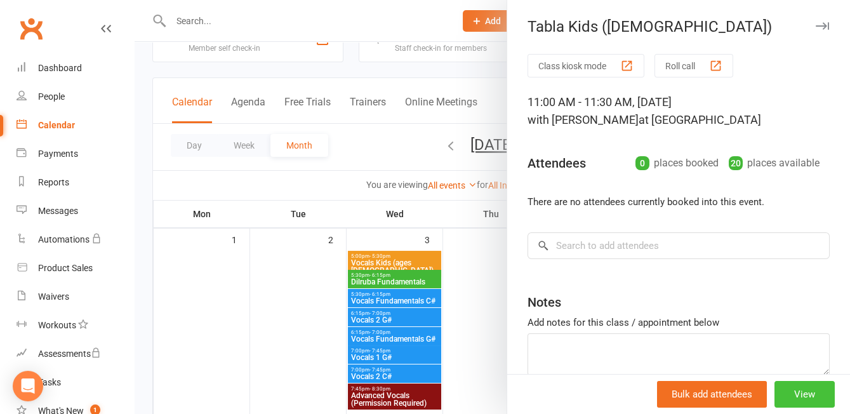
click at [803, 392] on button "View" at bounding box center [805, 394] width 60 height 27
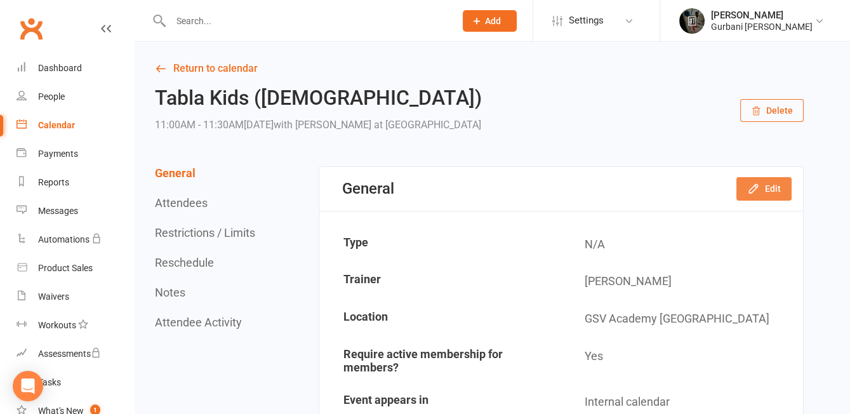
click at [771, 189] on button "Edit" at bounding box center [764, 188] width 55 height 23
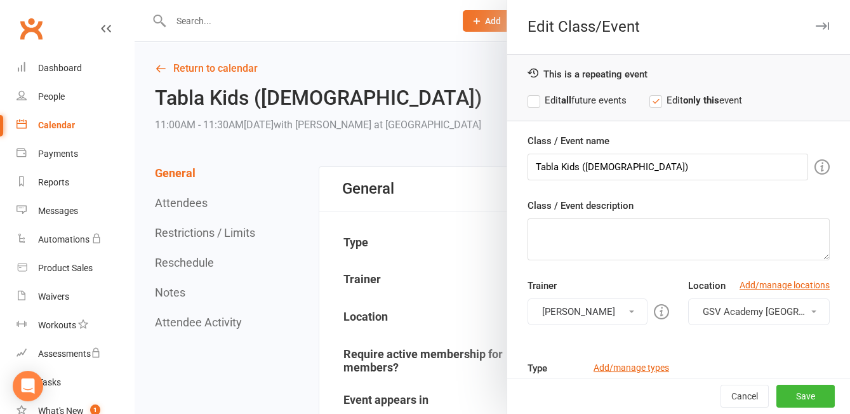
click at [573, 101] on label "Edit all future events" at bounding box center [577, 100] width 99 height 15
click at [608, 318] on button "[PERSON_NAME]" at bounding box center [588, 311] width 120 height 27
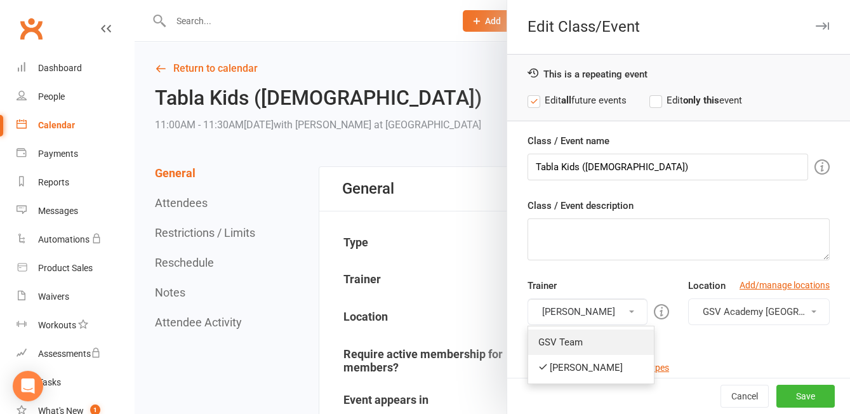
click at [613, 344] on link "GSV Team" at bounding box center [591, 342] width 126 height 25
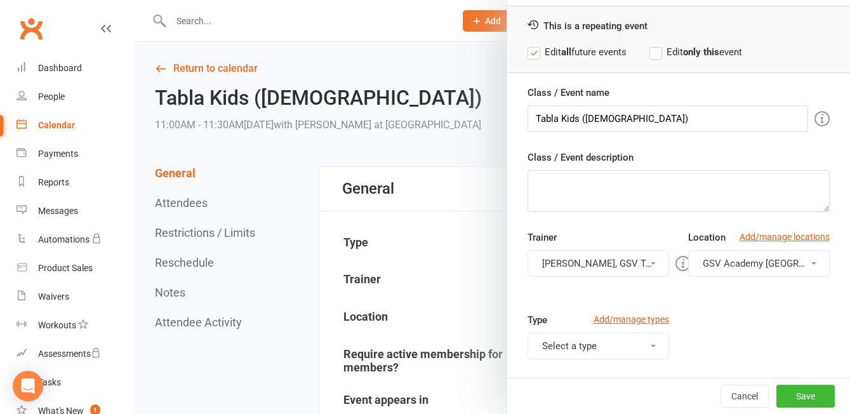
scroll to position [58, 0]
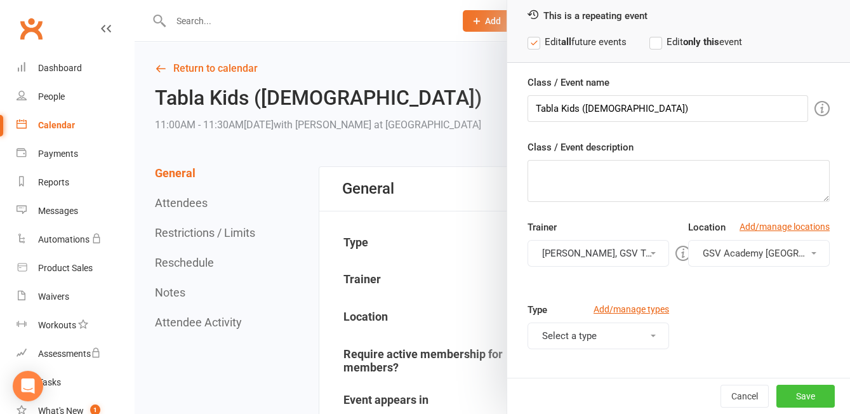
click at [817, 396] on button "Save" at bounding box center [806, 396] width 58 height 23
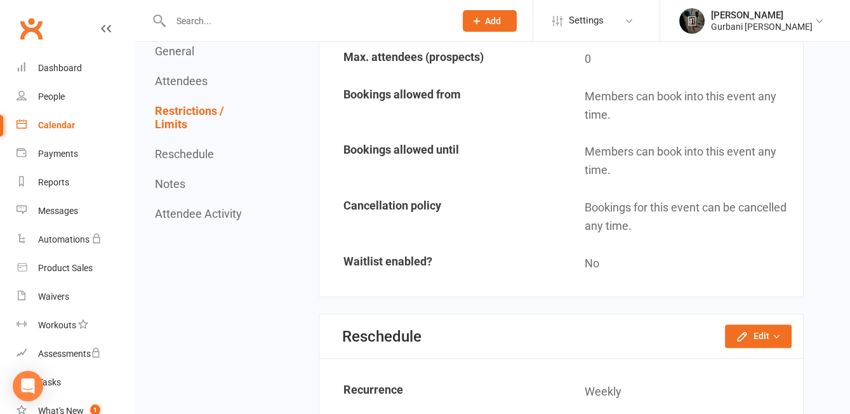
scroll to position [923, 0]
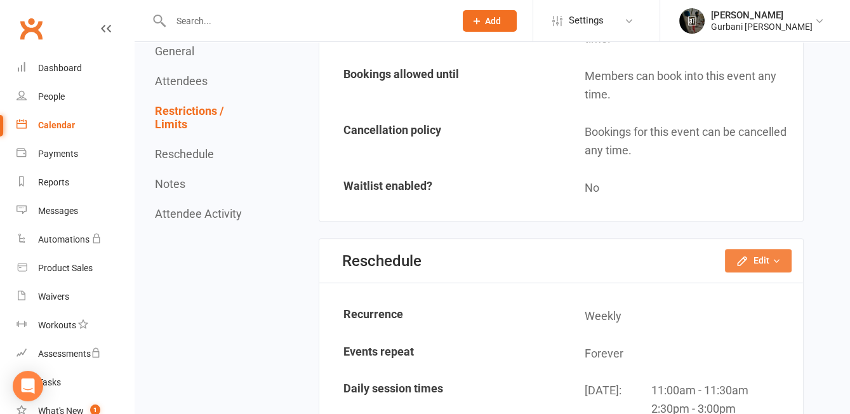
click at [756, 255] on button "Edit" at bounding box center [758, 260] width 67 height 23
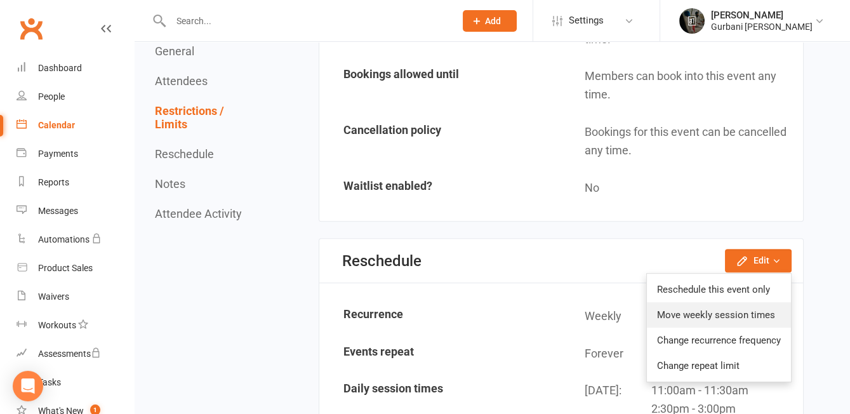
click at [744, 307] on link "Move weekly session times" at bounding box center [719, 314] width 144 height 25
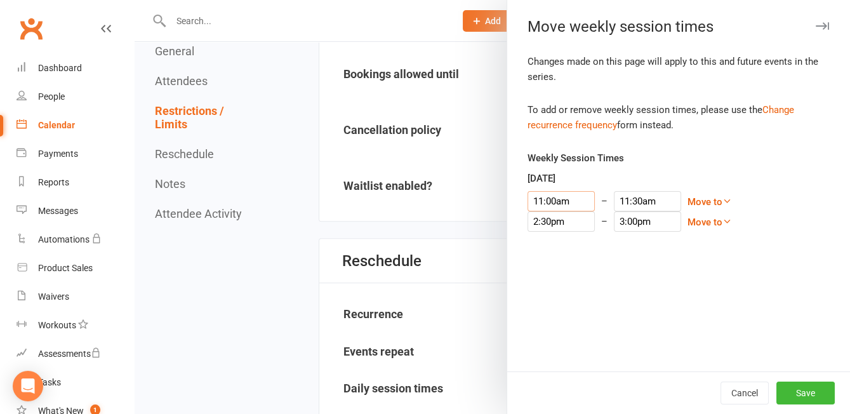
click at [548, 200] on input "11:00am" at bounding box center [561, 201] width 67 height 20
type input "10:15am"
type input "10:45am"
click at [556, 300] on li "10:15am" at bounding box center [558, 299] width 61 height 19
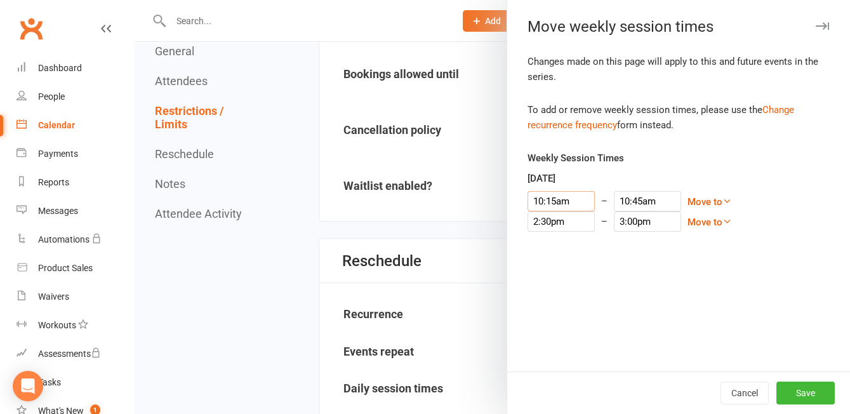
scroll to position [761, 0]
click at [660, 278] on div "Changes made on this page will apply to this and future events in the series. T…" at bounding box center [678, 213] width 343 height 318
click at [822, 395] on button "Save" at bounding box center [806, 393] width 58 height 23
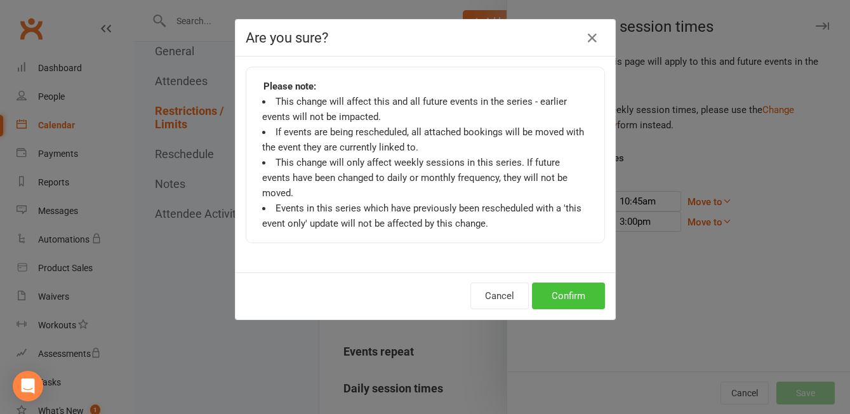
click at [587, 283] on button "Confirm" at bounding box center [568, 296] width 73 height 27
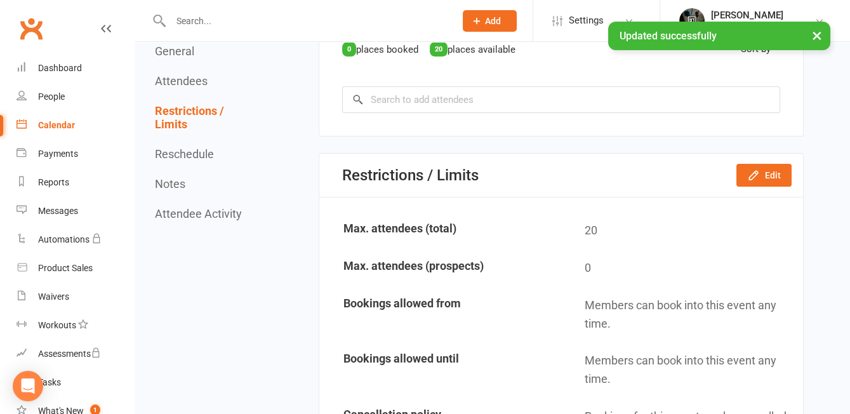
scroll to position [0, 0]
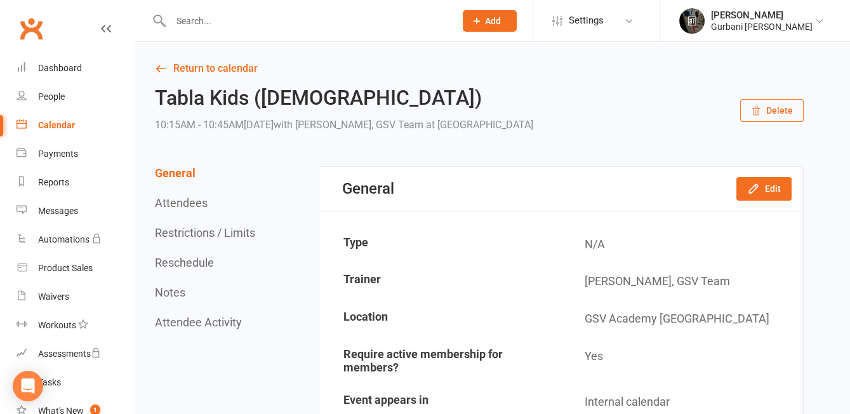
click at [227, 67] on link "Return to calendar" at bounding box center [479, 69] width 649 height 18
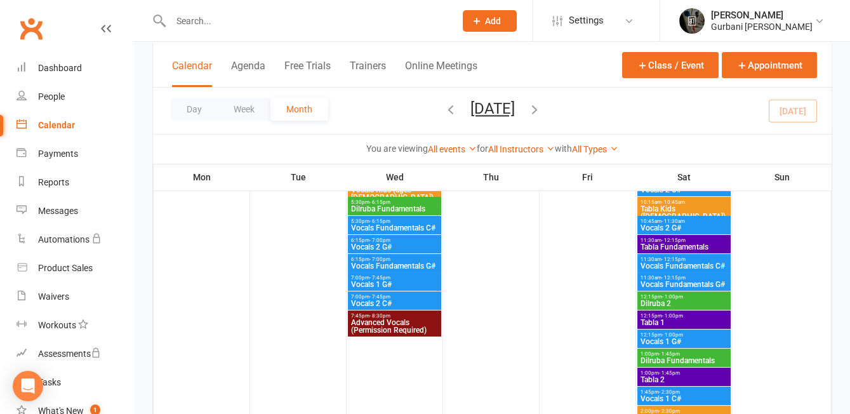
scroll to position [91, 0]
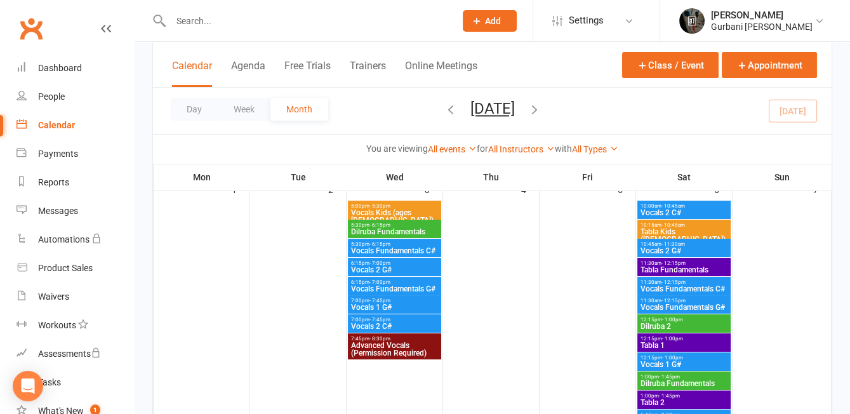
click at [696, 262] on span "11:30am - 12:15pm" at bounding box center [684, 263] width 88 height 6
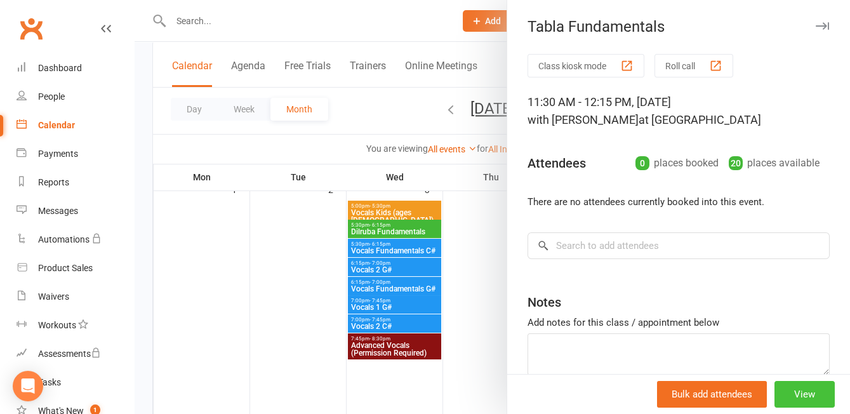
click at [798, 392] on button "View" at bounding box center [805, 394] width 60 height 27
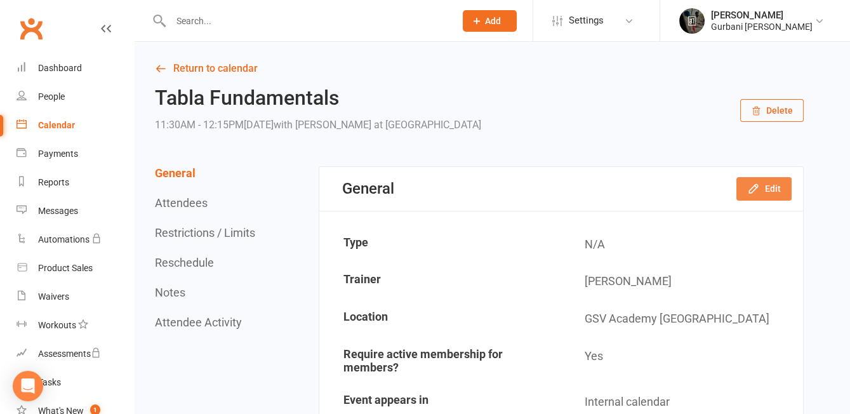
click at [772, 192] on button "Edit" at bounding box center [764, 188] width 55 height 23
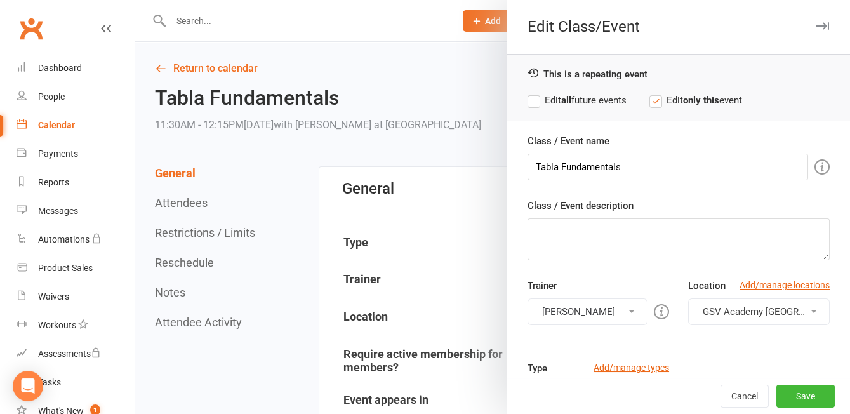
click at [582, 99] on label "Edit all future events" at bounding box center [577, 100] width 99 height 15
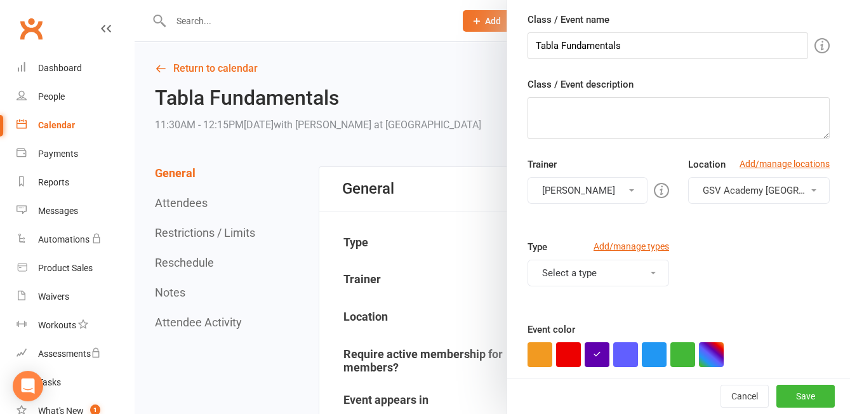
scroll to position [142, 0]
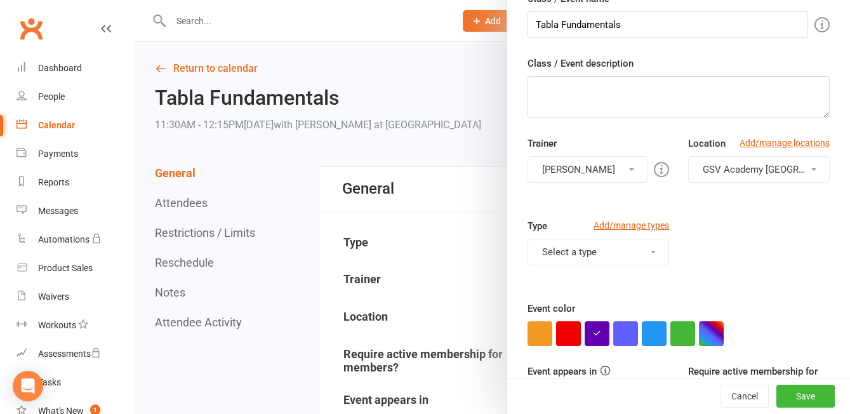
click at [621, 162] on button "[PERSON_NAME]" at bounding box center [588, 169] width 120 height 27
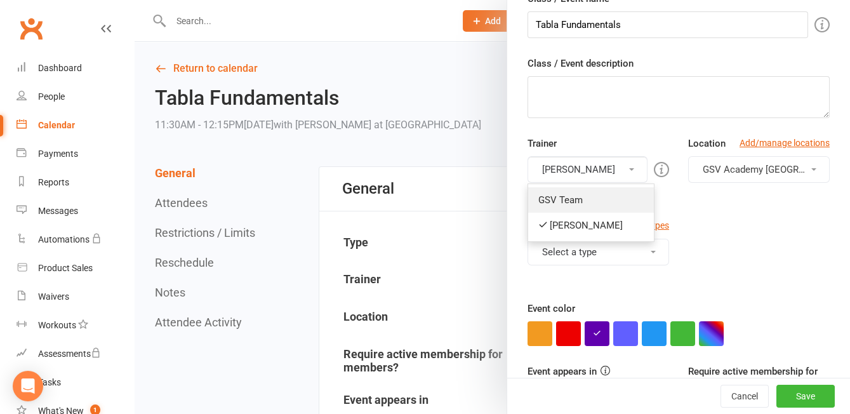
click at [619, 195] on link "GSV Team" at bounding box center [591, 199] width 126 height 25
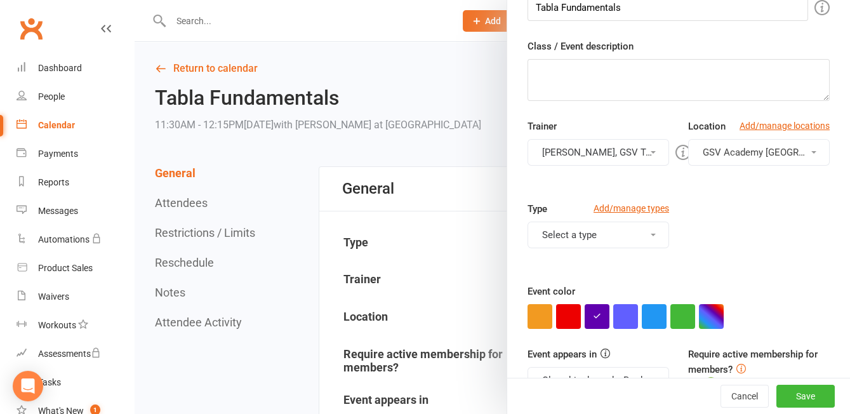
scroll to position [183, 0]
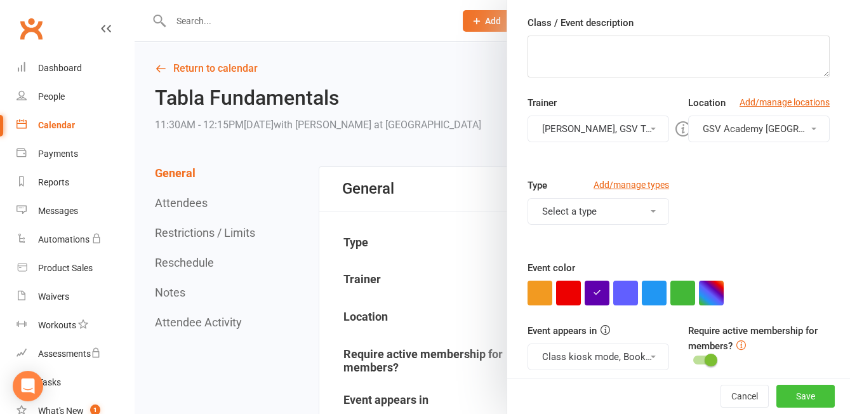
click at [817, 394] on button "Save" at bounding box center [806, 396] width 58 height 23
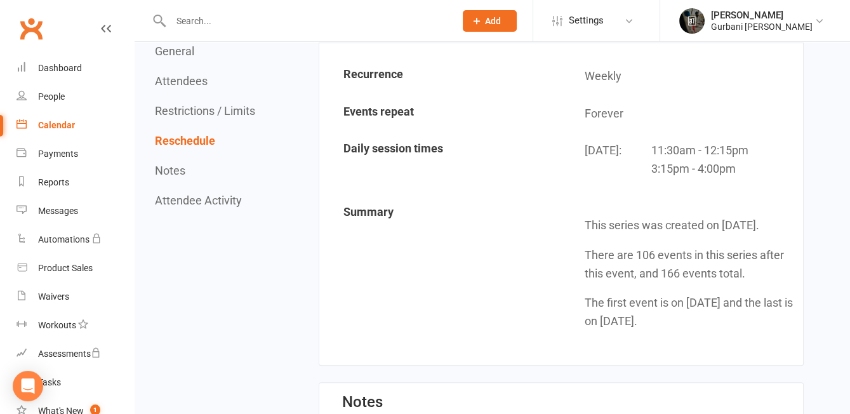
scroll to position [1084, 0]
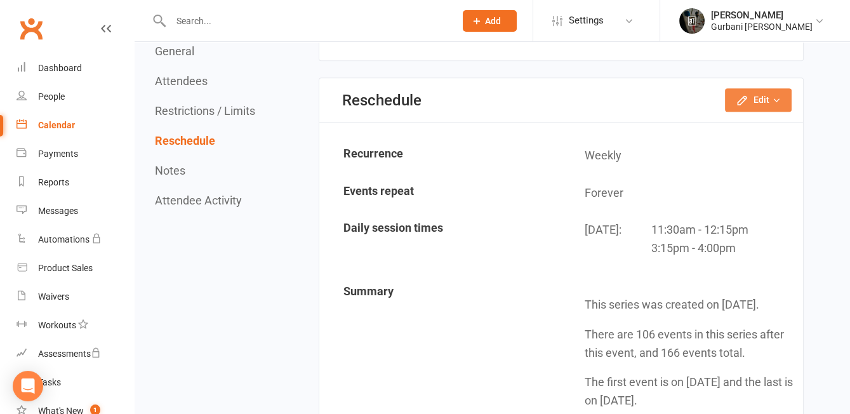
click at [760, 90] on button "Edit" at bounding box center [758, 99] width 67 height 23
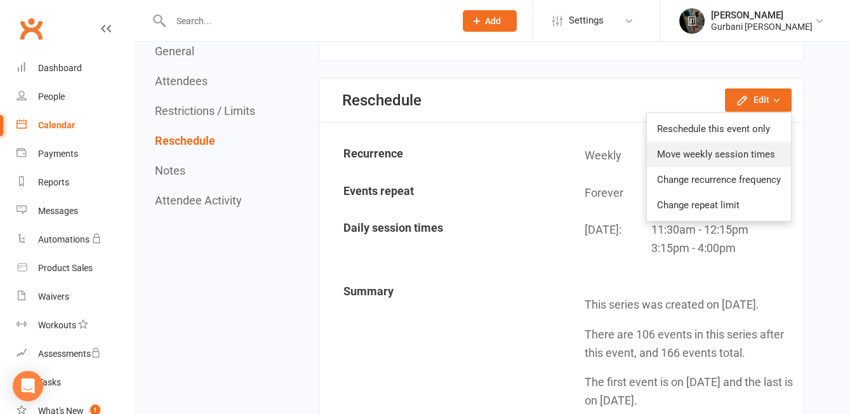
click at [728, 142] on link "Move weekly session times" at bounding box center [719, 154] width 144 height 25
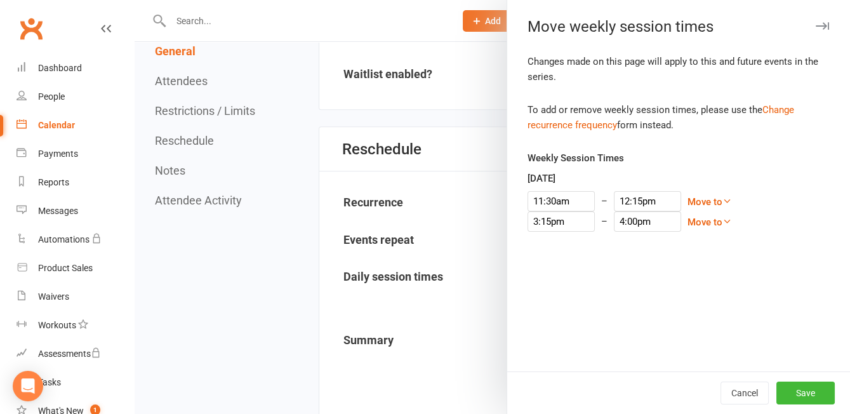
scroll to position [1054, 0]
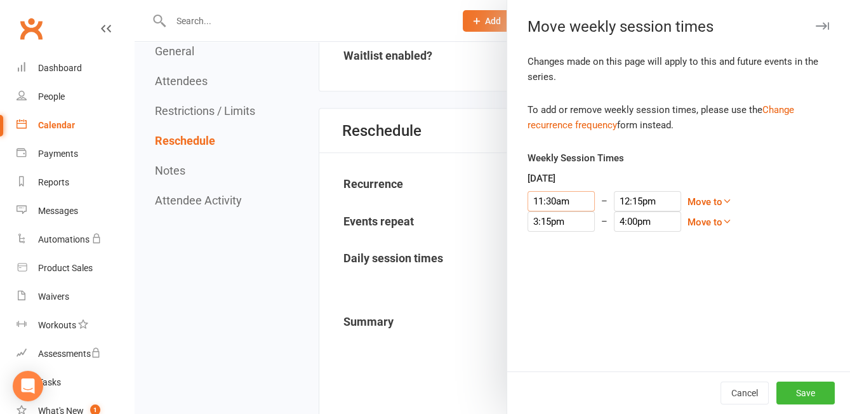
click at [561, 201] on input "11:30am" at bounding box center [561, 201] width 67 height 20
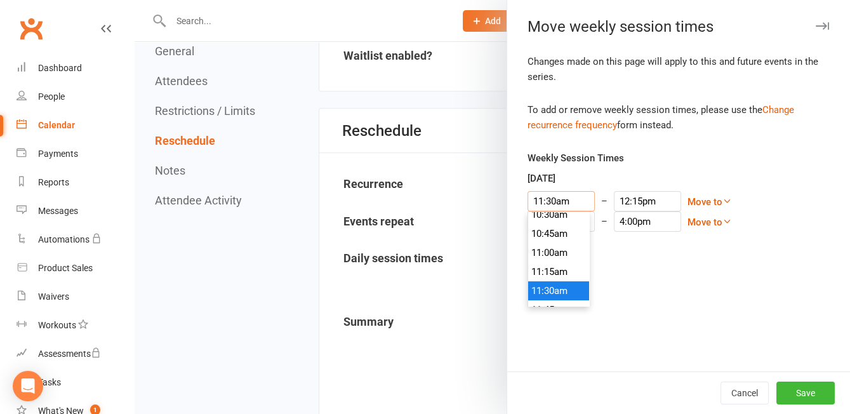
scroll to position [803, 0]
type input "10:45am"
type input "11:30am"
click at [559, 238] on li "10:45am" at bounding box center [558, 238] width 61 height 19
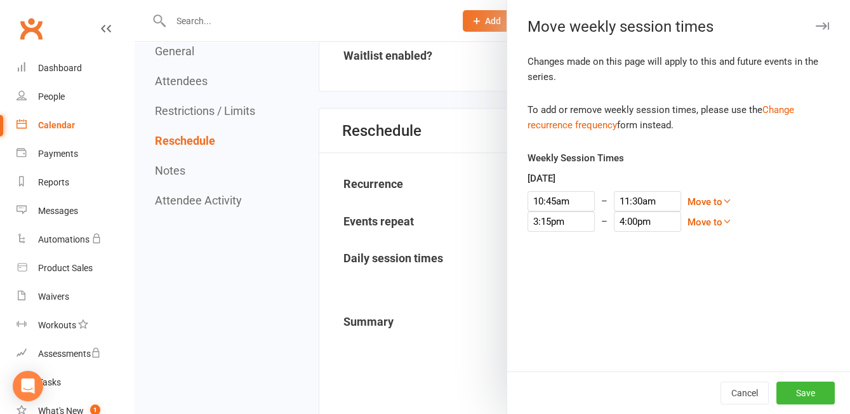
click at [736, 277] on div "Changes made on this page will apply to this and future events in the series. T…" at bounding box center [678, 213] width 343 height 318
click at [814, 392] on button "Save" at bounding box center [806, 393] width 58 height 23
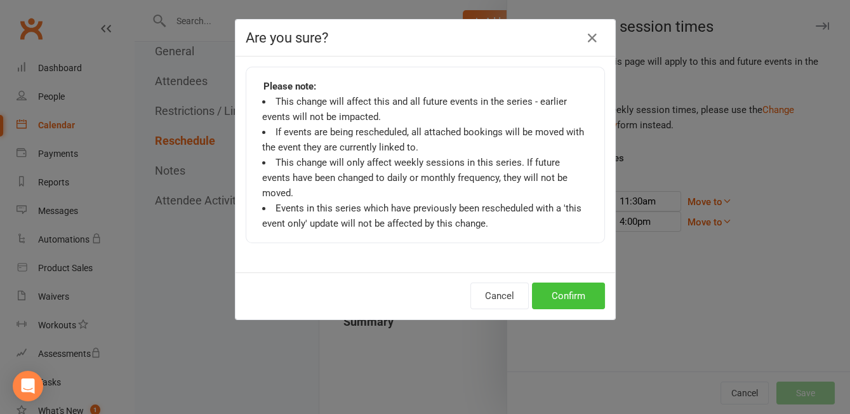
click at [577, 283] on button "Confirm" at bounding box center [568, 296] width 73 height 27
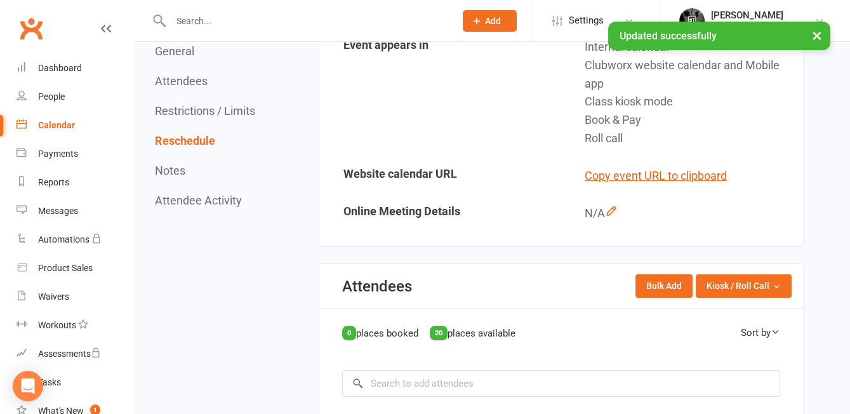
scroll to position [0, 0]
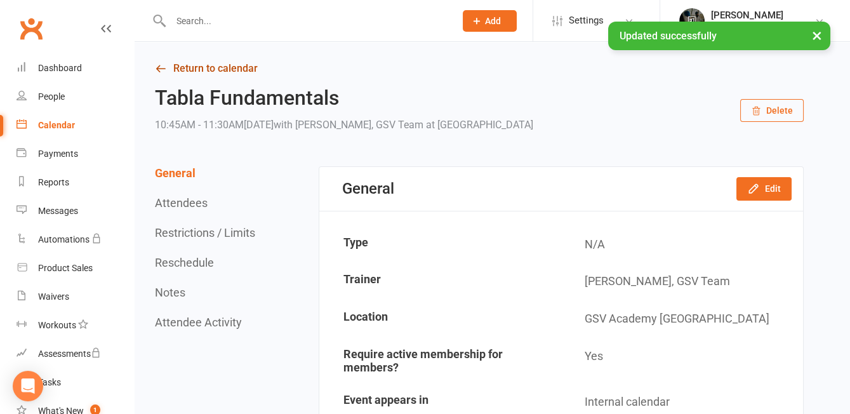
click at [198, 63] on link "Return to calendar" at bounding box center [479, 69] width 649 height 18
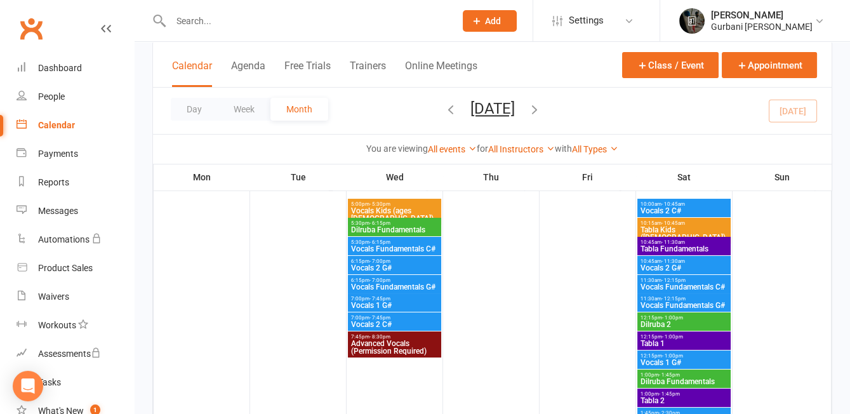
scroll to position [92, 0]
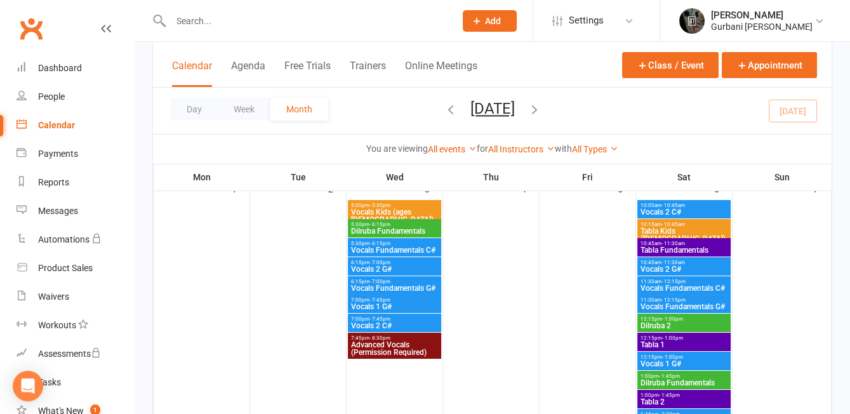
click at [674, 324] on span "Dilruba 2" at bounding box center [684, 326] width 88 height 8
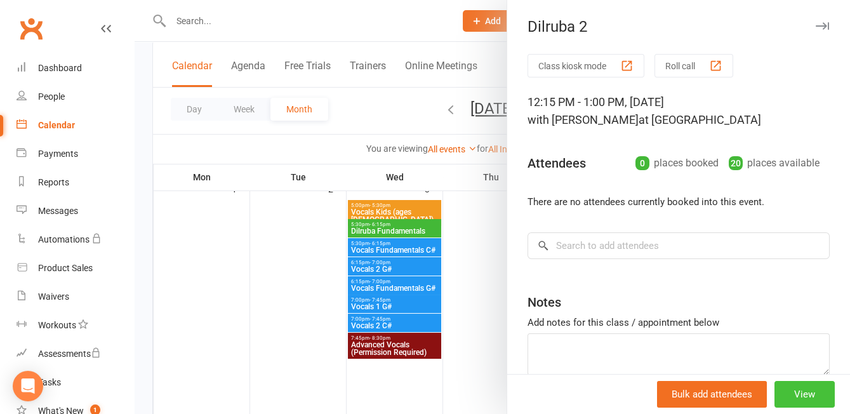
click at [807, 397] on button "View" at bounding box center [805, 394] width 60 height 27
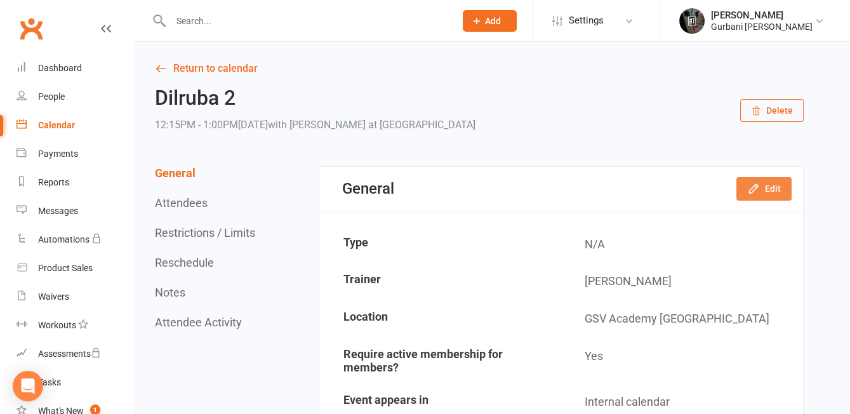
click at [753, 189] on icon "button" at bounding box center [753, 189] width 8 height 8
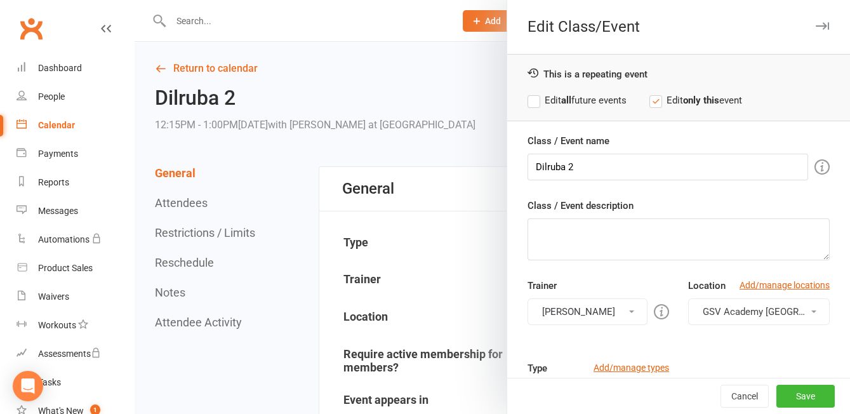
click at [584, 98] on label "Edit all future events" at bounding box center [577, 100] width 99 height 15
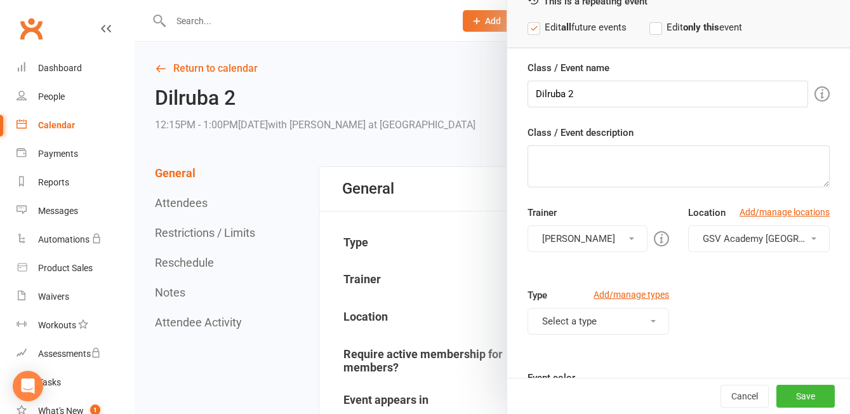
scroll to position [119, 0]
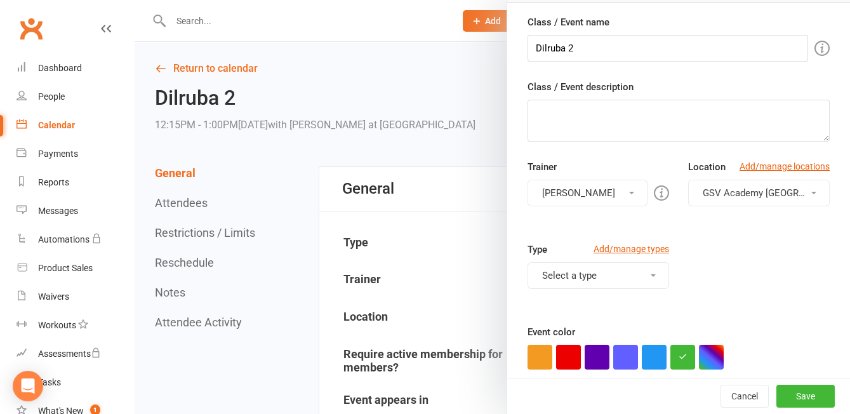
click at [589, 190] on button "[PERSON_NAME]" at bounding box center [588, 193] width 120 height 27
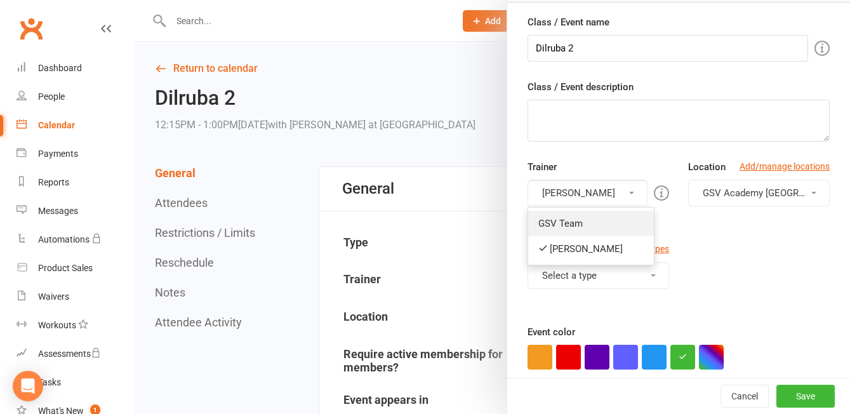
click at [589, 212] on link "GSV Team" at bounding box center [591, 223] width 126 height 25
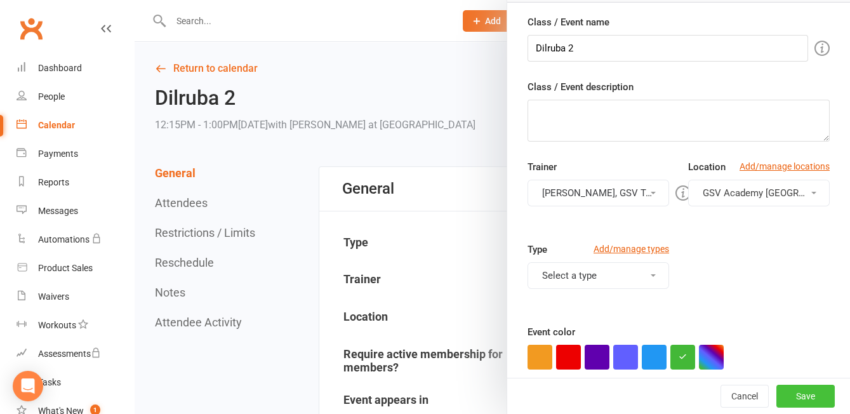
click at [813, 396] on button "Save" at bounding box center [806, 396] width 58 height 23
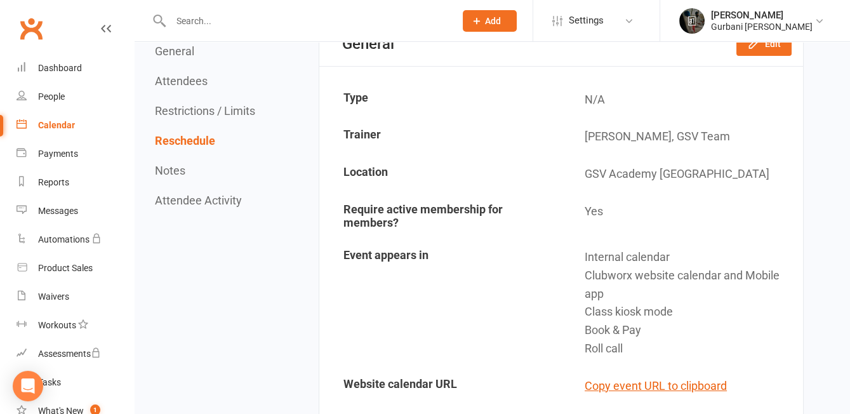
scroll to position [0, 0]
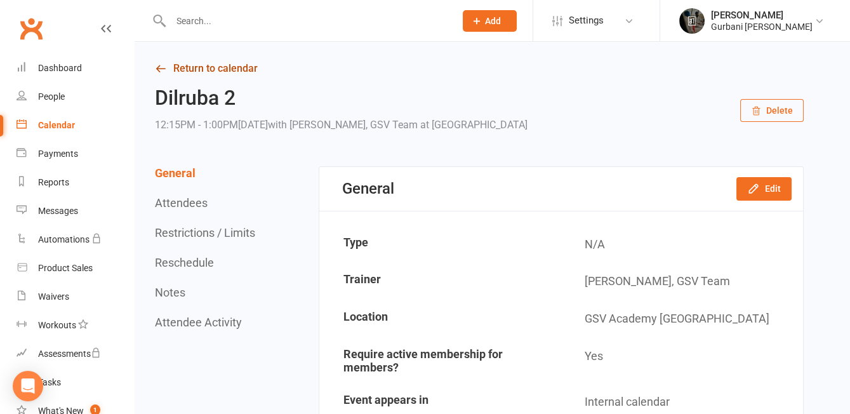
click at [205, 67] on link "Return to calendar" at bounding box center [479, 69] width 649 height 18
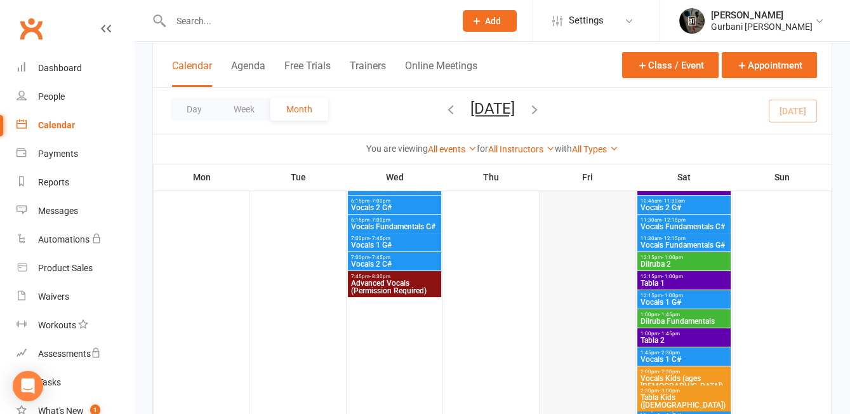
scroll to position [146, 0]
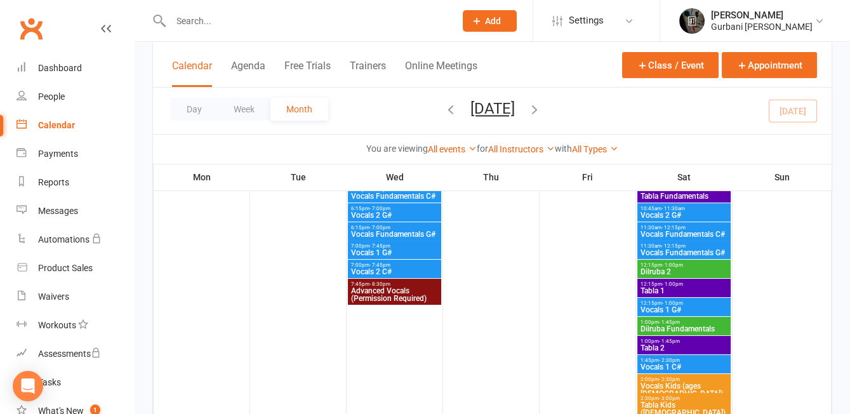
click at [678, 265] on span "- 1:00pm" at bounding box center [672, 265] width 21 height 6
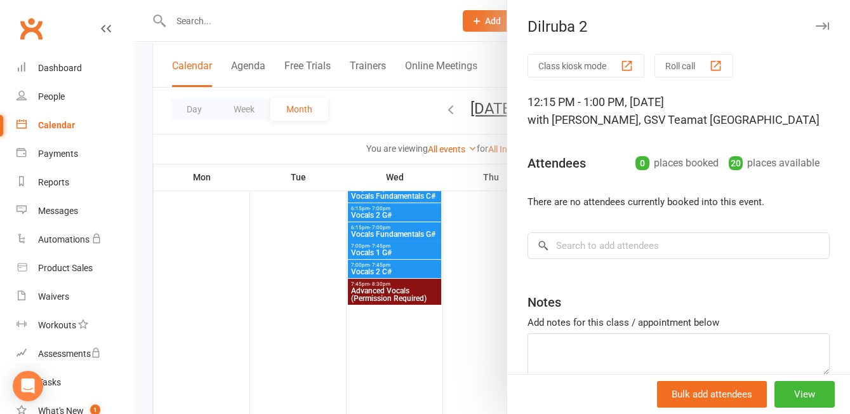
click at [475, 289] on div at bounding box center [493, 207] width 716 height 414
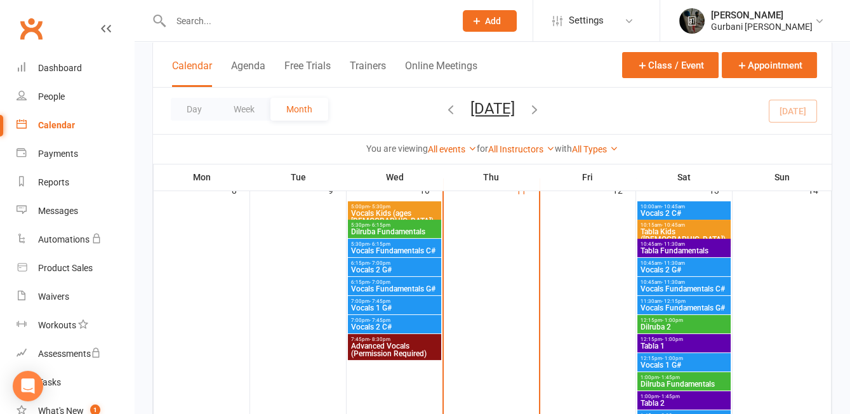
scroll to position [472, 0]
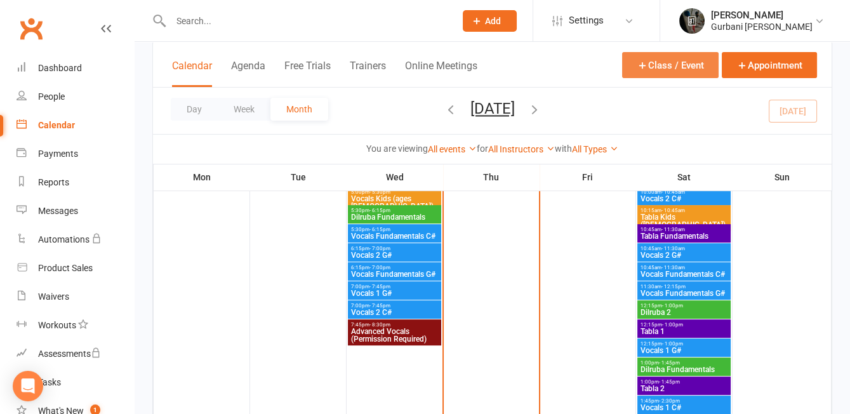
click at [684, 61] on button "Class / Event" at bounding box center [670, 65] width 97 height 26
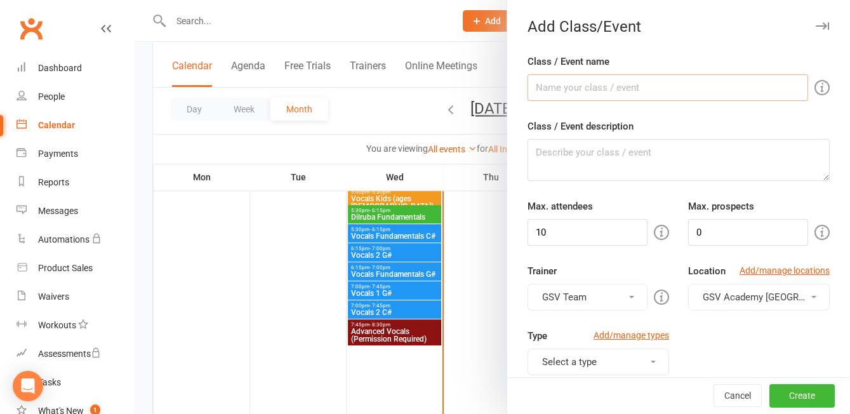
click at [639, 86] on input "Class / Event name" at bounding box center [668, 87] width 281 height 27
type input "Dilruba 1"
click at [660, 145] on textarea "Class / Event description" at bounding box center [679, 160] width 302 height 42
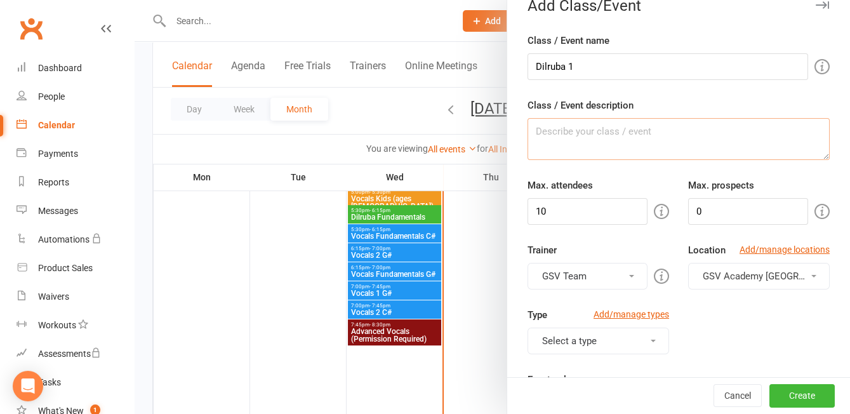
scroll to position [37, 0]
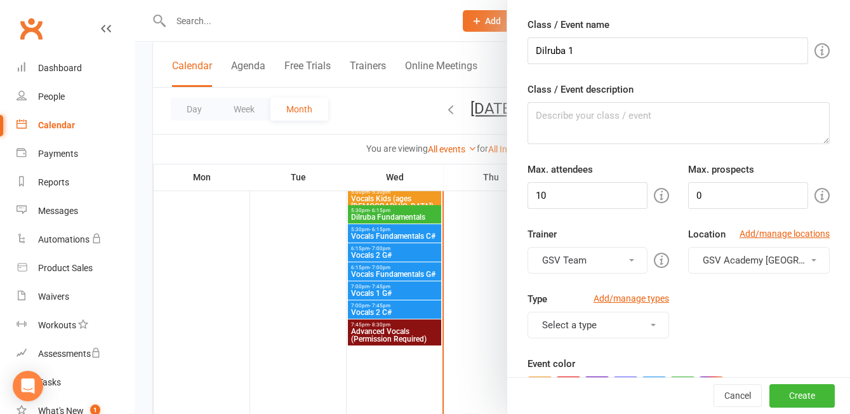
click at [616, 254] on button "GSV Team" at bounding box center [588, 260] width 120 height 27
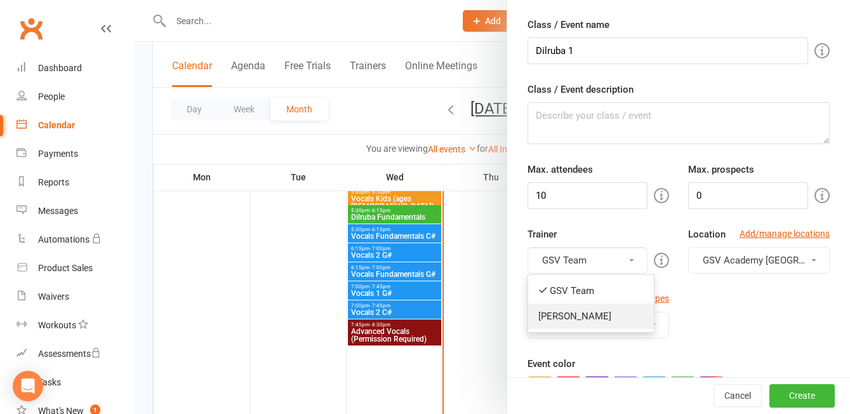
click at [618, 307] on link "[PERSON_NAME]" at bounding box center [591, 316] width 126 height 25
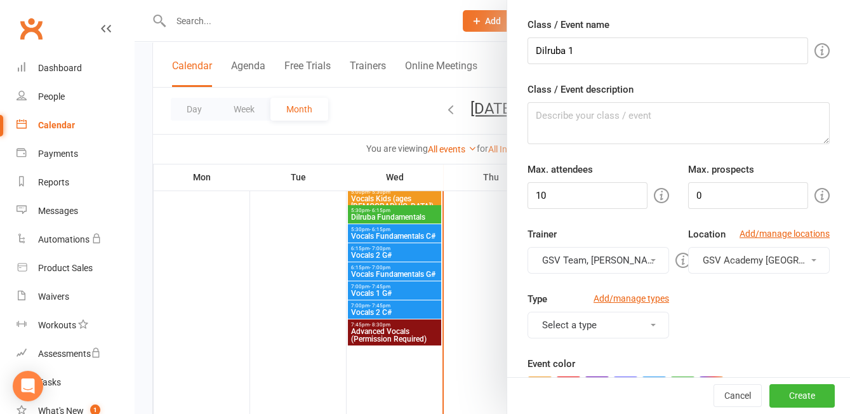
click at [773, 330] on div "Type Add/manage types Select a type Class Training Session" at bounding box center [678, 324] width 321 height 65
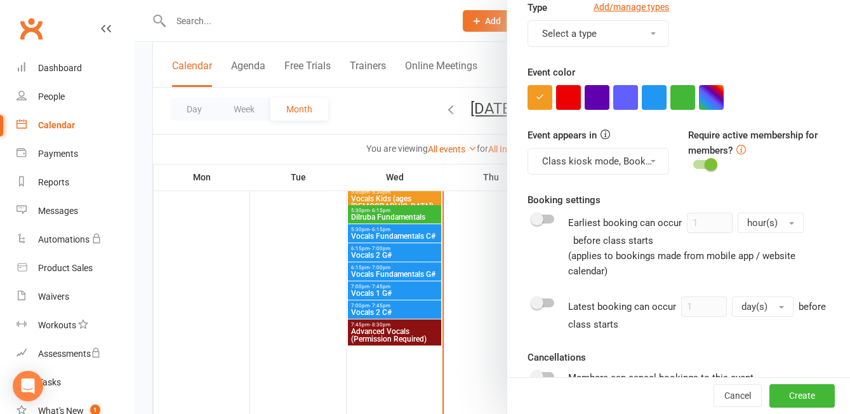
scroll to position [323, 0]
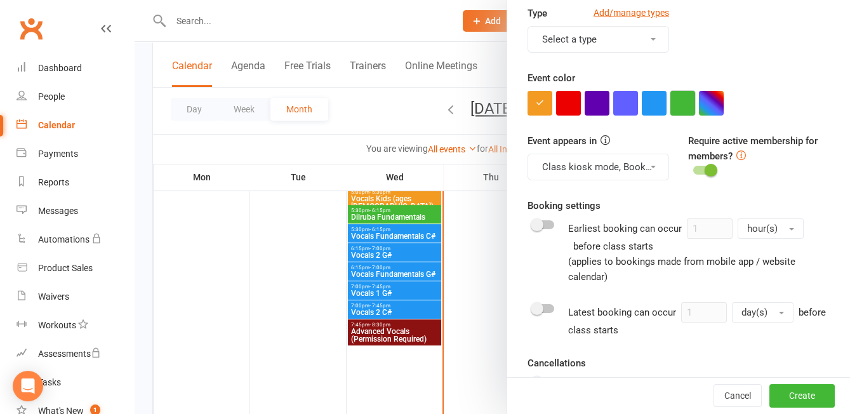
click at [676, 98] on button "button" at bounding box center [683, 103] width 25 height 25
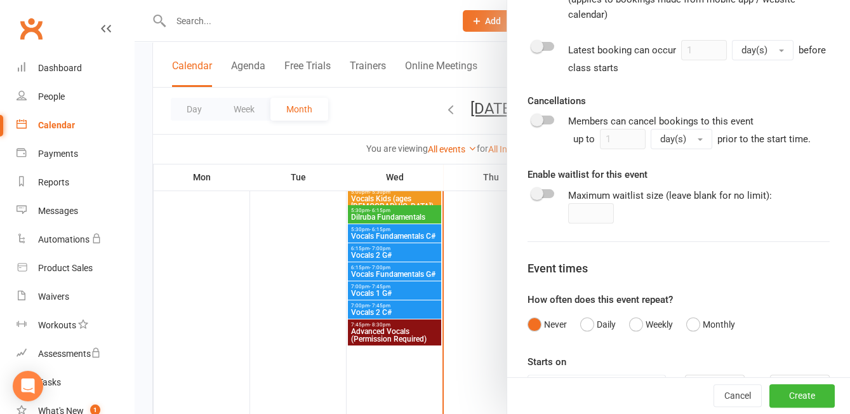
scroll to position [624, 0]
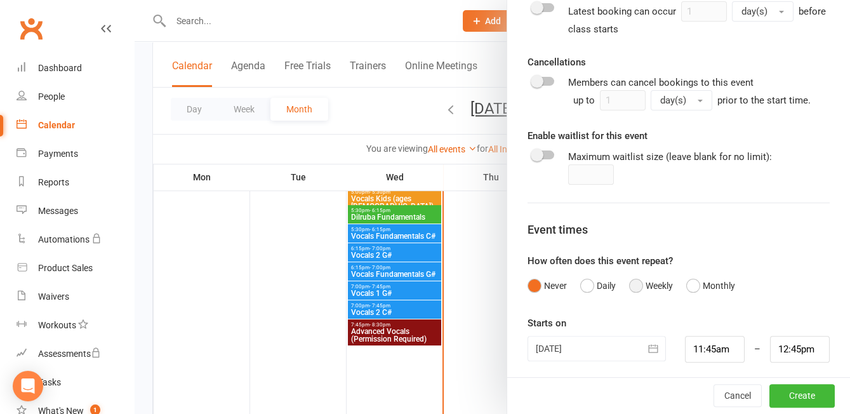
click at [648, 282] on button "Weekly" at bounding box center [651, 286] width 44 height 24
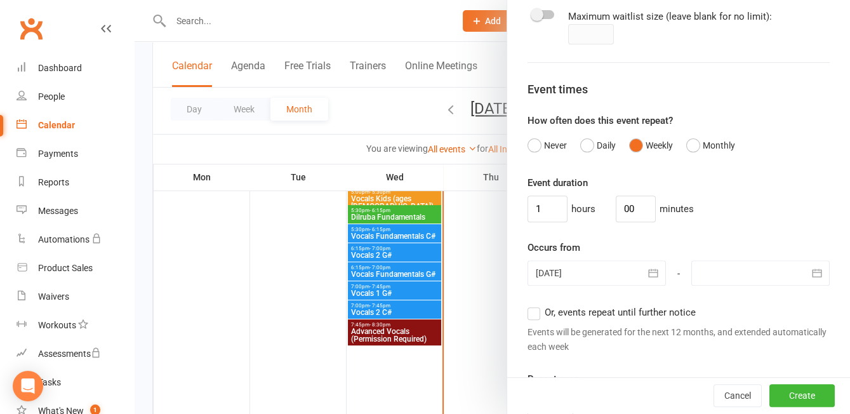
scroll to position [766, 0]
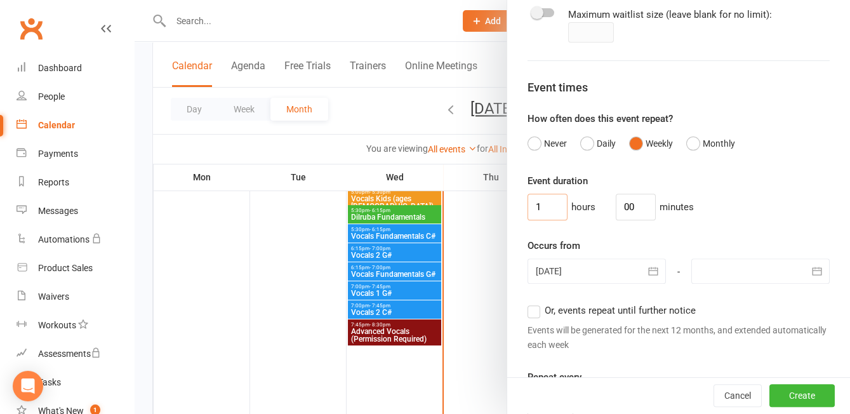
click at [539, 203] on input "1" at bounding box center [548, 207] width 40 height 27
type input "0"
click at [620, 201] on input "00" at bounding box center [636, 207] width 40 height 27
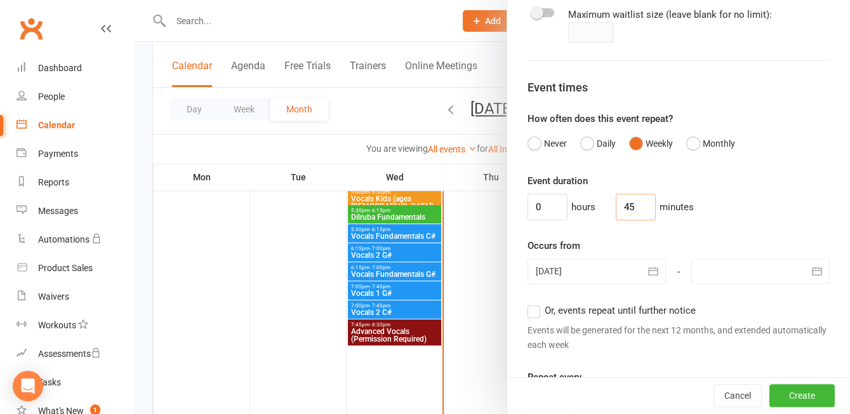
type input "45"
click at [737, 197] on div "0 hours 45 minutes" at bounding box center [679, 207] width 302 height 27
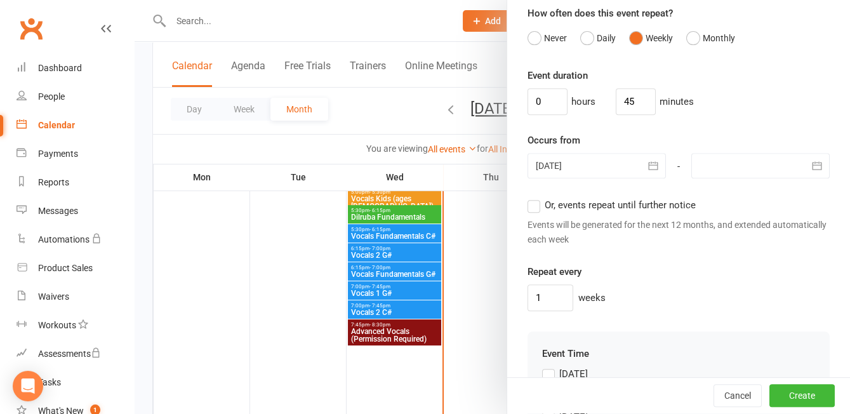
scroll to position [873, 0]
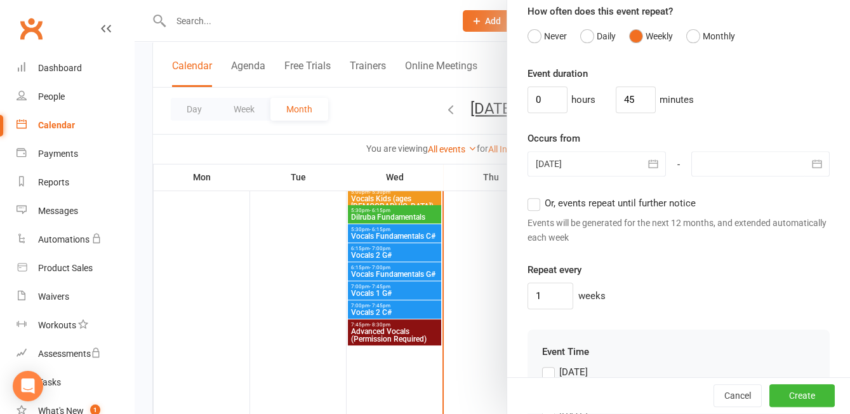
click at [533, 198] on label "Or, events repeat until further notice" at bounding box center [612, 203] width 168 height 15
click at [533, 196] on input "Or, events repeat until further notice" at bounding box center [532, 196] width 8 height 0
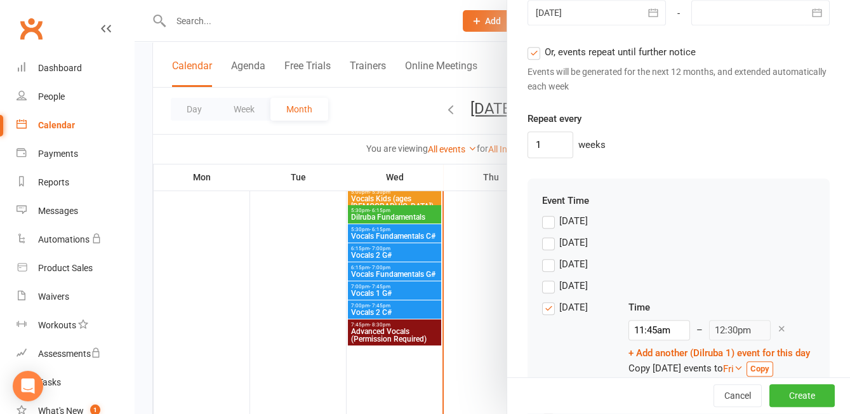
scroll to position [1095, 0]
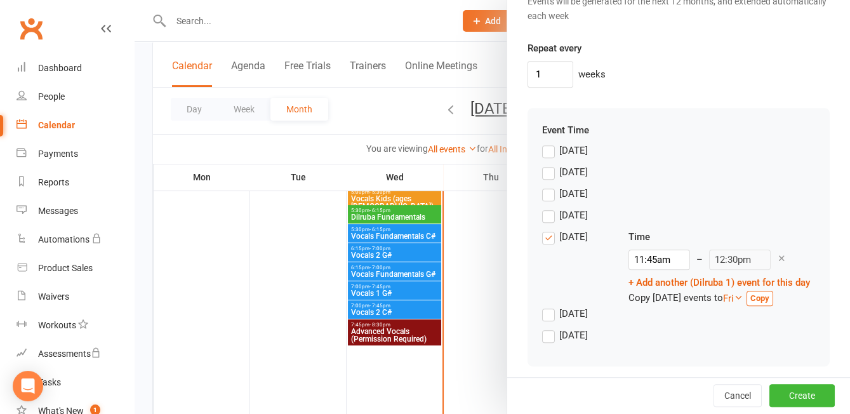
click at [549, 234] on label "[DATE]" at bounding box center [565, 236] width 46 height 15
click at [549, 229] on input "[DATE]" at bounding box center [546, 229] width 8 height 0
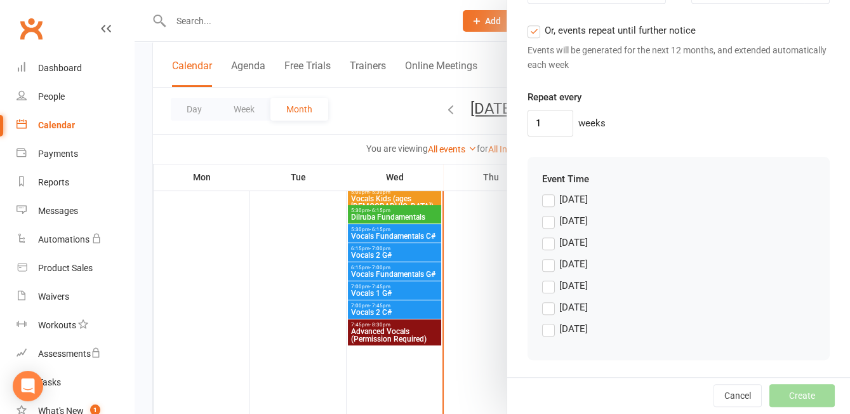
scroll to position [1040, 0]
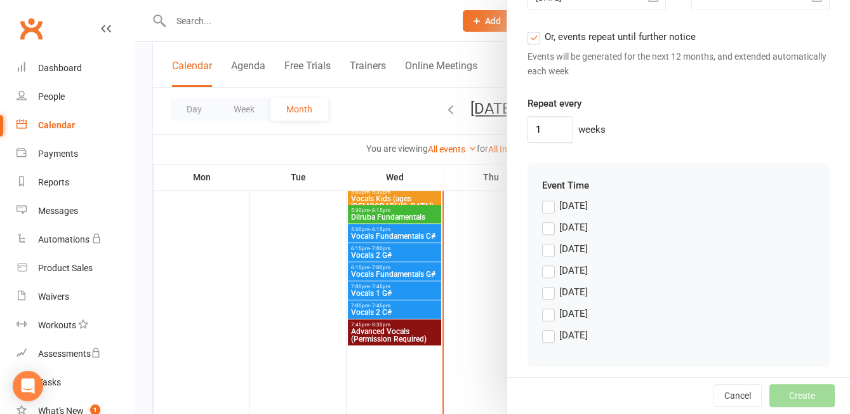
click at [551, 333] on label "[DATE]" at bounding box center [565, 335] width 46 height 15
click at [551, 328] on input "[DATE]" at bounding box center [546, 328] width 8 height 0
click at [650, 353] on input "11:45am" at bounding box center [660, 358] width 62 height 20
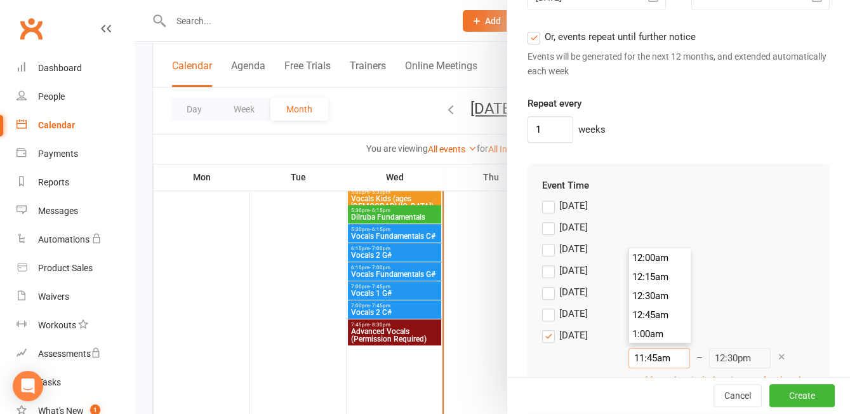
scroll to position [875, 0]
type input "11:30am"
type input "12:15pm"
click at [651, 258] on li "11:30am" at bounding box center [659, 259] width 61 height 19
click at [803, 285] on div "[DATE]" at bounding box center [678, 296] width 273 height 22
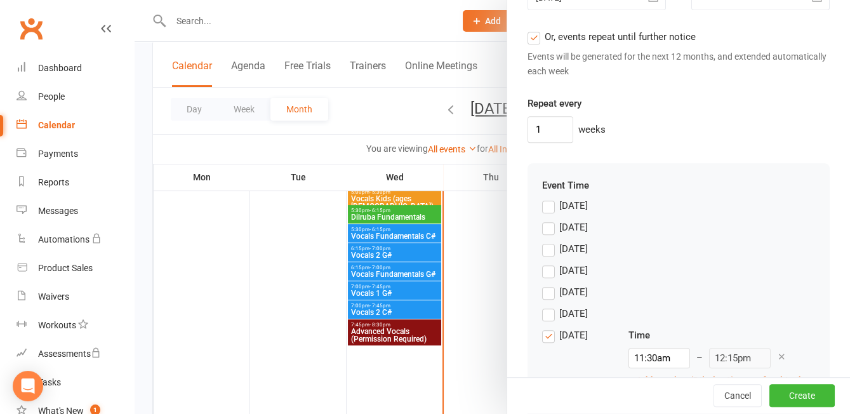
scroll to position [1095, 0]
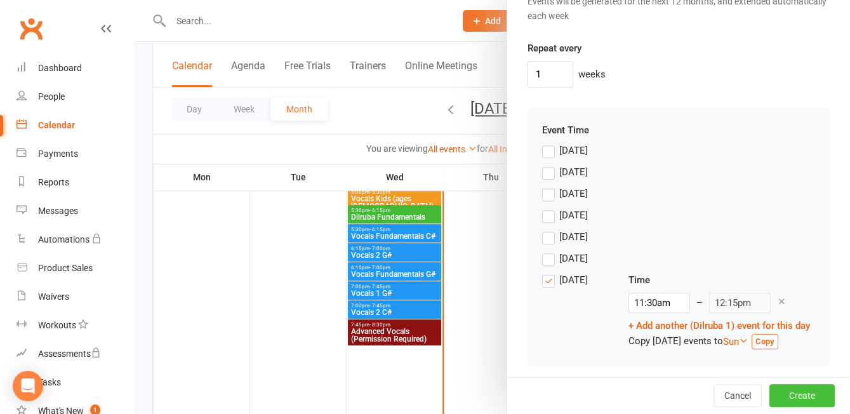
click at [814, 399] on button "Create" at bounding box center [802, 396] width 65 height 23
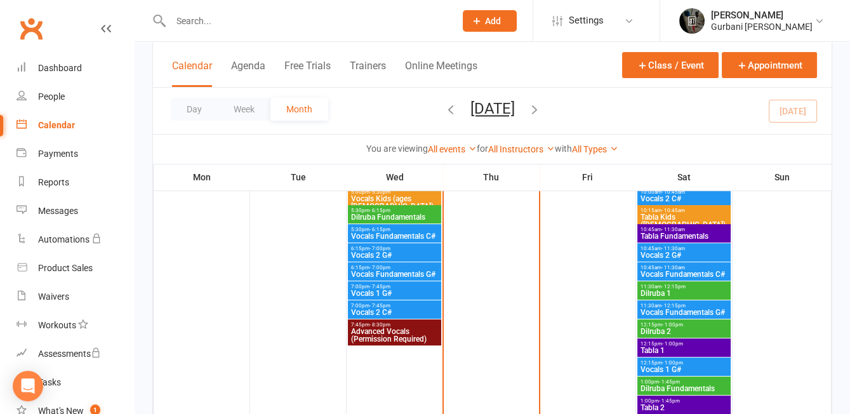
scroll to position [486, 0]
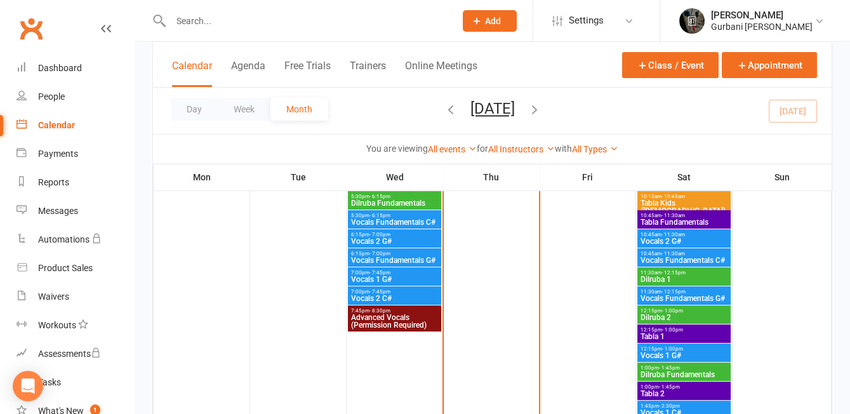
click at [707, 333] on span "Tabla 1" at bounding box center [684, 337] width 88 height 8
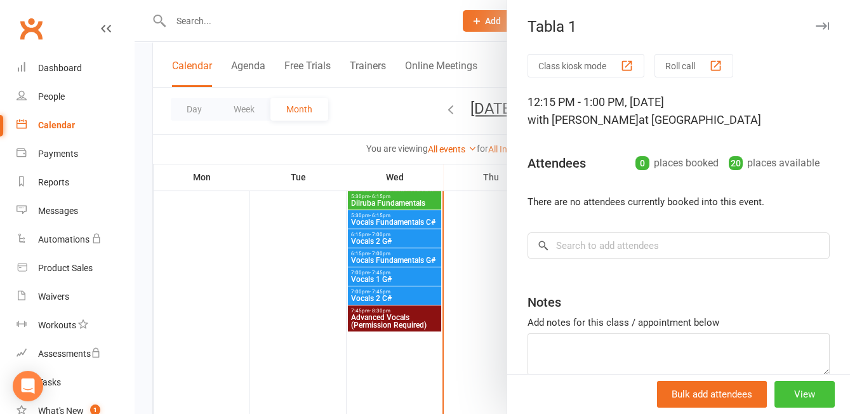
click at [804, 398] on button "View" at bounding box center [805, 394] width 60 height 27
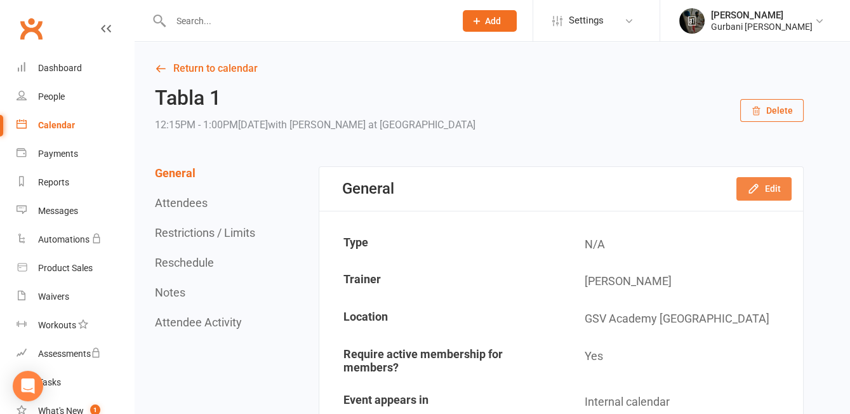
click at [767, 186] on button "Edit" at bounding box center [764, 188] width 55 height 23
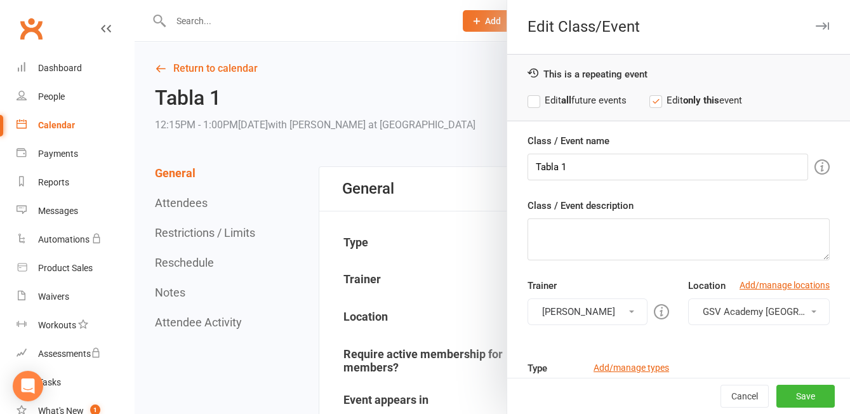
click at [570, 96] on strong "all" at bounding box center [566, 100] width 10 height 11
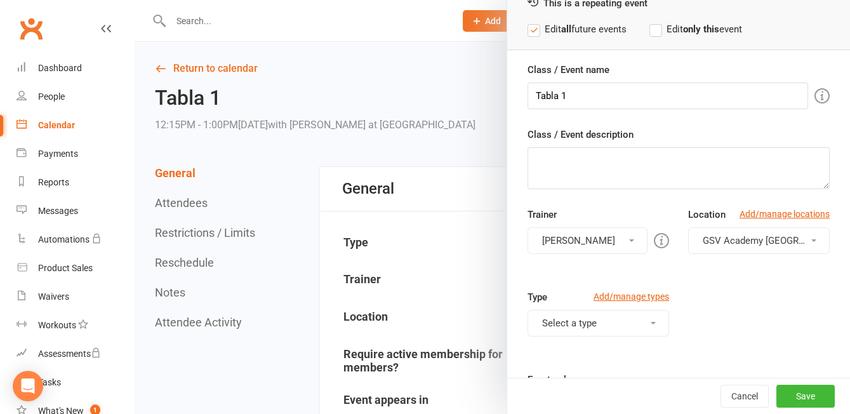
scroll to position [109, 0]
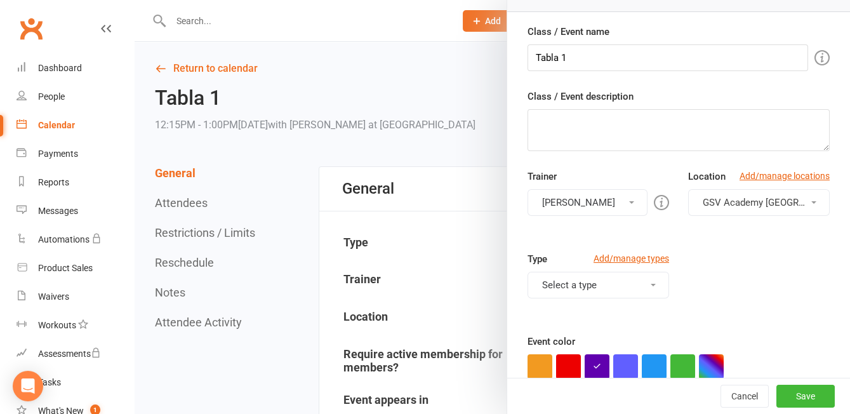
click at [605, 192] on button "[PERSON_NAME]" at bounding box center [588, 202] width 120 height 27
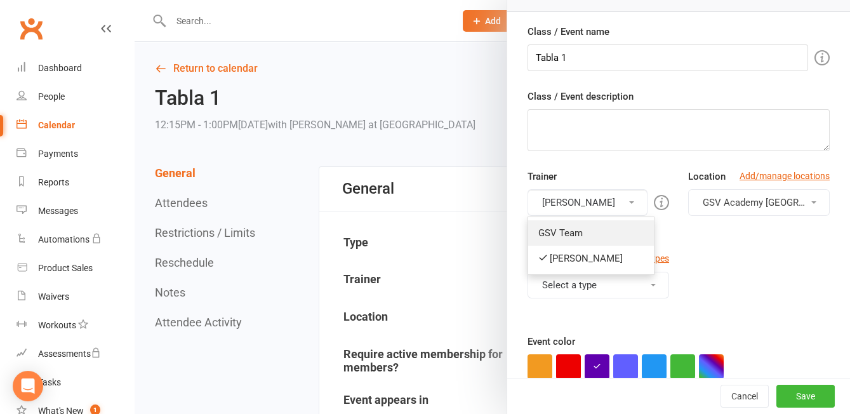
click at [605, 229] on link "GSV Team" at bounding box center [591, 232] width 126 height 25
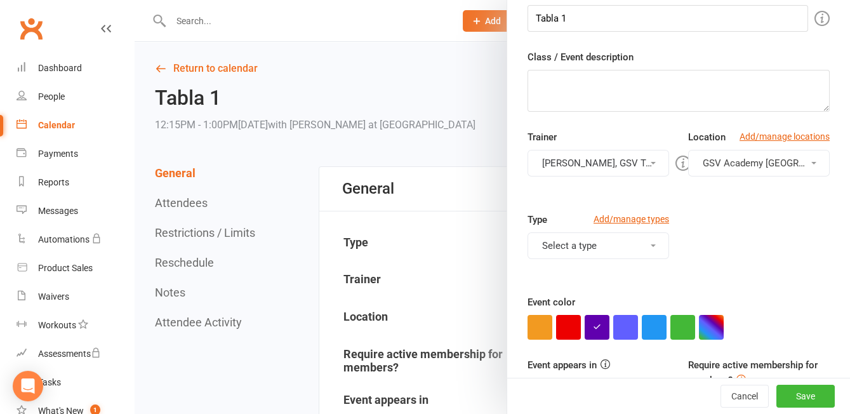
scroll to position [189, 0]
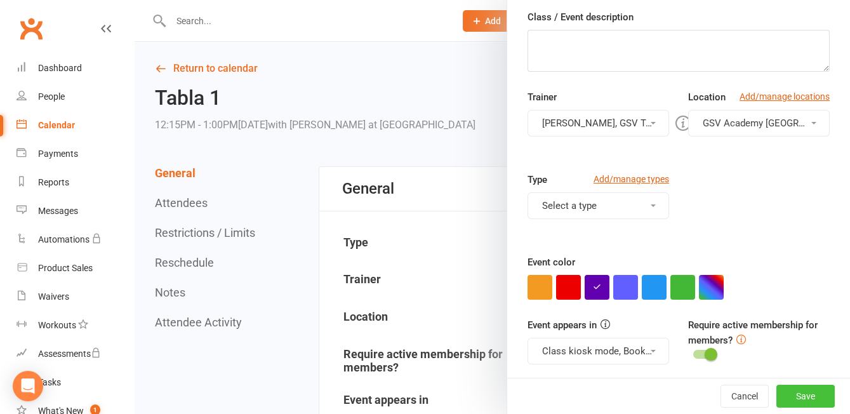
click at [808, 393] on button "Save" at bounding box center [806, 396] width 58 height 23
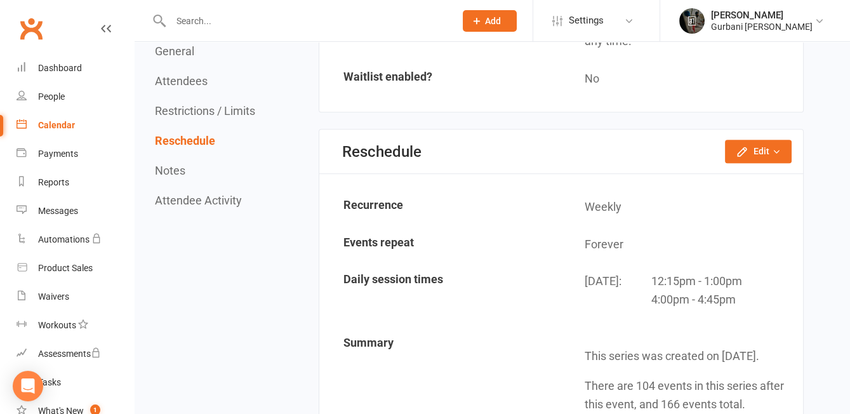
scroll to position [1033, 0]
click at [746, 145] on icon "button" at bounding box center [742, 151] width 13 height 13
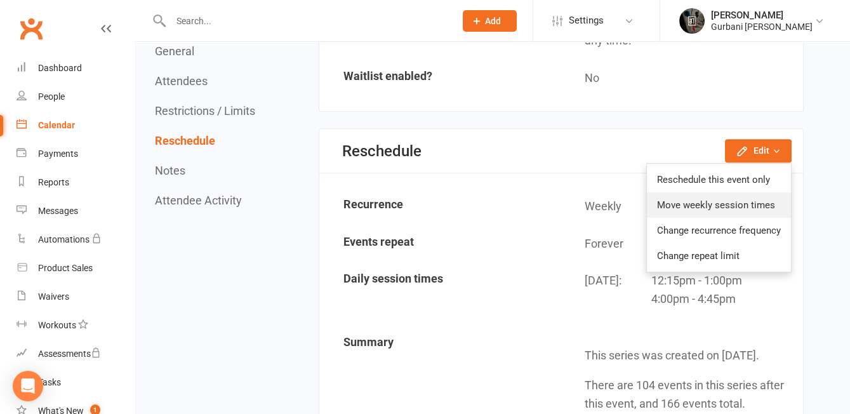
click at [747, 199] on link "Move weekly session times" at bounding box center [719, 204] width 144 height 25
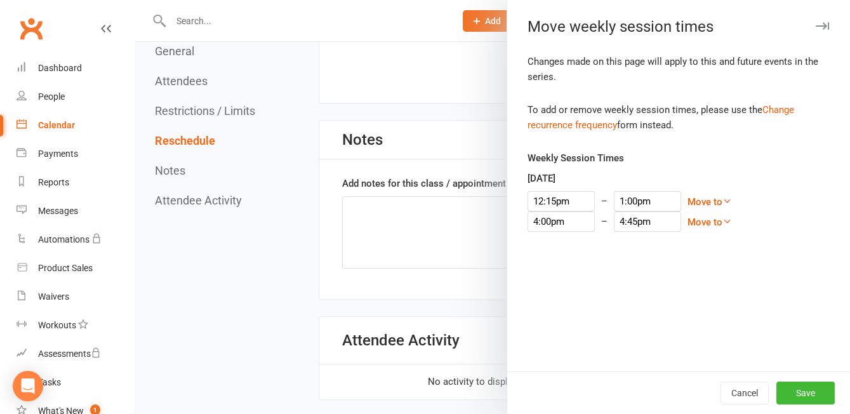
scroll to position [1498, 0]
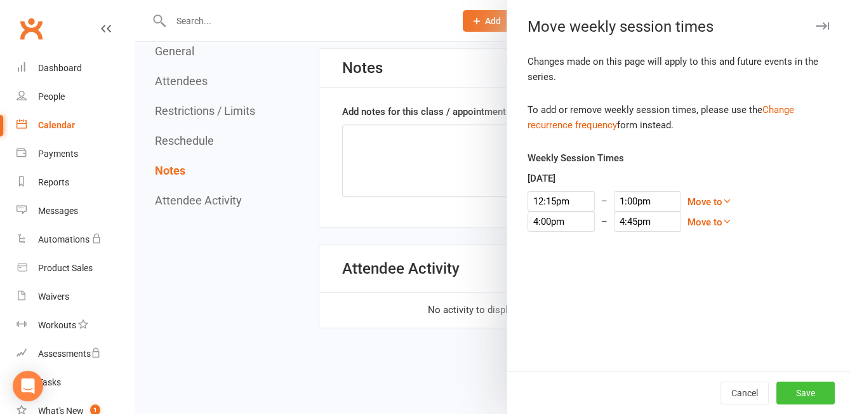
click at [802, 396] on button "Save" at bounding box center [806, 393] width 58 height 23
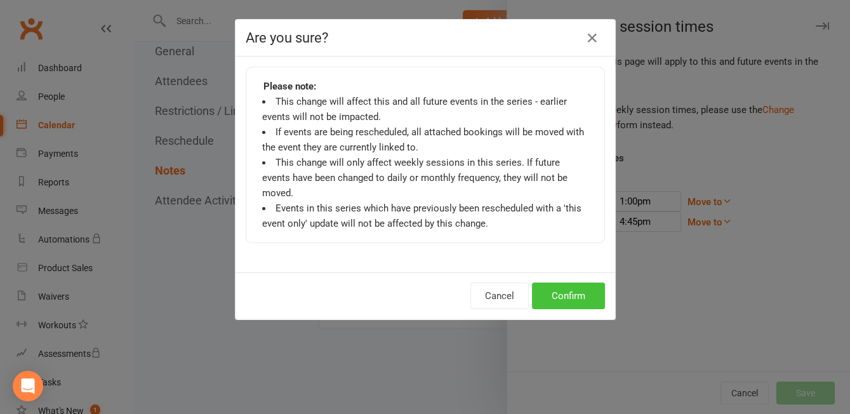
click at [582, 283] on button "Confirm" at bounding box center [568, 296] width 73 height 27
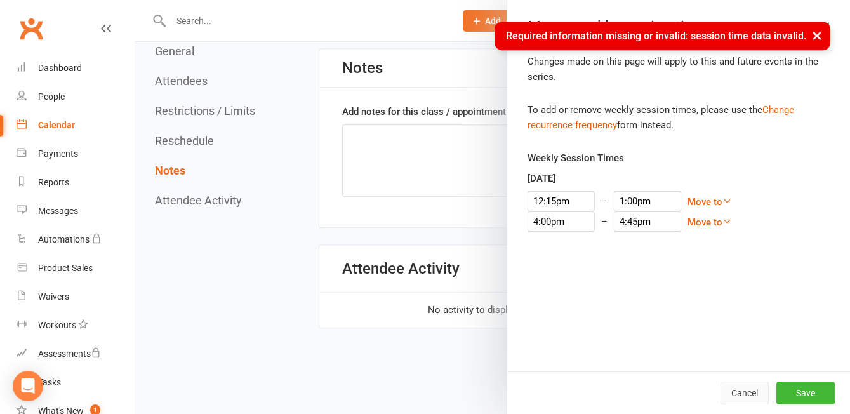
click at [751, 389] on button "Cancel" at bounding box center [745, 393] width 48 height 23
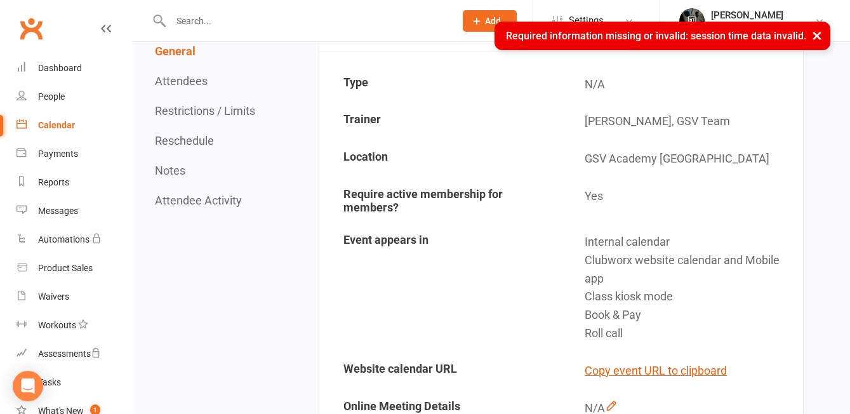
scroll to position [0, 0]
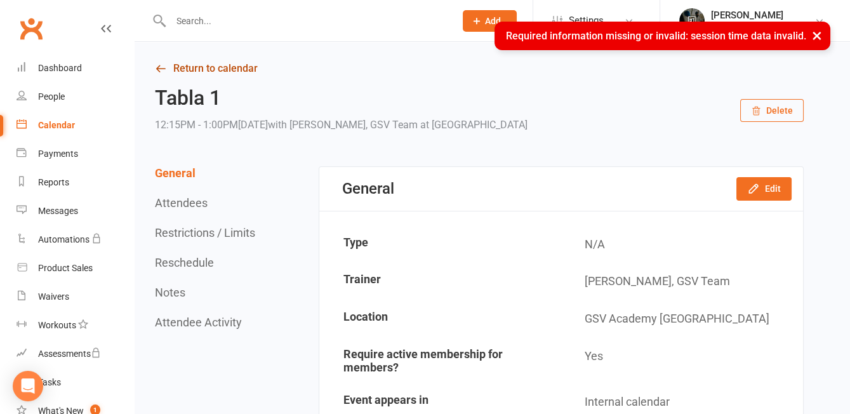
click at [194, 70] on link "Return to calendar" at bounding box center [479, 69] width 649 height 18
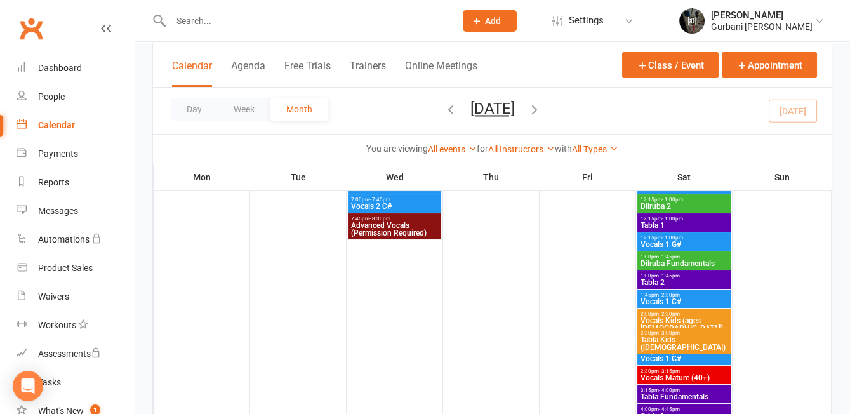
scroll to position [180, 0]
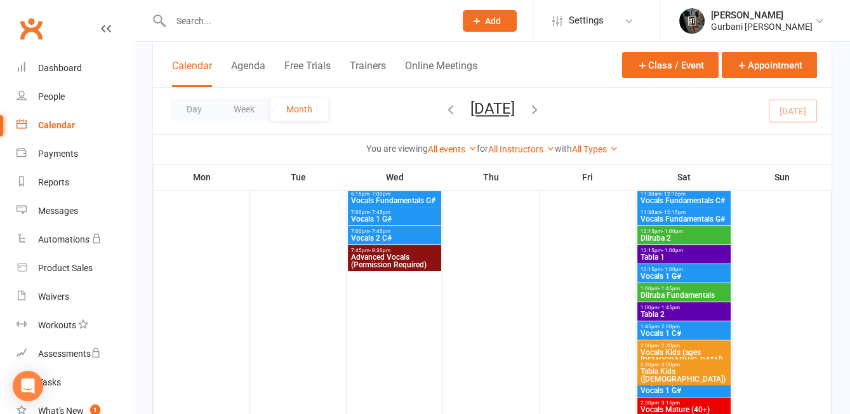
click at [690, 309] on span "1:00pm - 1:45pm" at bounding box center [684, 308] width 88 height 6
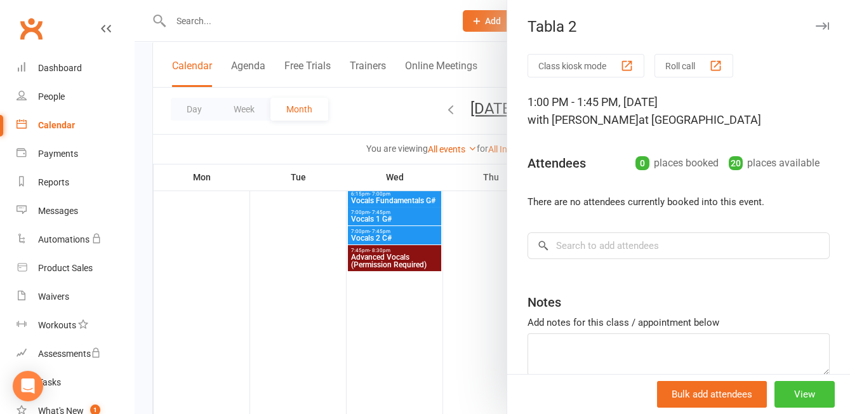
click at [811, 398] on button "View" at bounding box center [805, 394] width 60 height 27
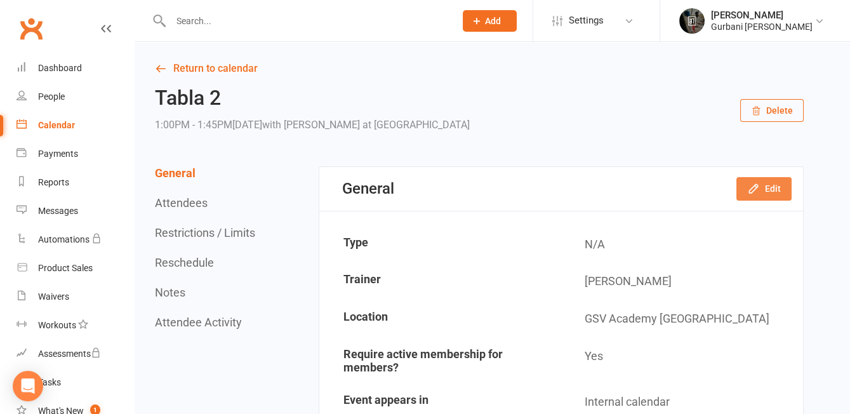
click at [752, 185] on icon "button" at bounding box center [753, 188] width 13 height 13
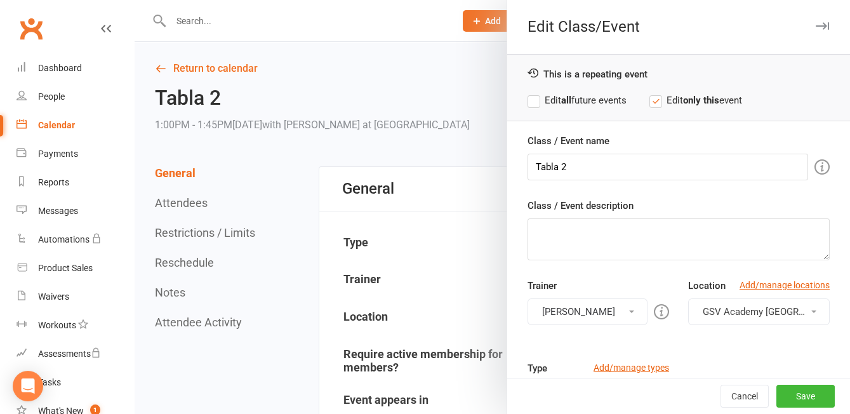
click at [578, 98] on label "Edit all future events" at bounding box center [577, 100] width 99 height 15
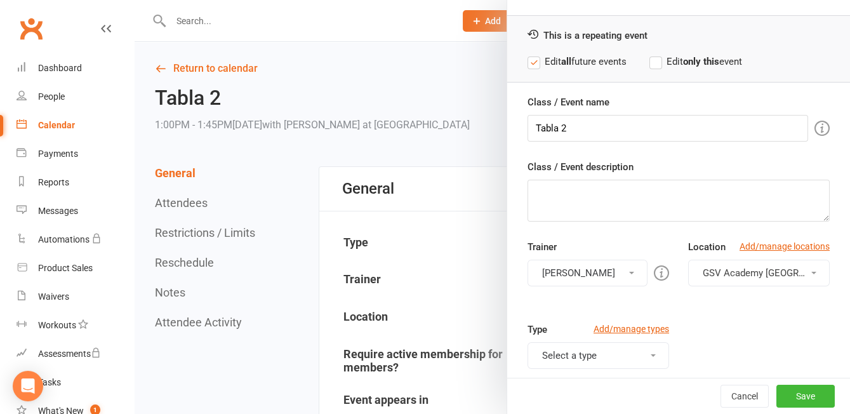
scroll to position [72, 0]
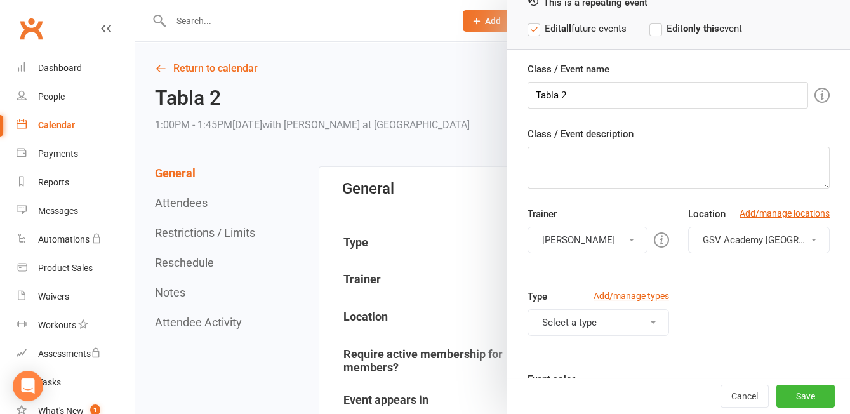
click at [610, 243] on button "[PERSON_NAME]" at bounding box center [588, 240] width 120 height 27
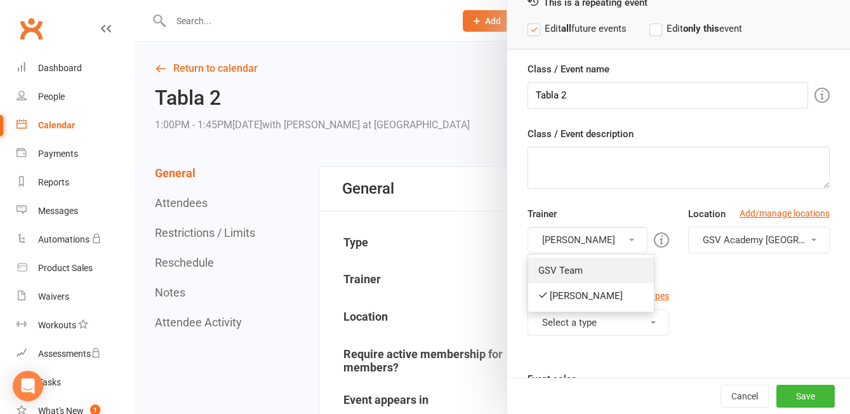
click at [600, 265] on link "GSV Team" at bounding box center [591, 270] width 126 height 25
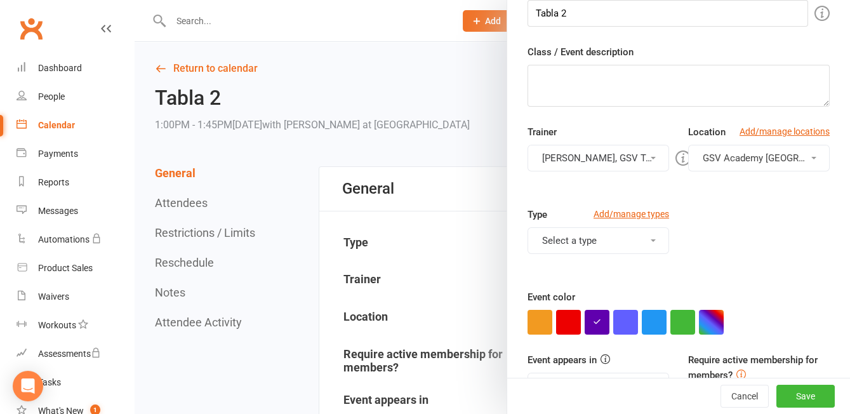
scroll to position [164, 0]
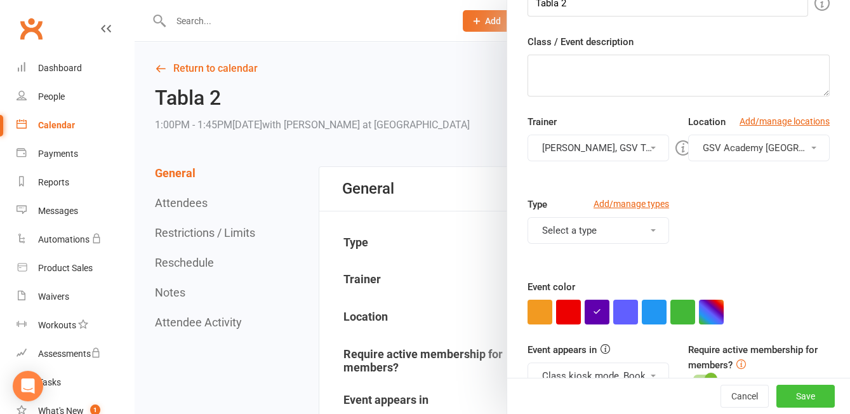
click at [808, 402] on button "Save" at bounding box center [806, 396] width 58 height 23
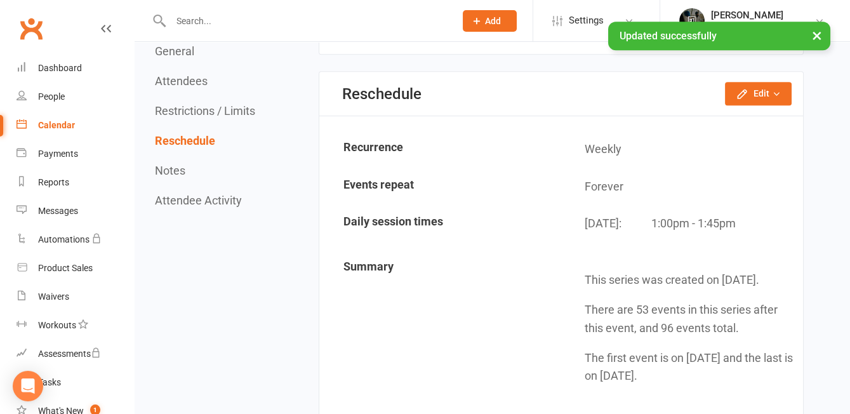
scroll to position [1044, 0]
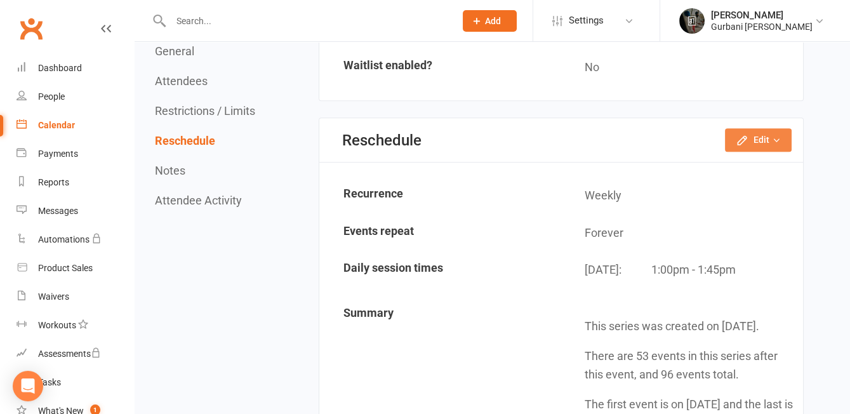
click at [757, 129] on button "Edit" at bounding box center [758, 139] width 67 height 23
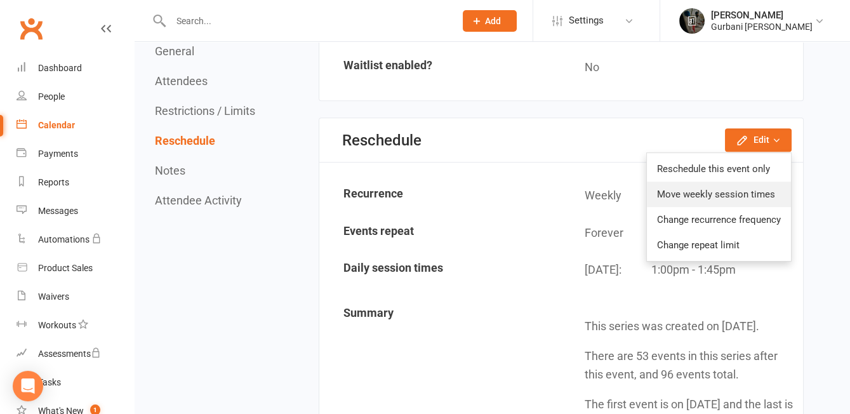
click at [727, 189] on link "Move weekly session times" at bounding box center [719, 194] width 144 height 25
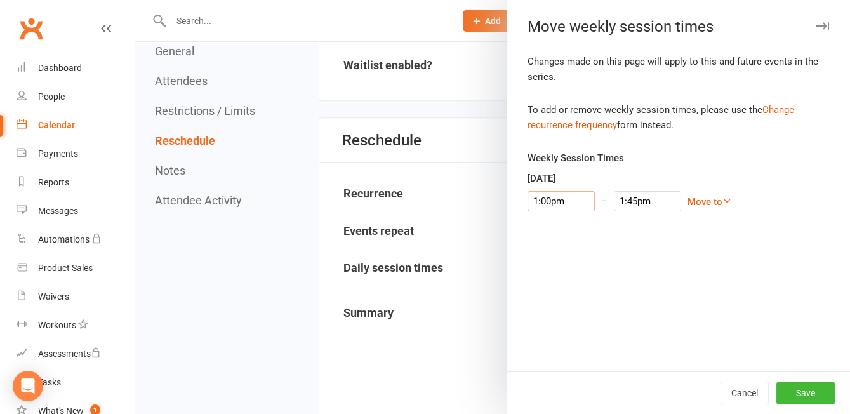
click at [548, 204] on input "1:00pm" at bounding box center [561, 201] width 67 height 20
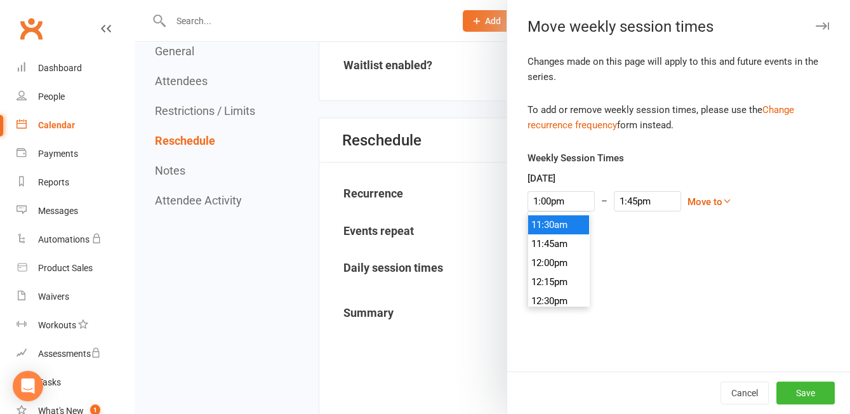
type input "11:30am"
type input "12:15pm"
click at [565, 224] on li "11:30am" at bounding box center [558, 224] width 61 height 19
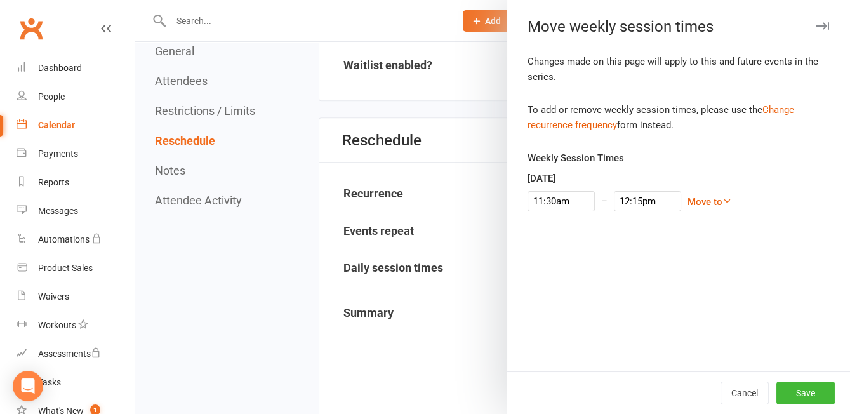
click at [673, 272] on div "Changes made on this page will apply to this and future events in the series. T…" at bounding box center [678, 213] width 343 height 318
click at [812, 403] on button "Save" at bounding box center [806, 393] width 58 height 23
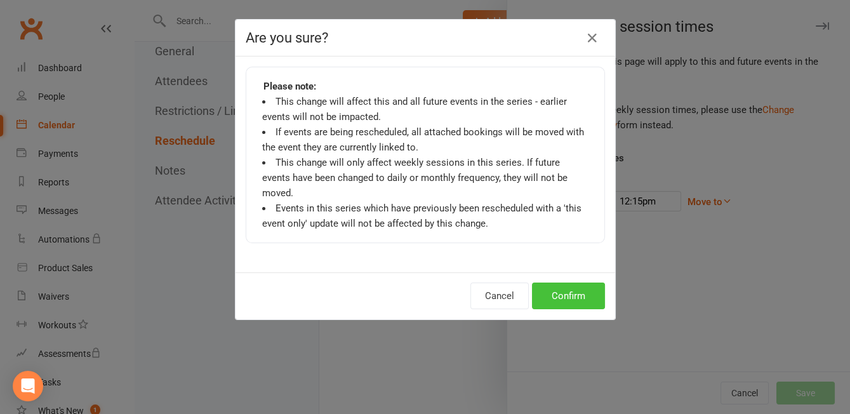
click at [581, 283] on button "Confirm" at bounding box center [568, 296] width 73 height 27
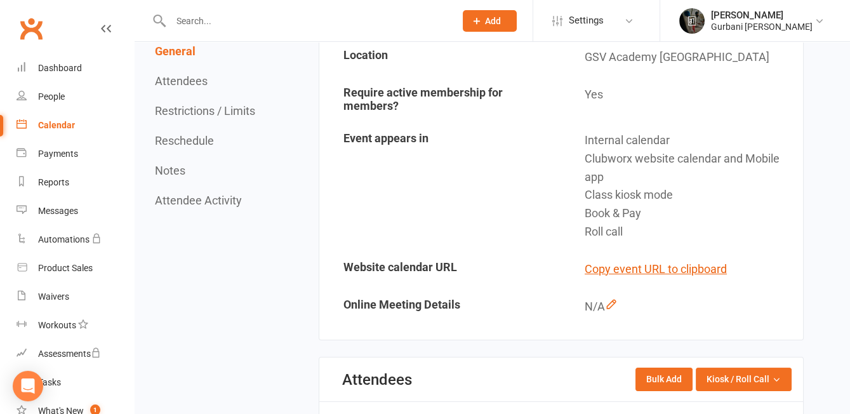
scroll to position [0, 0]
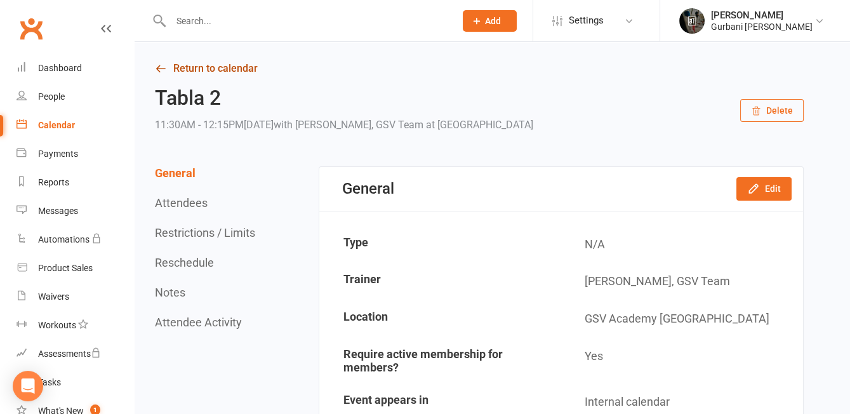
click at [175, 64] on link "Return to calendar" at bounding box center [479, 69] width 649 height 18
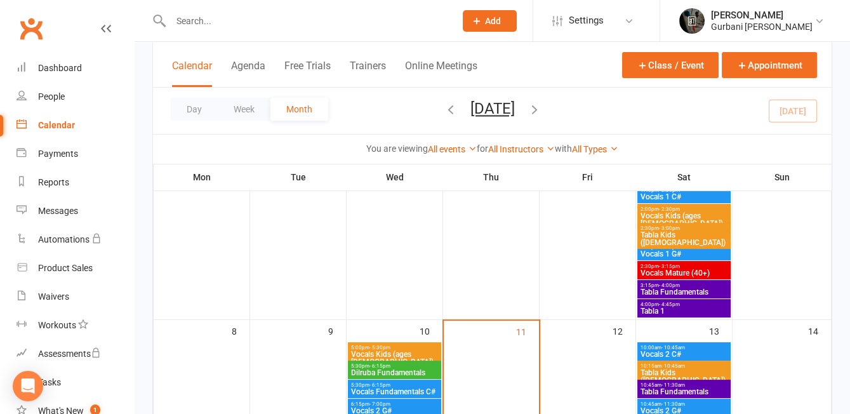
scroll to position [320, 0]
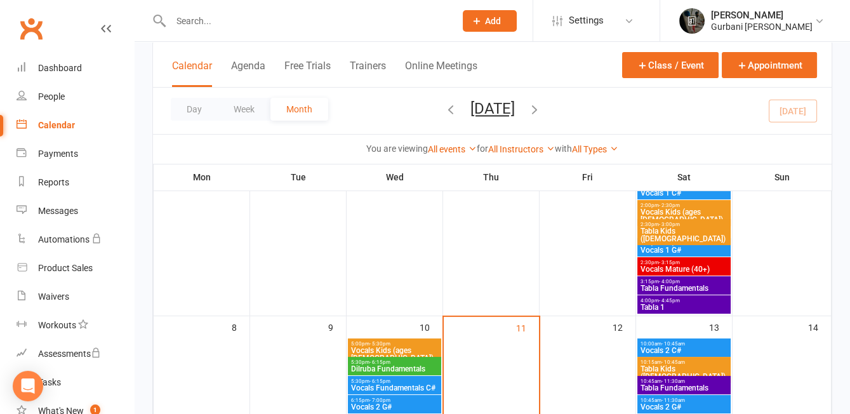
click at [690, 265] on span "Vocals Mature (40+)" at bounding box center [684, 269] width 88 height 8
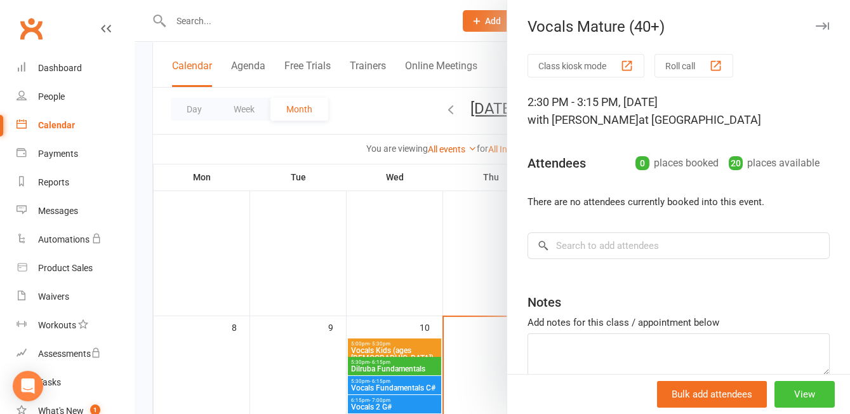
click at [806, 401] on button "View" at bounding box center [805, 394] width 60 height 27
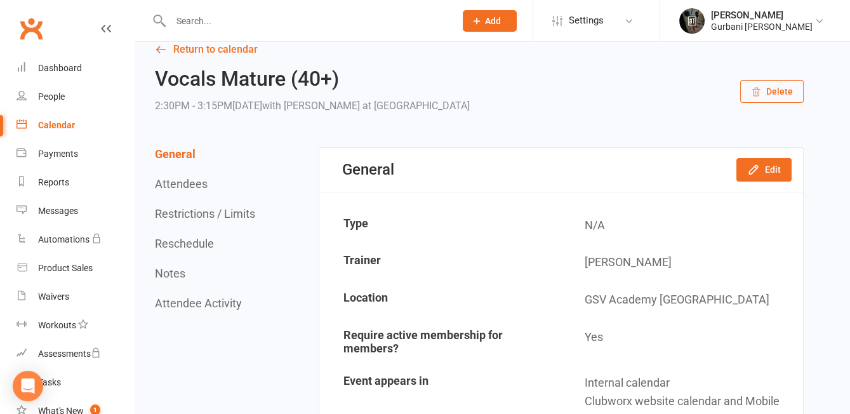
scroll to position [23, 0]
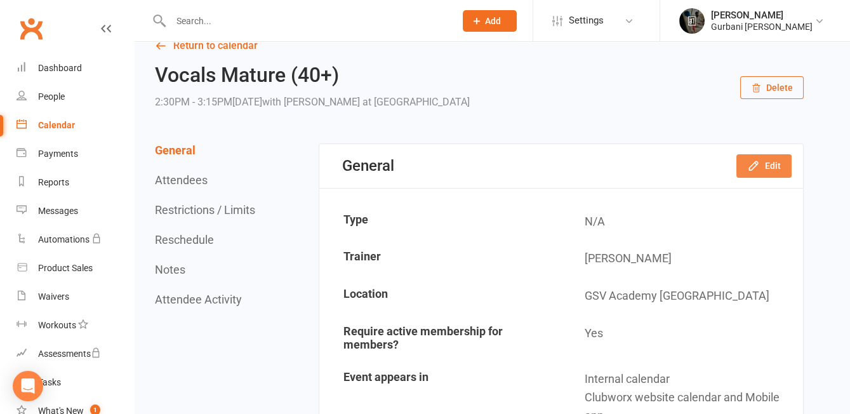
click at [762, 165] on button "Edit" at bounding box center [764, 165] width 55 height 23
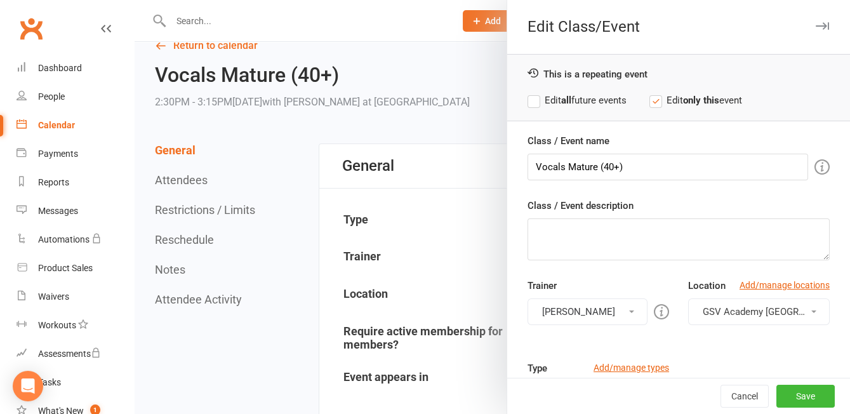
click at [560, 98] on label "Edit all future events" at bounding box center [577, 100] width 99 height 15
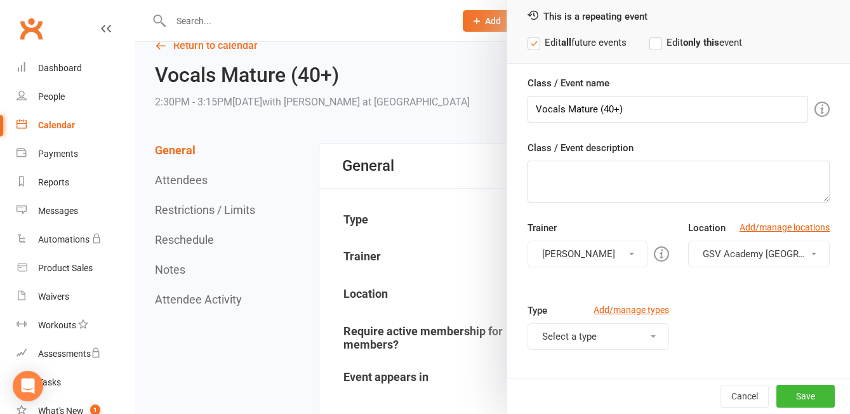
scroll to position [48, 0]
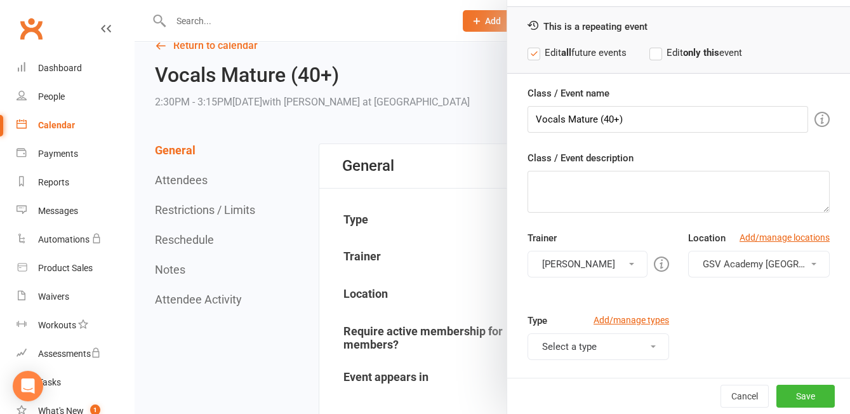
click at [573, 260] on button "[PERSON_NAME]" at bounding box center [588, 264] width 120 height 27
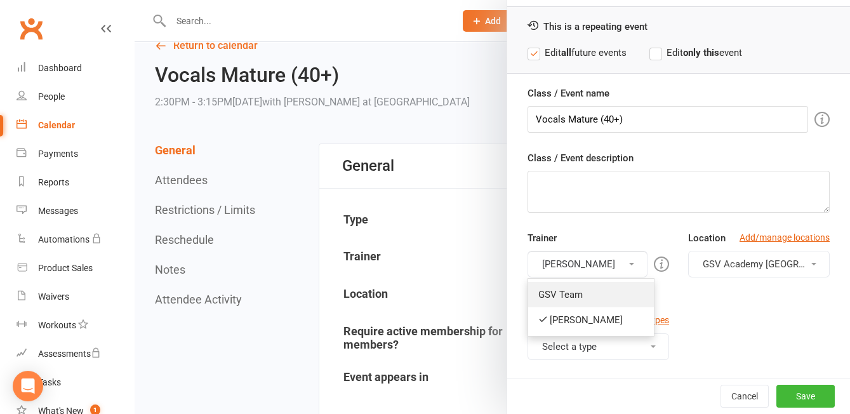
click at [582, 295] on link "GSV Team" at bounding box center [591, 294] width 126 height 25
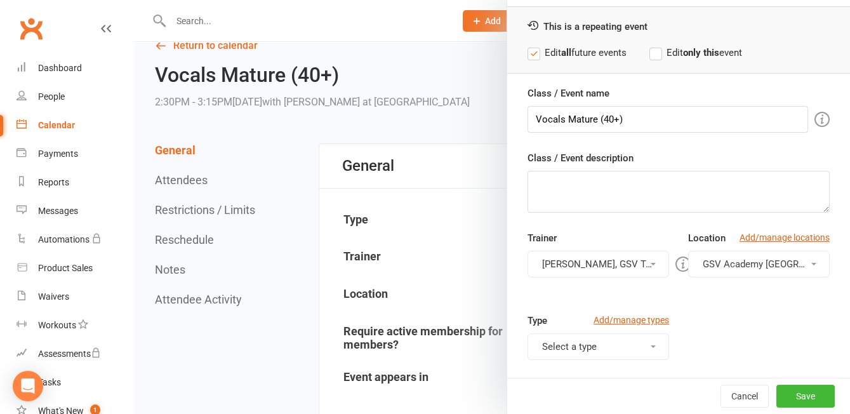
click at [709, 304] on div "Trainer [PERSON_NAME], GSV Team GSV Team [PERSON_NAME] Please select at least o…" at bounding box center [678, 272] width 321 height 83
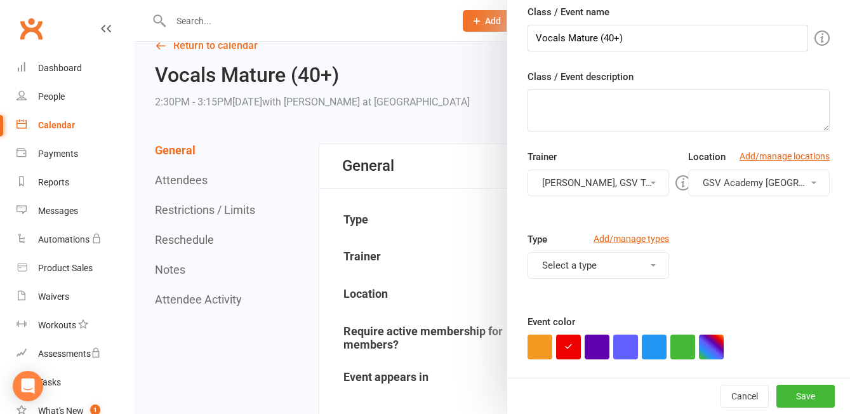
scroll to position [189, 0]
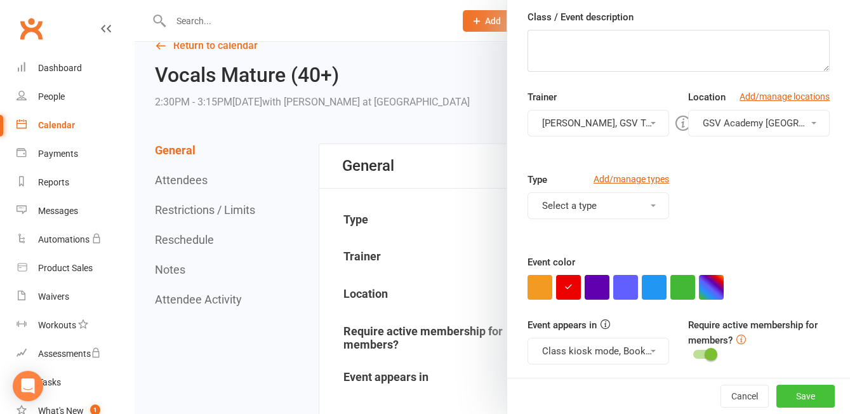
click at [814, 403] on button "Save" at bounding box center [806, 396] width 58 height 23
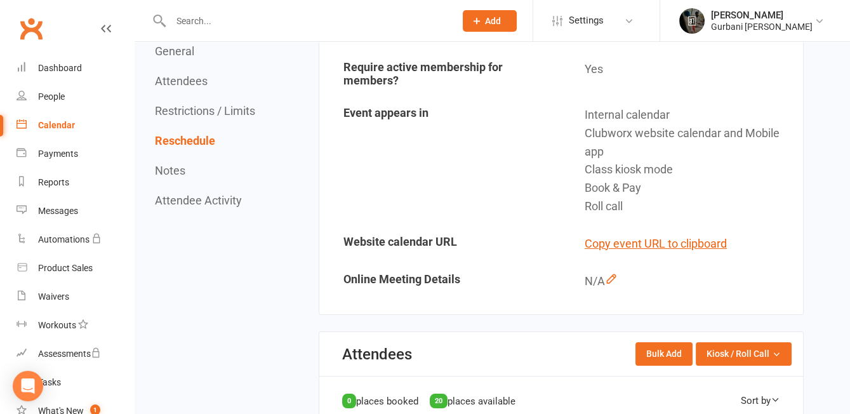
scroll to position [0, 0]
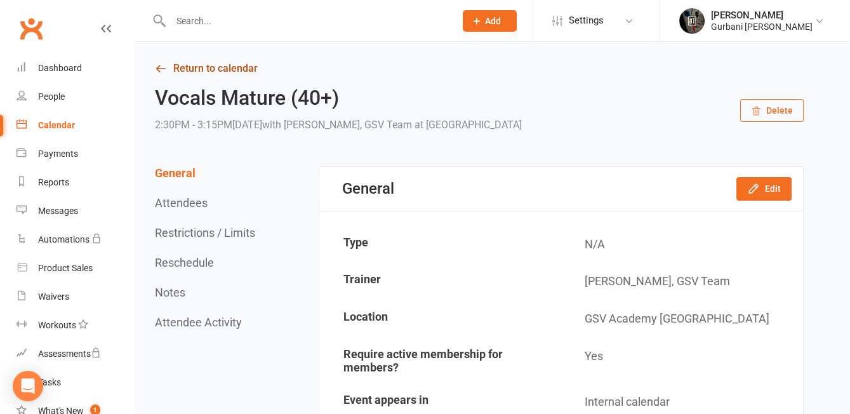
click at [211, 71] on link "Return to calendar" at bounding box center [479, 69] width 649 height 18
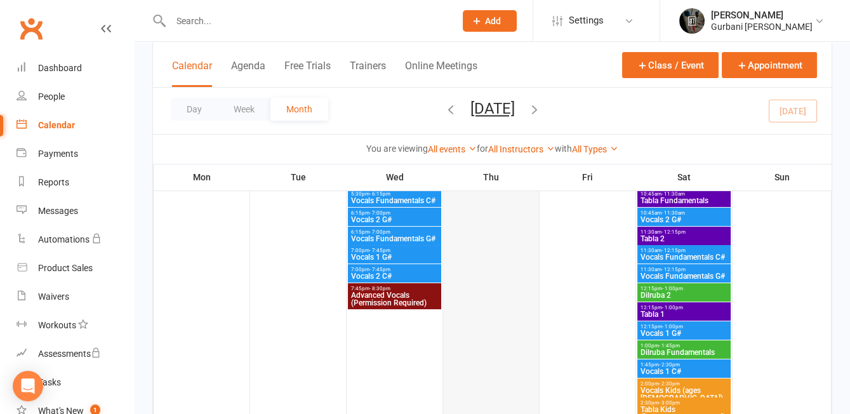
scroll to position [142, 0]
click at [45, 67] on div "Dashboard" at bounding box center [60, 68] width 44 height 10
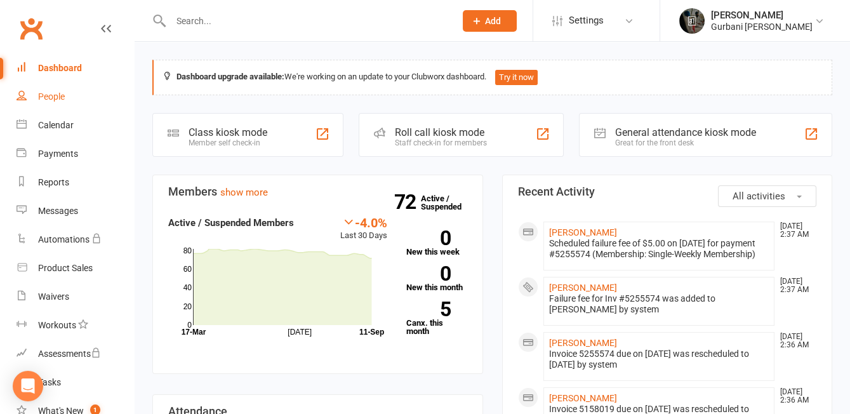
click at [53, 101] on div "People" at bounding box center [51, 96] width 27 height 10
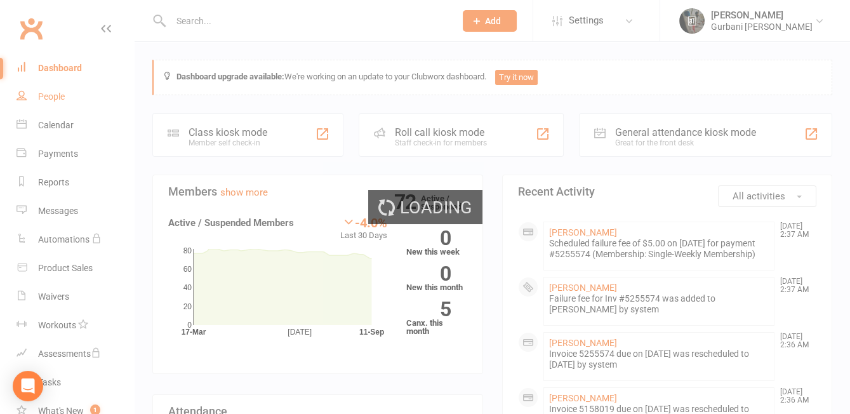
select select "100"
